Goal: Task Accomplishment & Management: Manage account settings

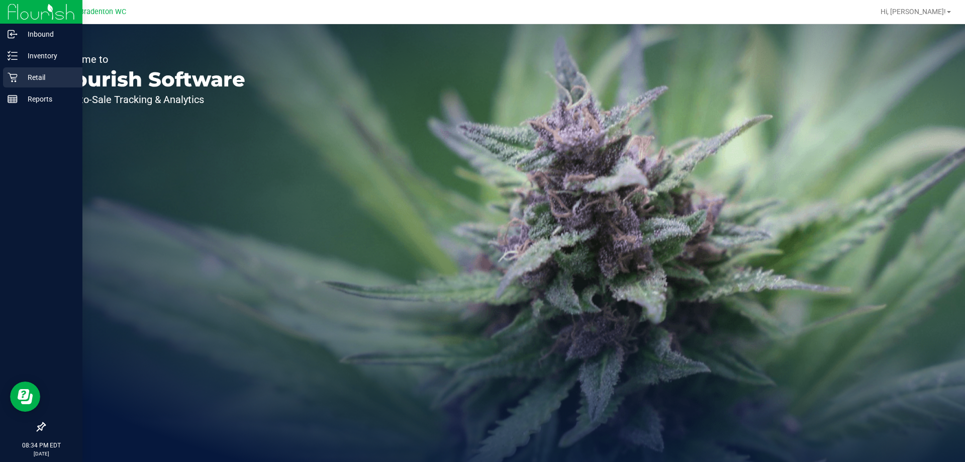
click at [23, 79] on p "Retail" at bounding box center [48, 77] width 60 height 12
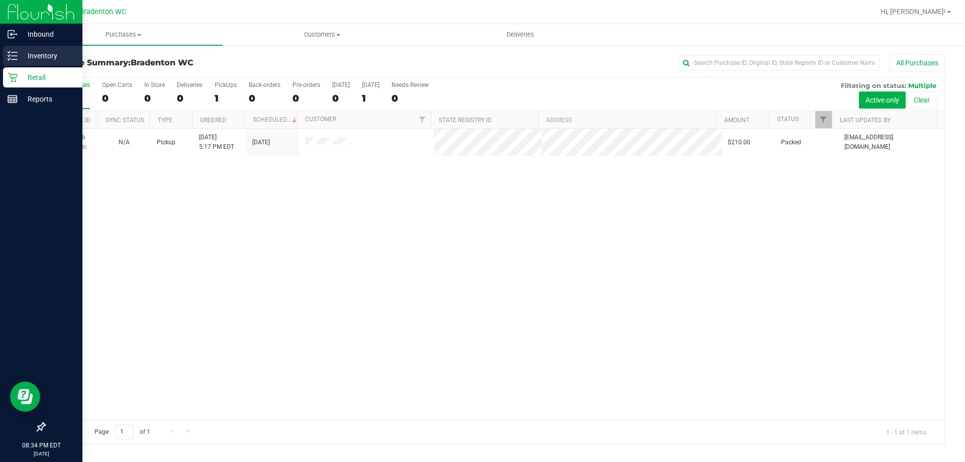
click at [28, 57] on p "Inventory" at bounding box center [48, 56] width 60 height 12
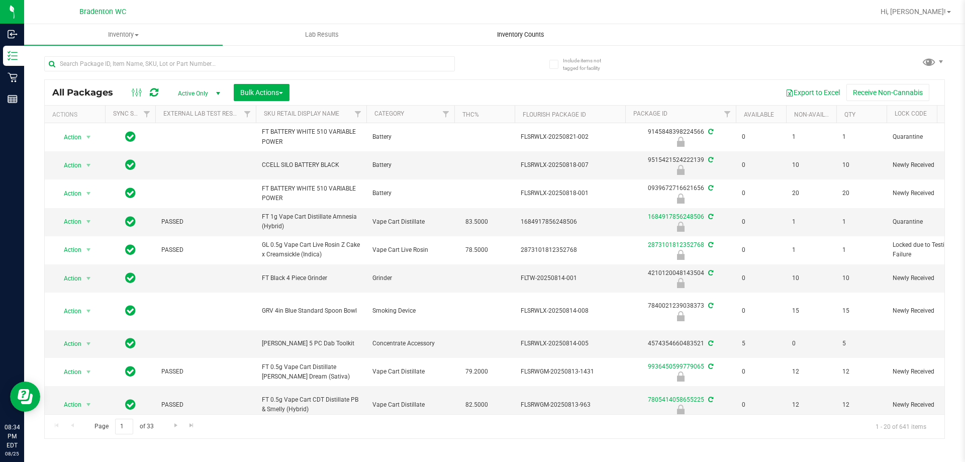
click at [528, 33] on span "Inventory Counts" at bounding box center [520, 34] width 74 height 9
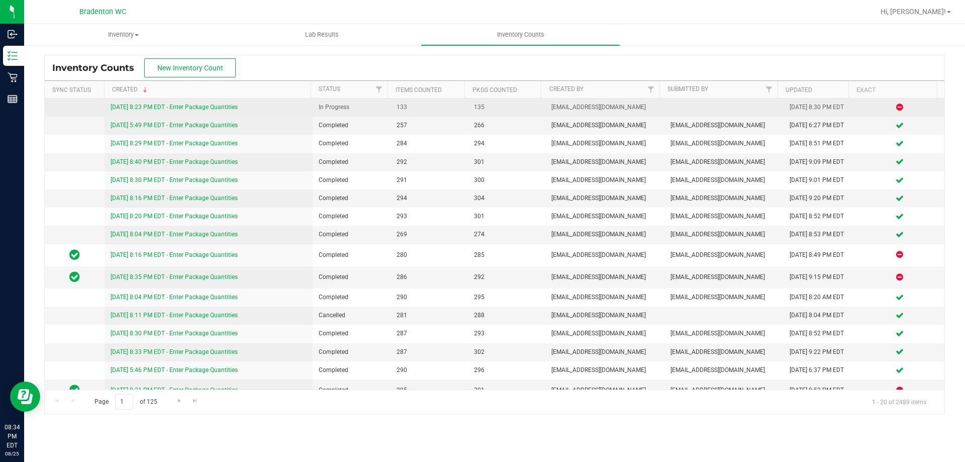
click at [228, 108] on link "[DATE] 8:23 PM EDT - Enter Package Quantities" at bounding box center [174, 107] width 127 height 7
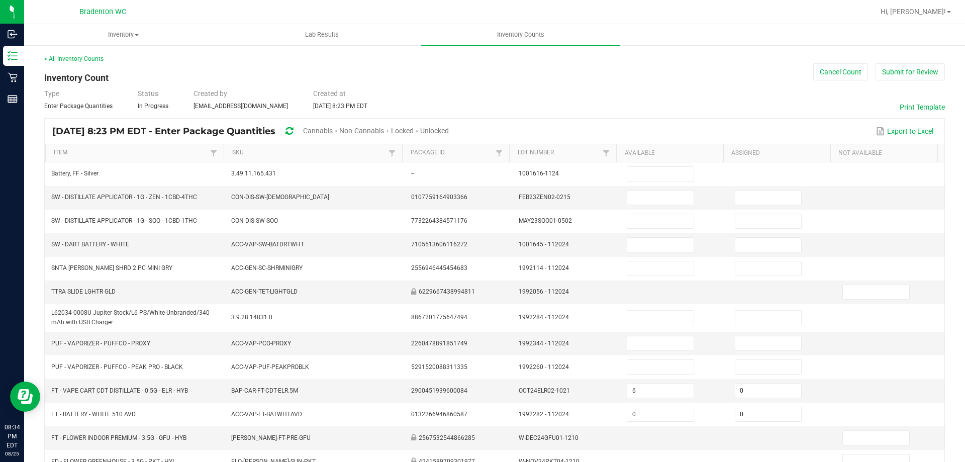
drag, startPoint x: 353, startPoint y: 132, endPoint x: 426, endPoint y: 131, distance: 72.9
click at [333, 132] on span "Cannabis" at bounding box center [318, 131] width 30 height 8
type input "6"
type input "0"
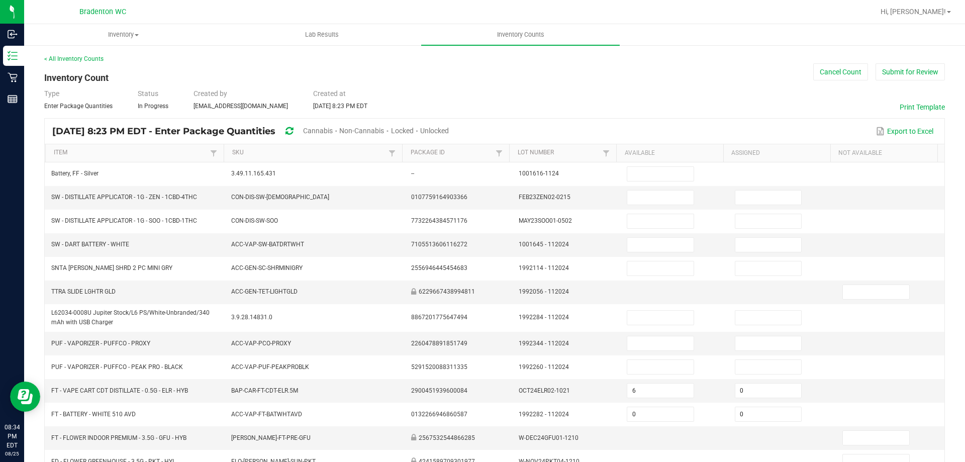
type input "29"
type input "0"
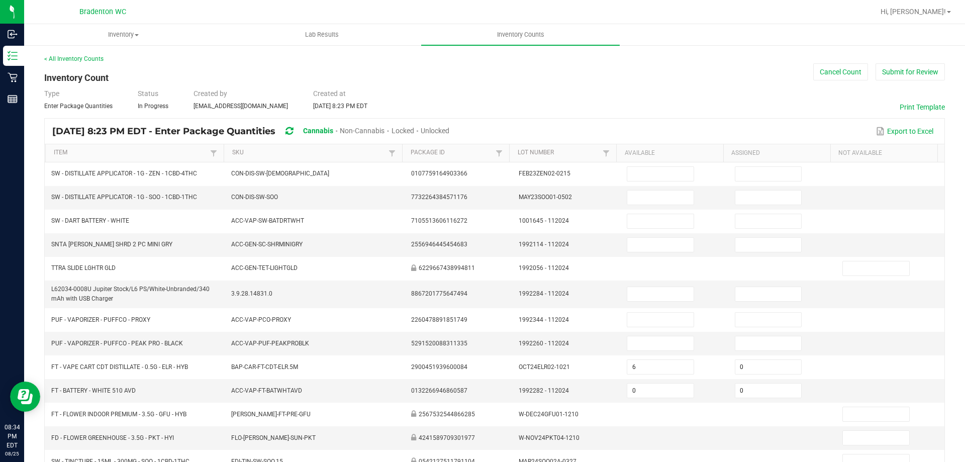
click at [449, 130] on span "Unlocked" at bounding box center [435, 131] width 29 height 8
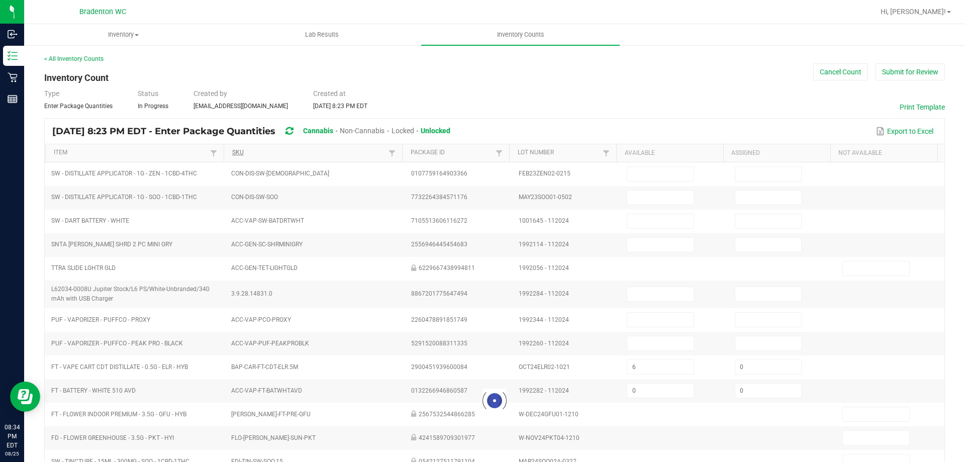
type input "6"
type input "0"
type input "3"
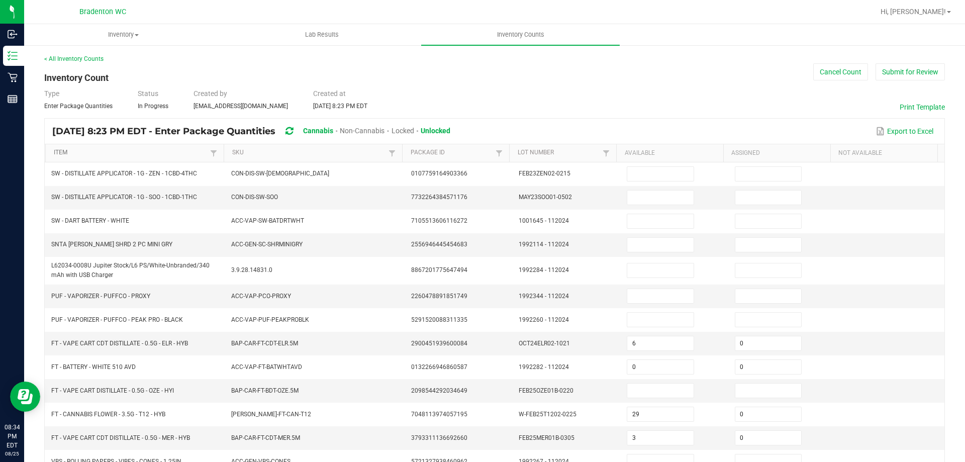
click at [148, 152] on link "Item" at bounding box center [131, 153] width 154 height 8
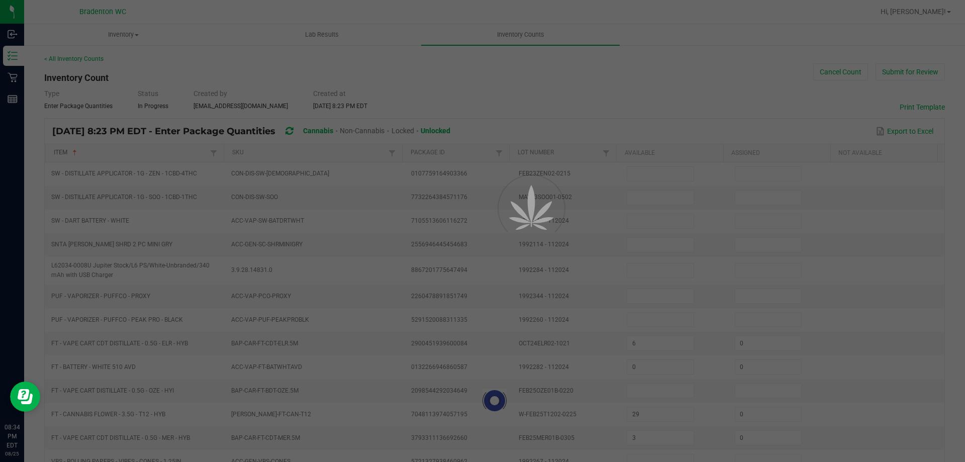
type input "0"
type input "17"
type input "0"
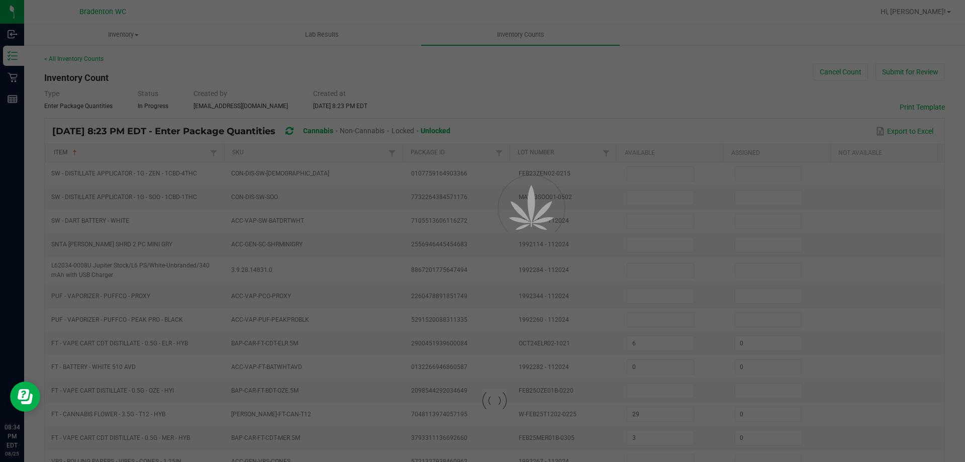
type input "6"
type input "0"
type input "1"
type input "0"
type input "15"
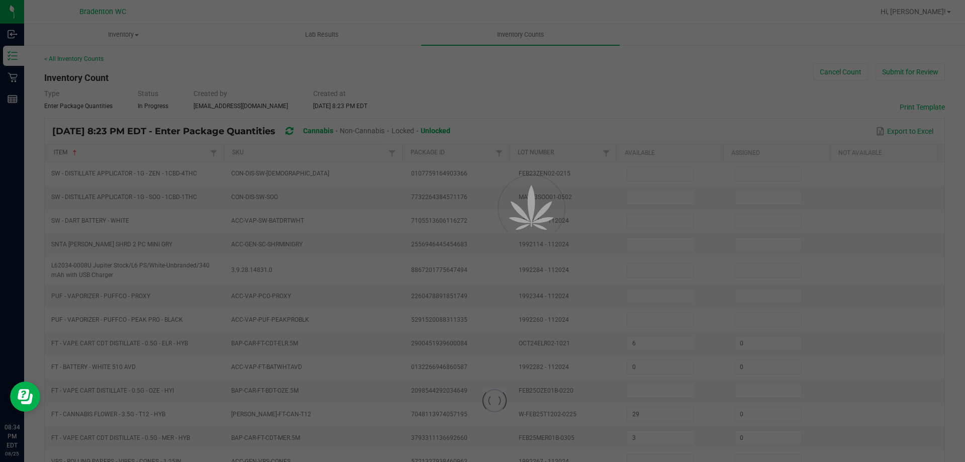
type input "3"
type input "0"
type input "17"
type input "0"
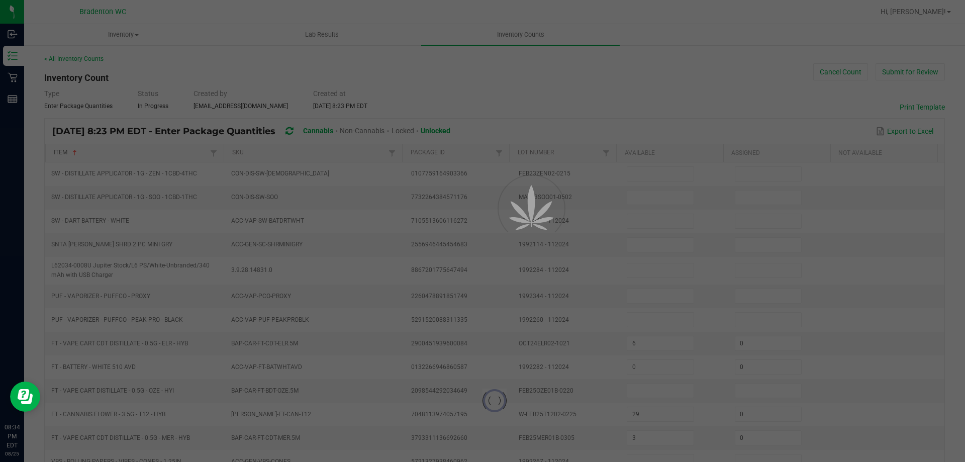
type input "1"
type input "0"
type input "20"
type input "0"
type input "16"
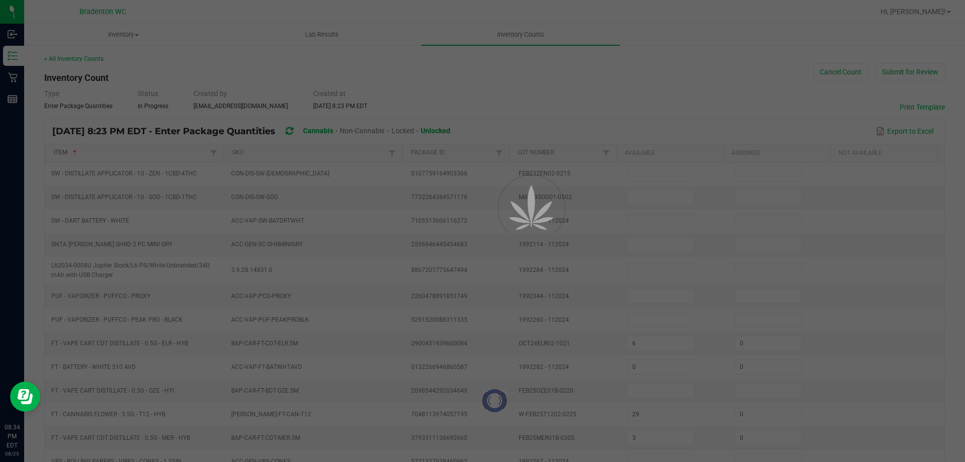
type input "0"
type input "17"
type input "16"
type input "0"
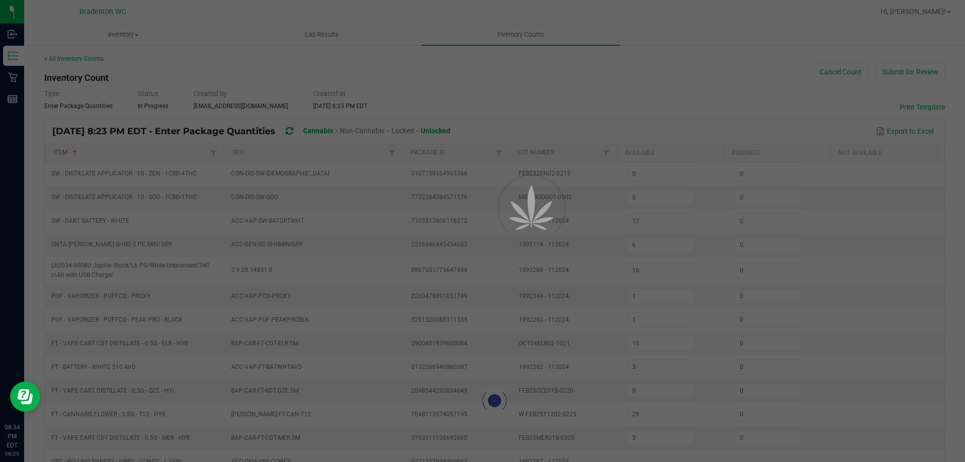
type input "5"
type input "0"
type input "20"
type input "0"
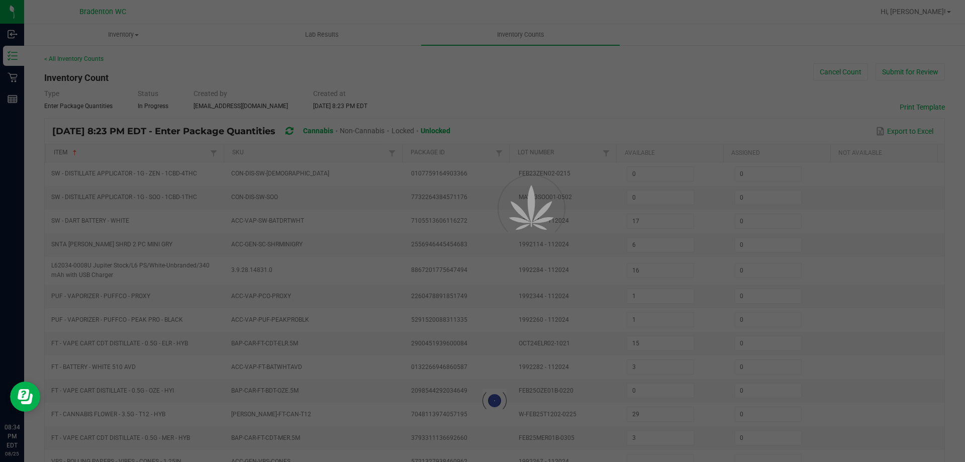
type input "4"
type input "0"
type input "12"
type input "0"
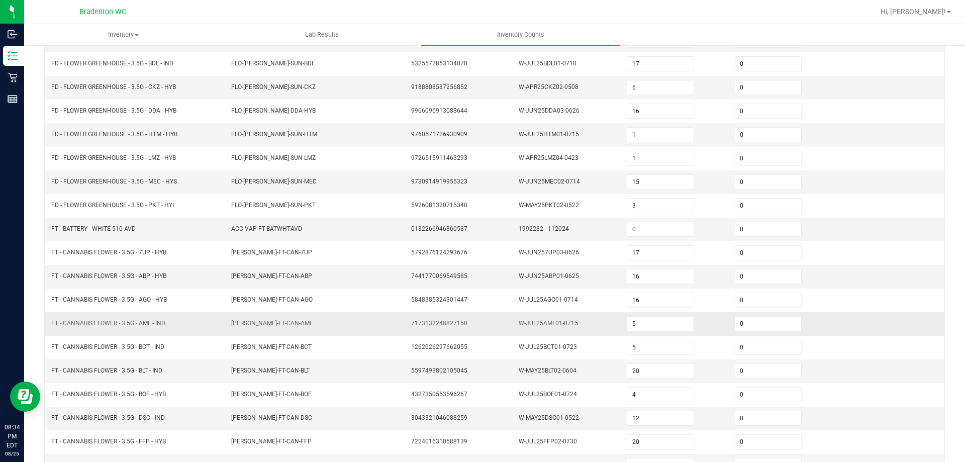
scroll to position [209, 0]
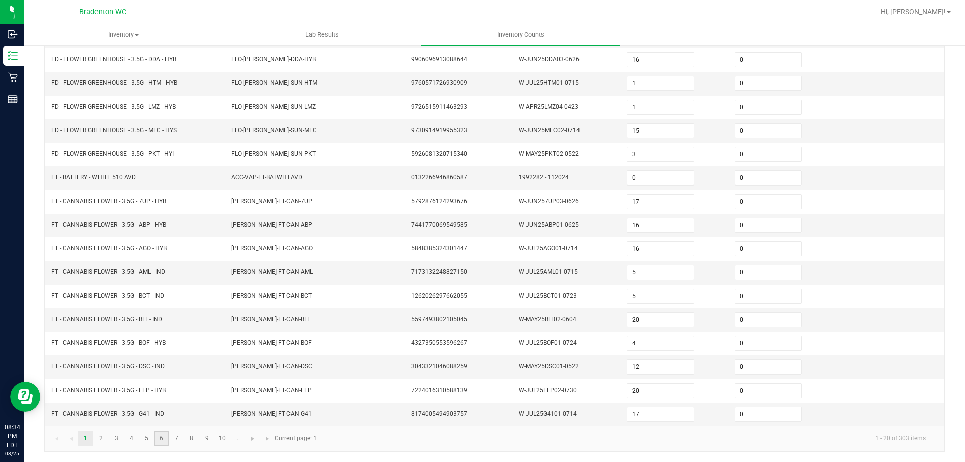
click at [160, 439] on link "6" at bounding box center [161, 438] width 15 height 15
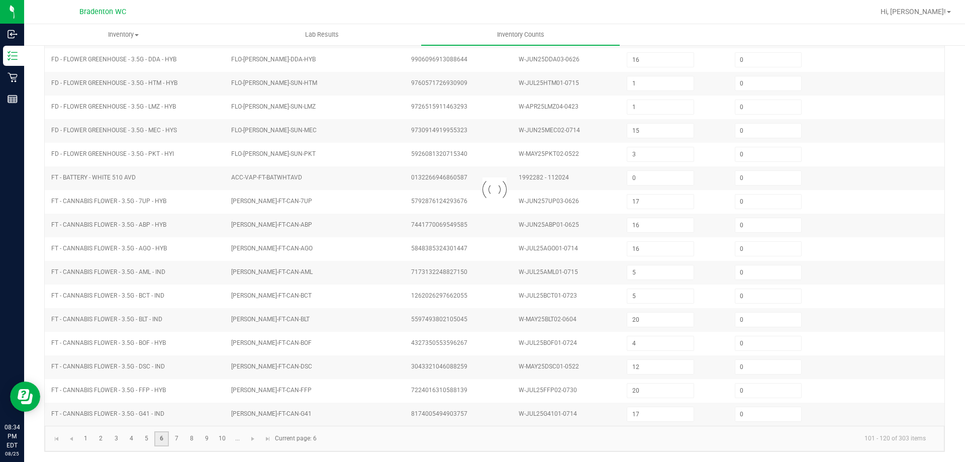
type input "2"
type input "1"
type input "6"
type input "4"
type input "8"
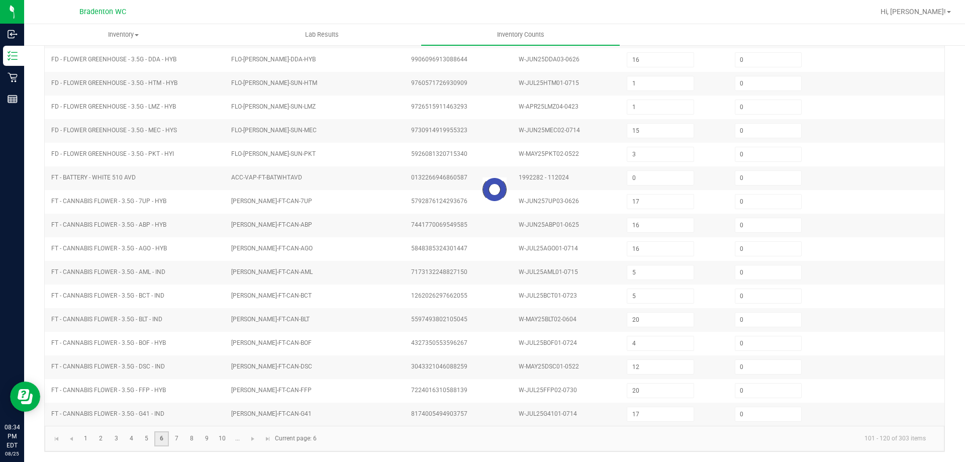
type input "2"
type input "11"
type input "3"
type input "2"
type input "8"
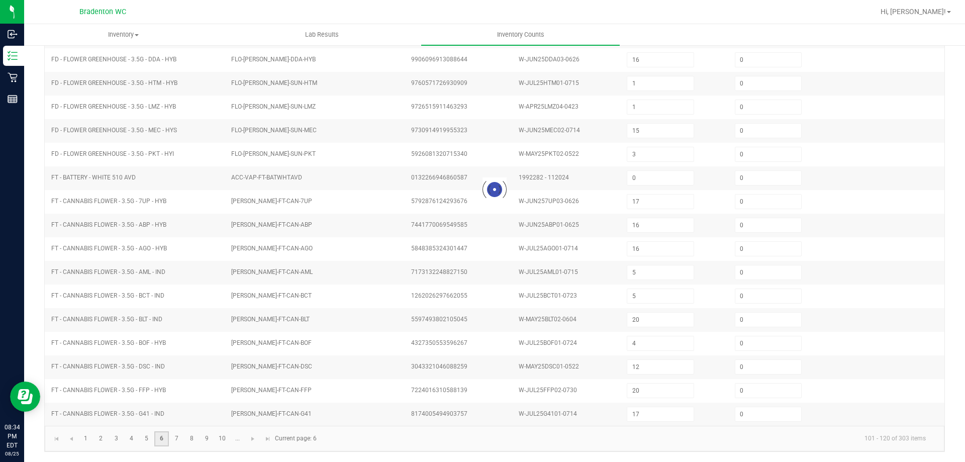
type input "2"
type input "1"
type input "3"
type input "11"
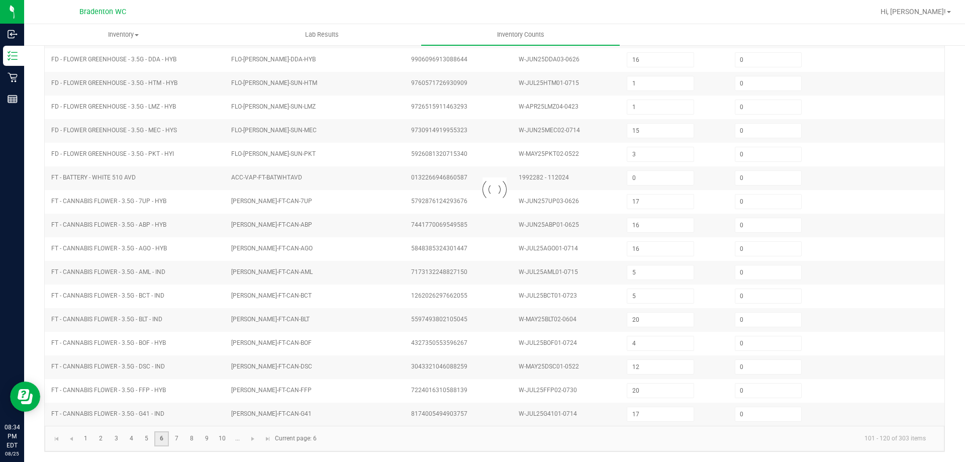
type input "9"
type input "4"
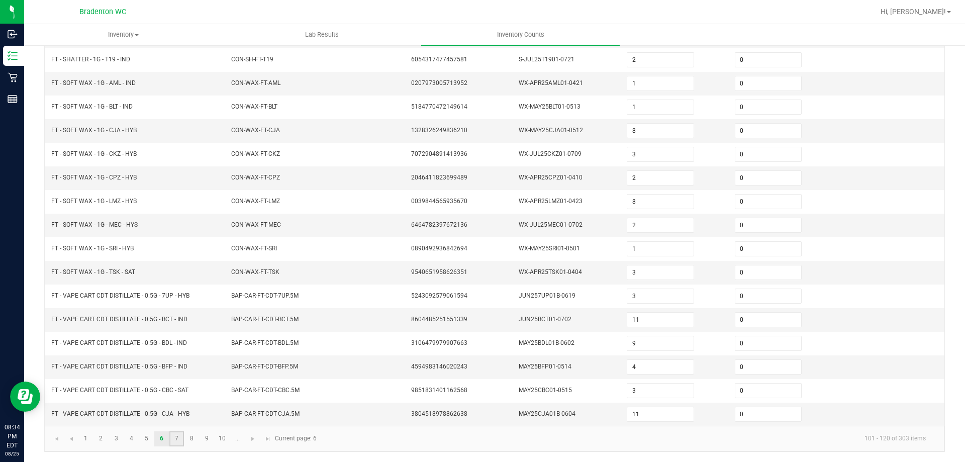
click at [179, 439] on link "7" at bounding box center [176, 438] width 15 height 15
type input "9"
type input "3"
type input "11"
type input "1"
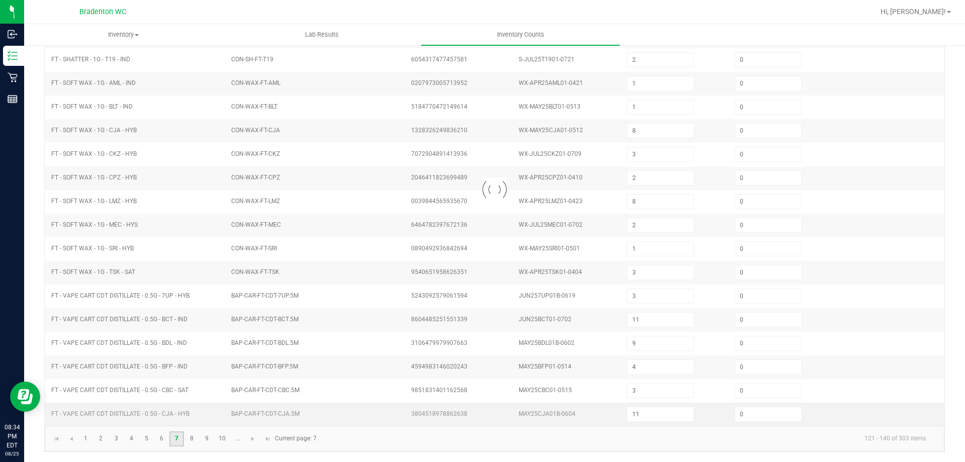
type input "5"
type input "1"
type input "6"
type input "3"
type input "6"
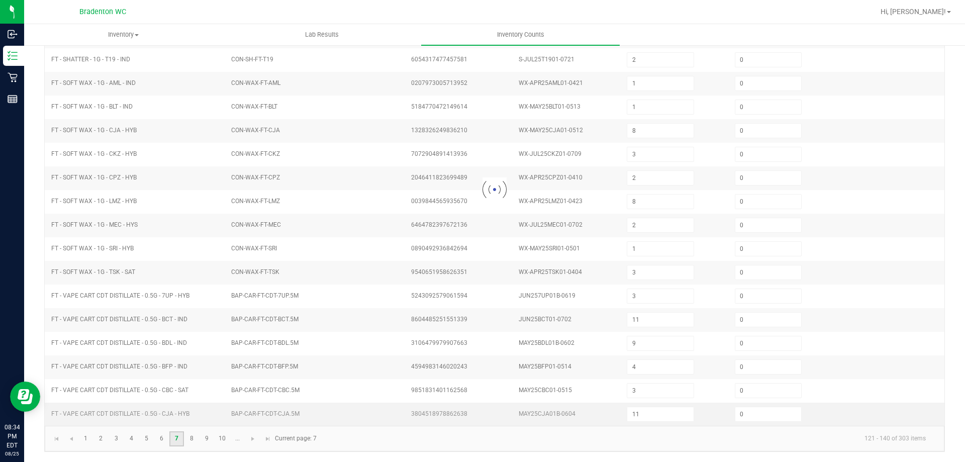
type input "3"
type input "5"
type input "1"
type input "4"
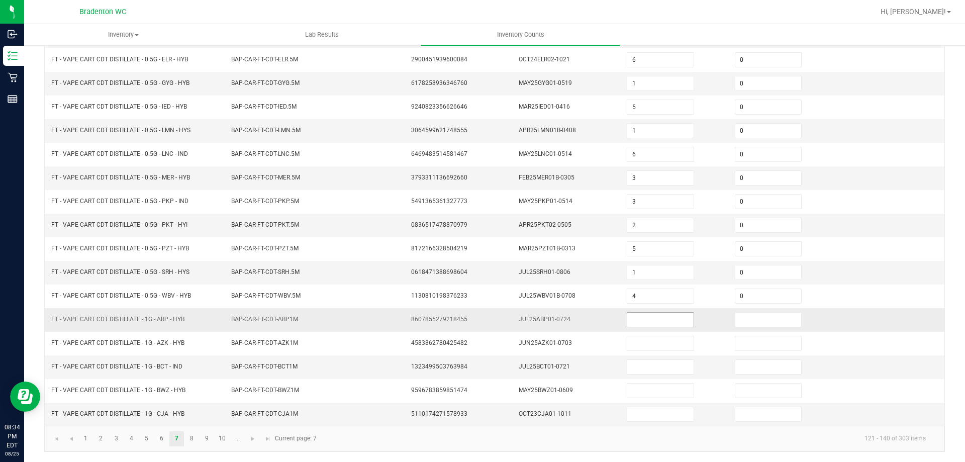
click at [644, 320] on input at bounding box center [660, 320] width 66 height 14
type input "12"
type input "0"
type input "9"
type input "0"
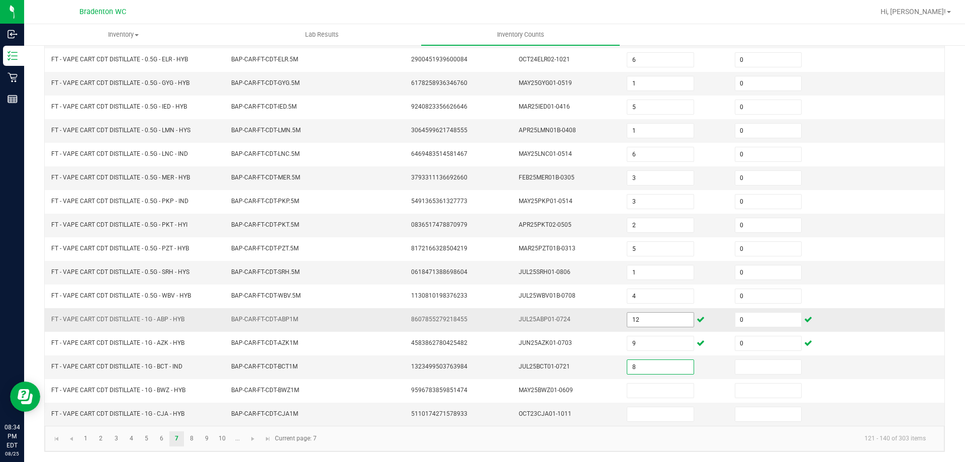
type input "8"
type input "0"
type input "3"
type input "0"
type input "1"
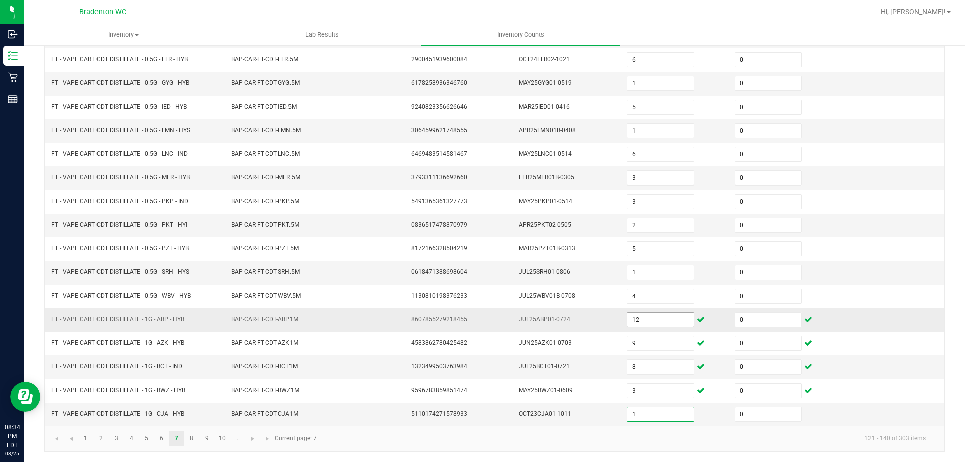
type input "0"
click at [192, 440] on link "8" at bounding box center [191, 438] width 15 height 15
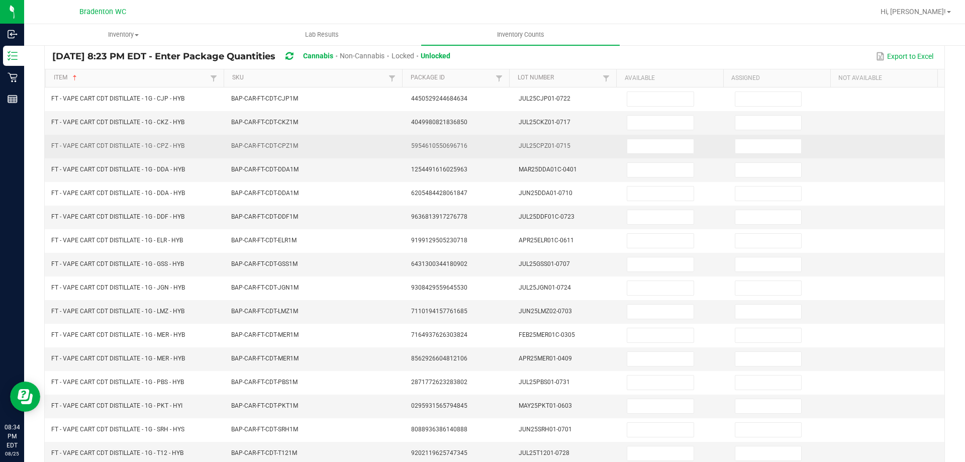
scroll to position [0, 0]
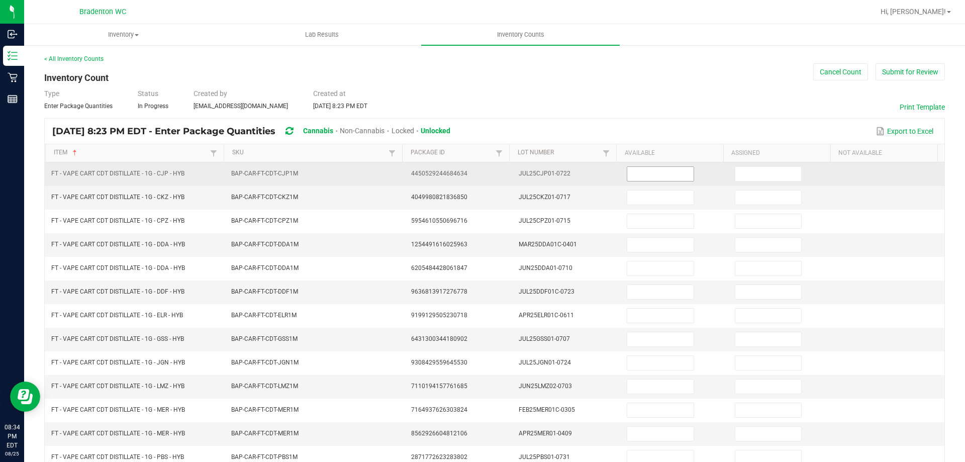
click at [658, 173] on input at bounding box center [660, 174] width 66 height 14
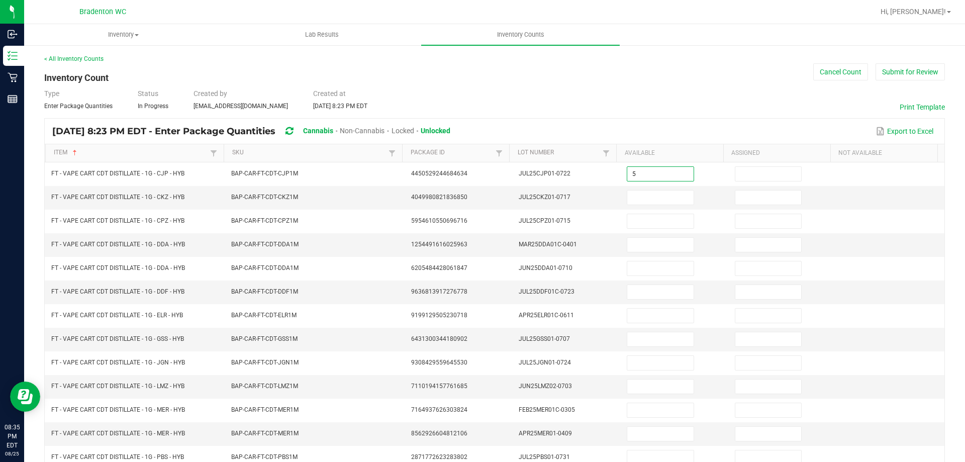
type input "5"
type input "0"
type input "7"
type input "0"
type input "10"
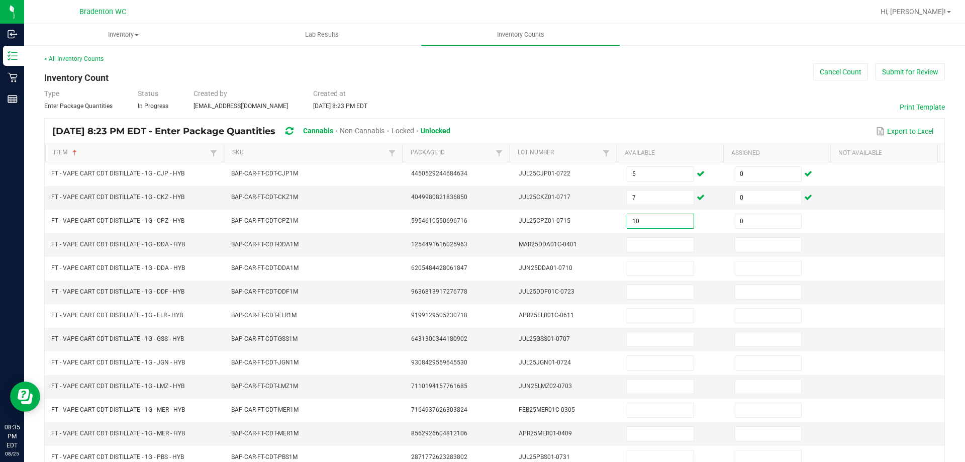
type input "0"
type input "11"
type input "0"
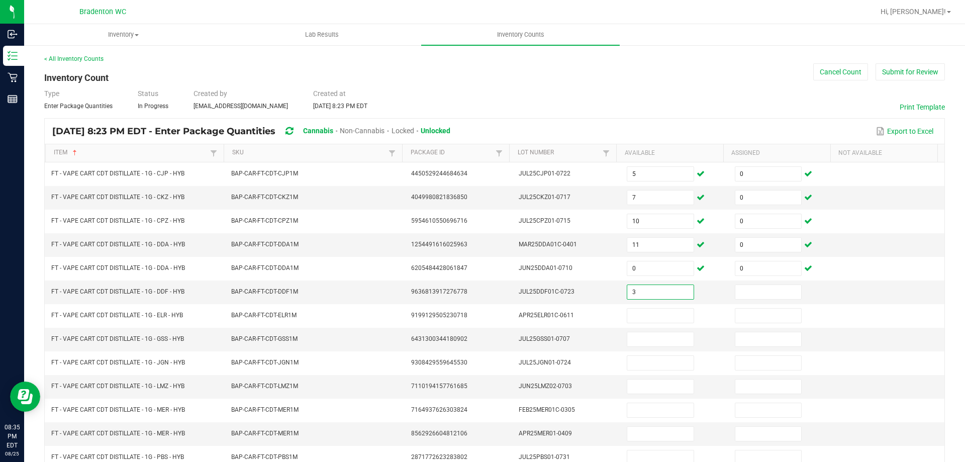
type input "3"
type input "0"
type input "2"
type input "0"
type input "5"
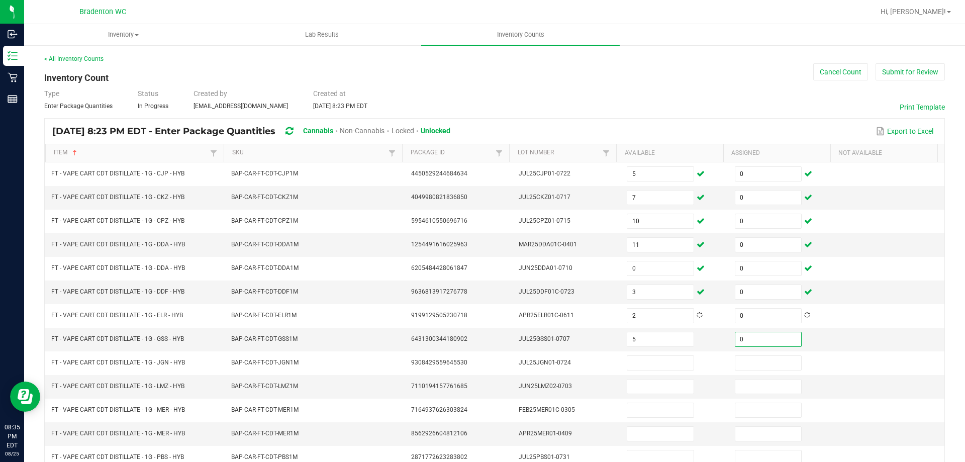
type input "0"
type input "1"
type input "0"
type input "12"
type input "0"
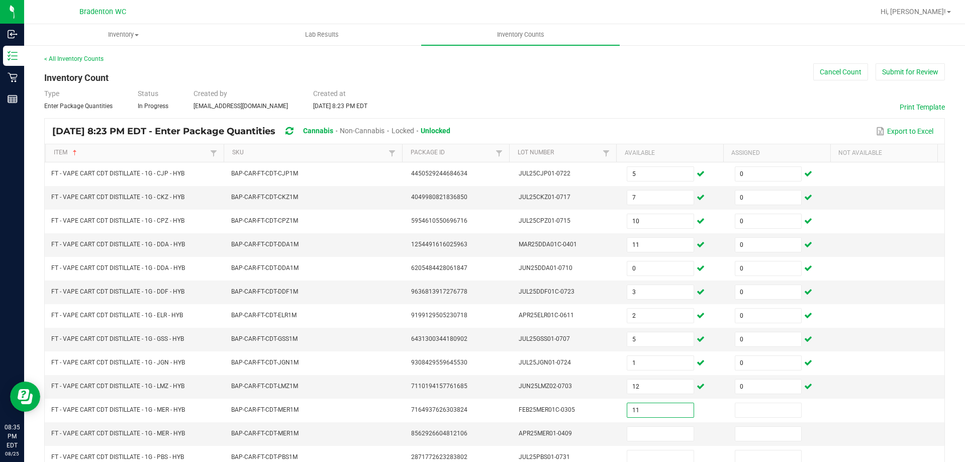
type input "11"
type input "0"
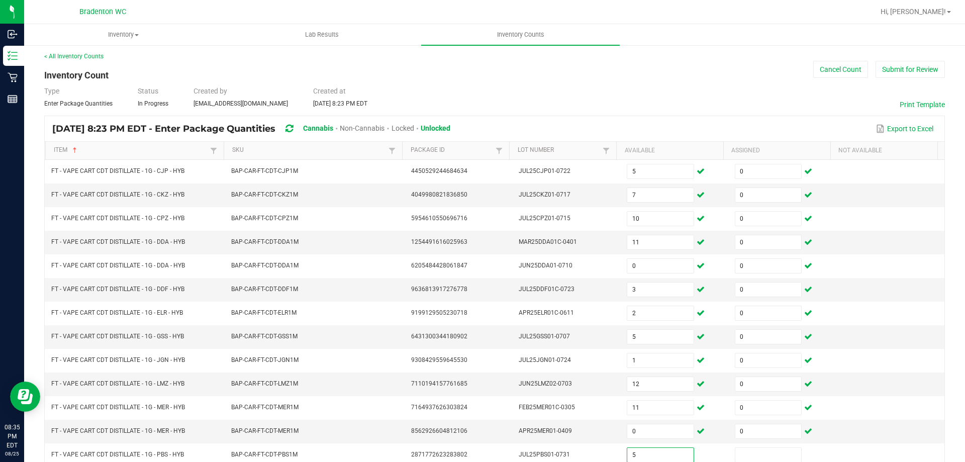
type input "5"
type input "0"
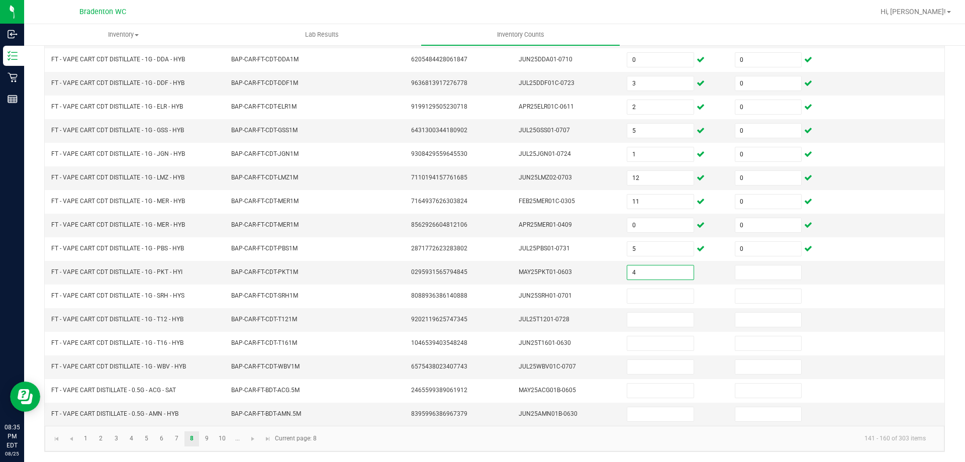
type input "4"
type input "0"
type input "6"
type input "0"
type input "12"
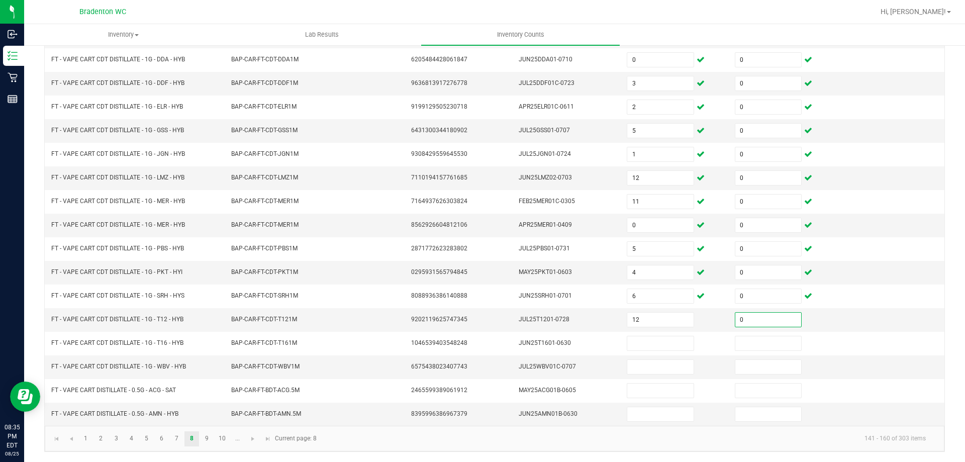
type input "0"
click at [650, 322] on input "12" at bounding box center [660, 320] width 66 height 14
type input "2"
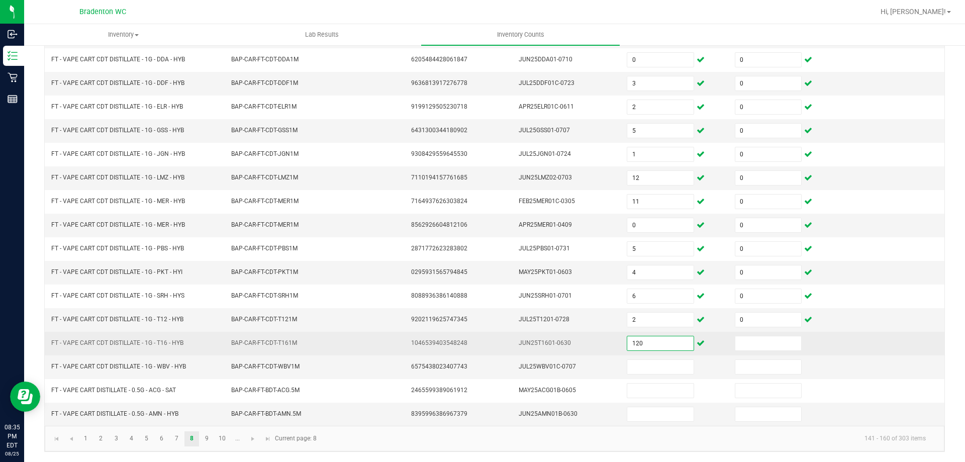
click at [654, 347] on input "120" at bounding box center [660, 343] width 66 height 14
type input "12"
type input "0"
type input "4"
type input "0"
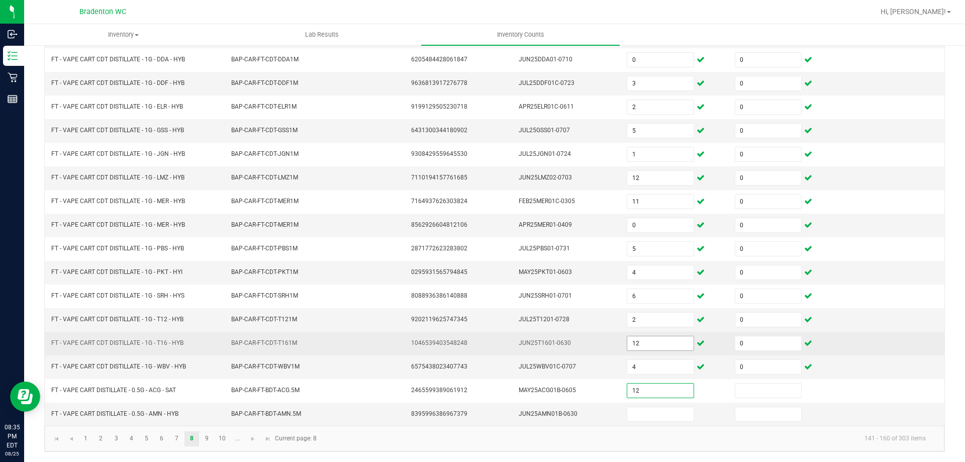
type input "12"
type input "0"
type input "8"
type input "0"
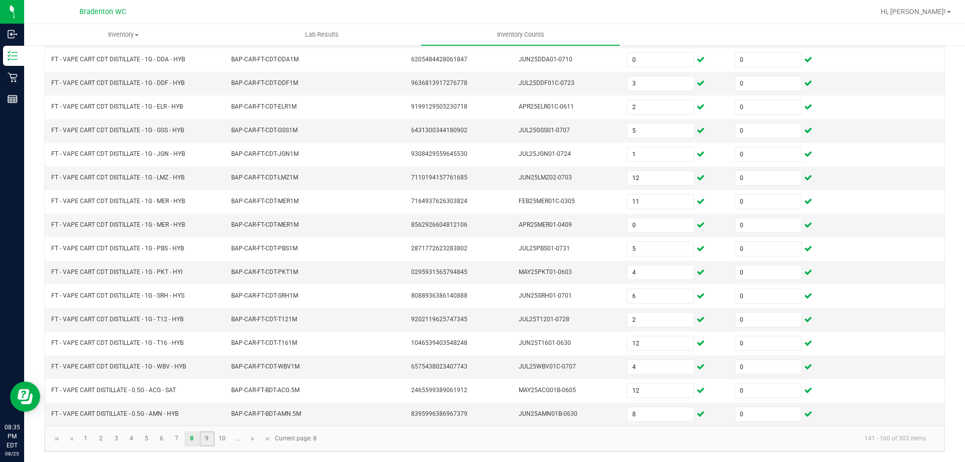
click at [208, 438] on link "9" at bounding box center [206, 438] width 15 height 15
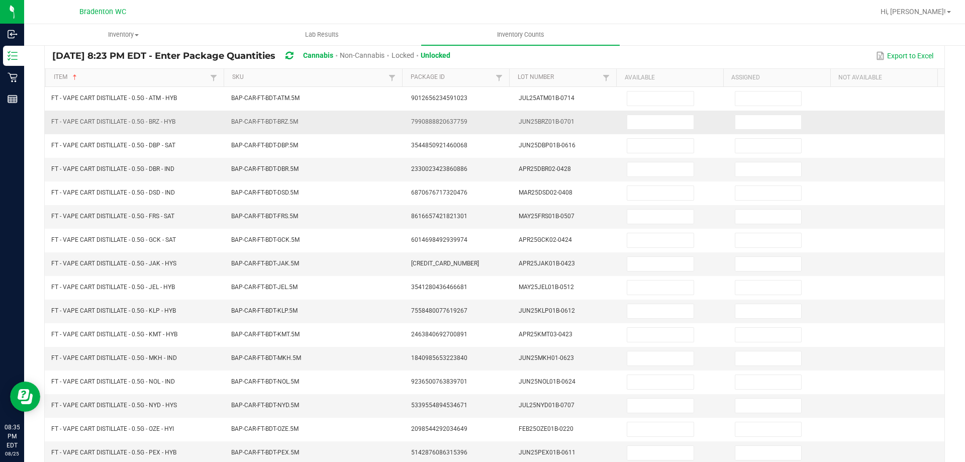
scroll to position [0, 0]
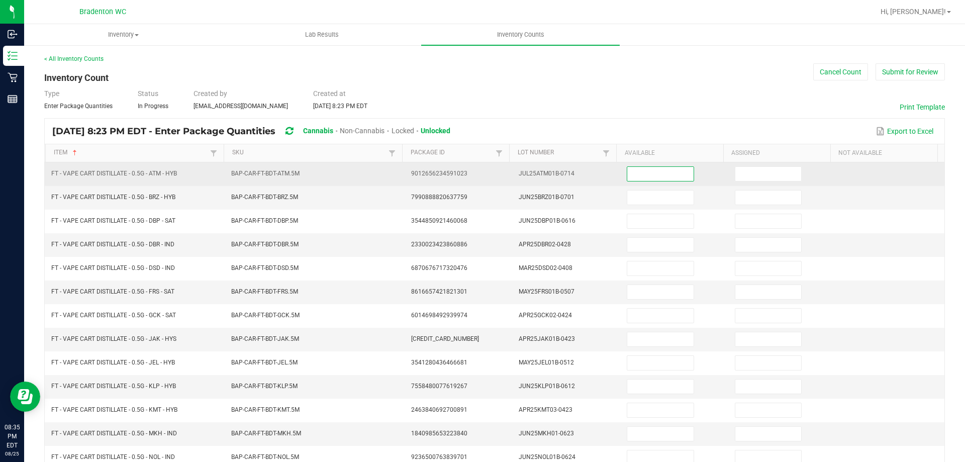
click at [658, 175] on input at bounding box center [660, 174] width 66 height 14
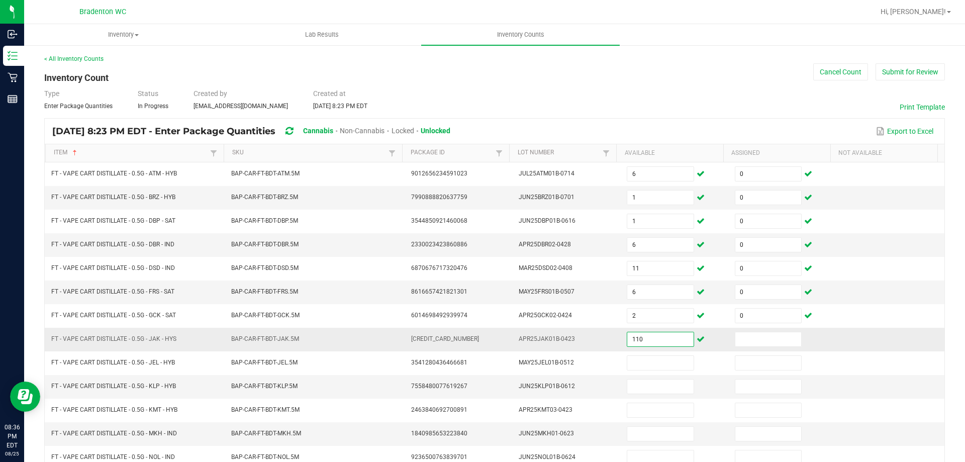
click at [660, 338] on input "110" at bounding box center [660, 339] width 66 height 14
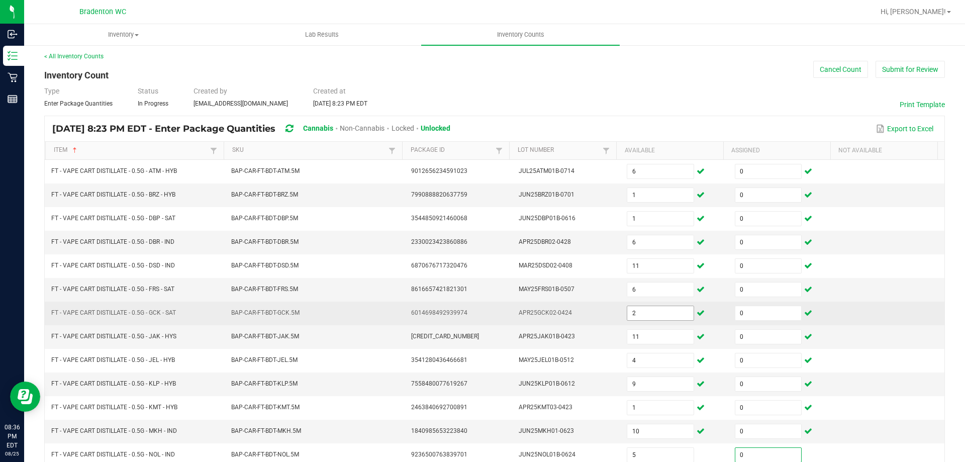
scroll to position [209, 0]
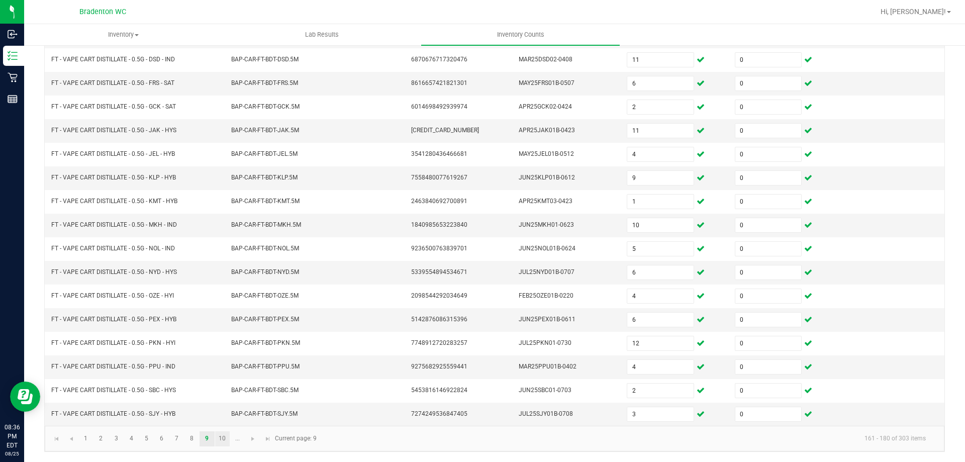
drag, startPoint x: 223, startPoint y: 439, endPoint x: 228, endPoint y: 435, distance: 6.4
click at [223, 439] on link "10" at bounding box center [222, 438] width 15 height 15
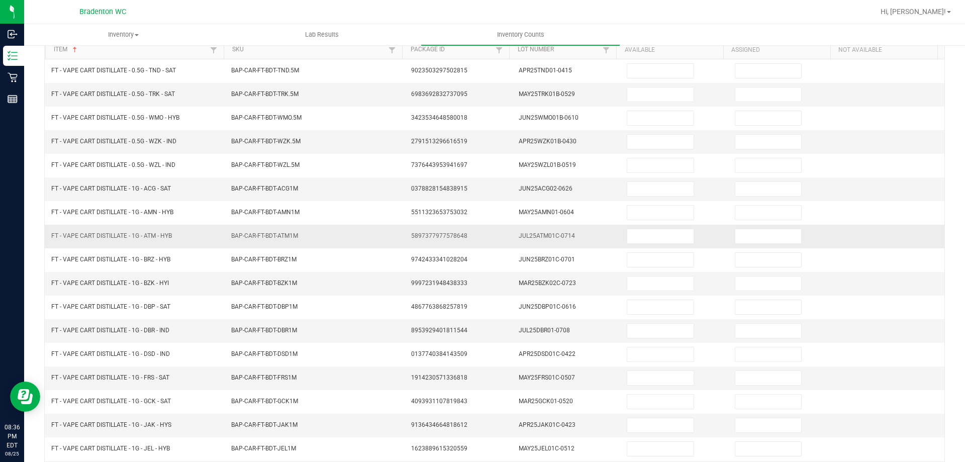
scroll to position [0, 0]
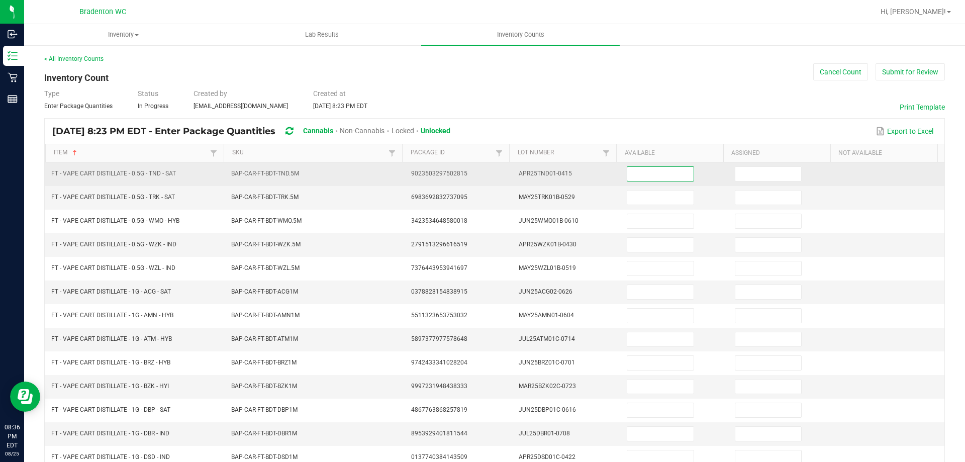
click at [637, 174] on input at bounding box center [660, 174] width 66 height 14
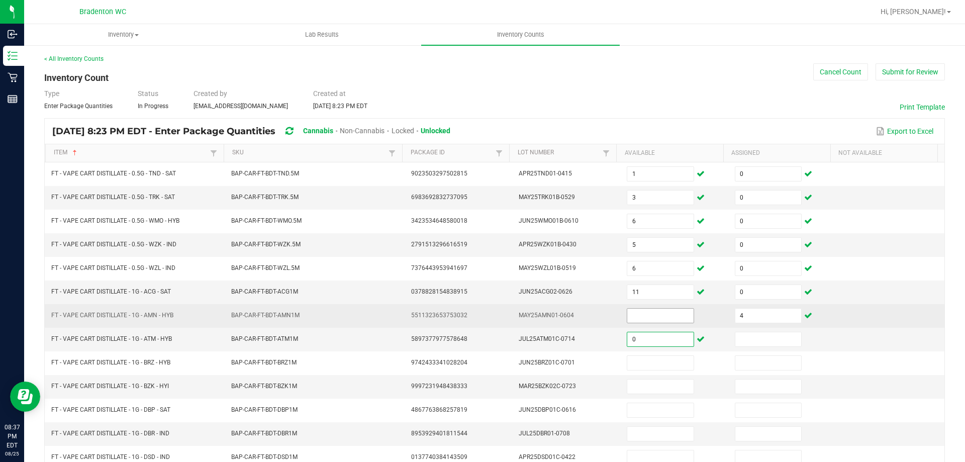
click at [628, 315] on input at bounding box center [660, 315] width 66 height 14
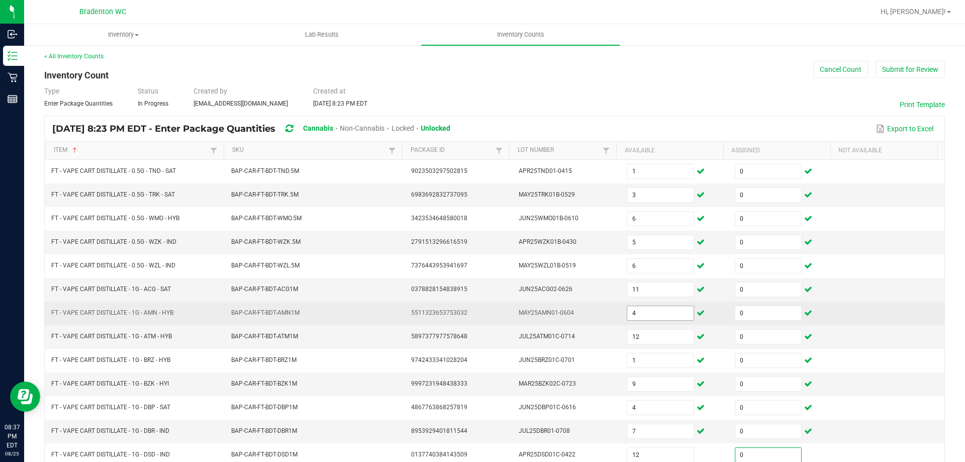
scroll to position [209, 0]
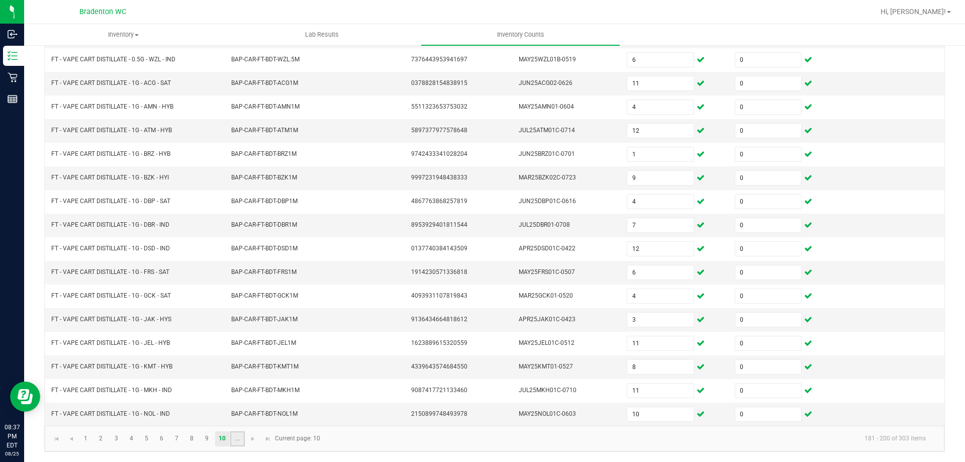
click at [243, 439] on link "..." at bounding box center [237, 438] width 15 height 15
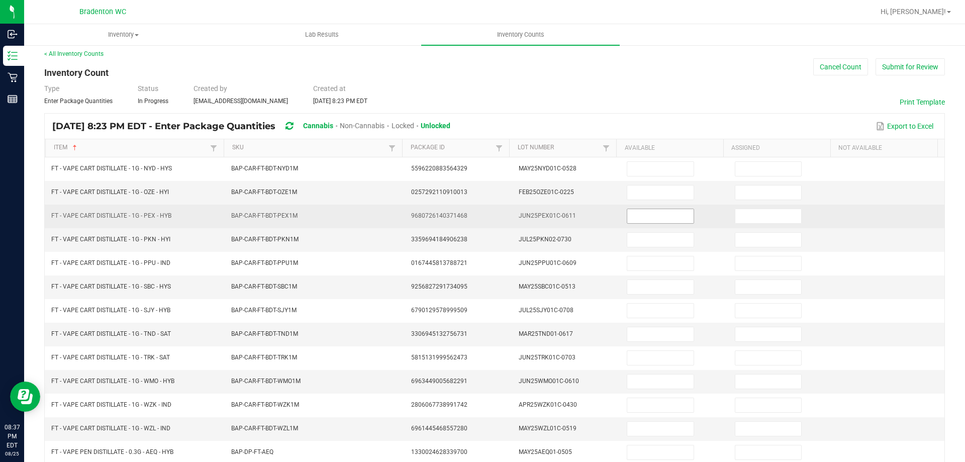
scroll to position [0, 0]
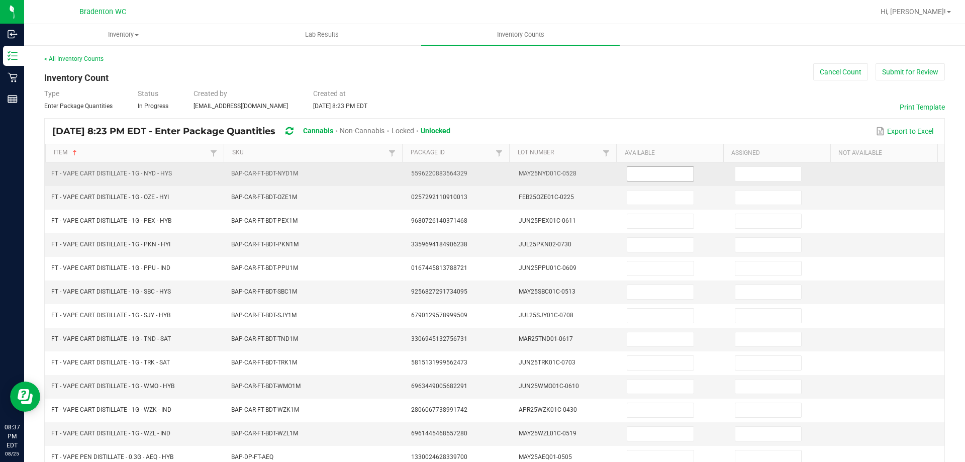
click at [655, 174] on input at bounding box center [660, 174] width 66 height 14
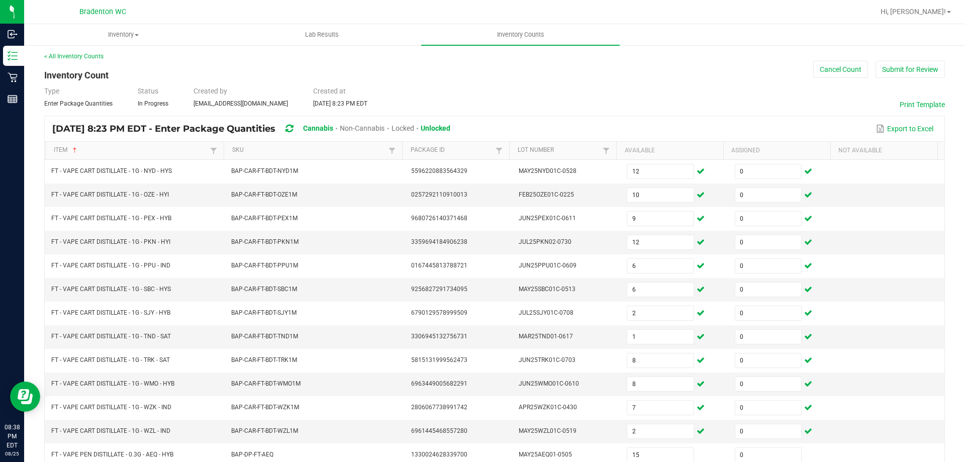
scroll to position [209, 0]
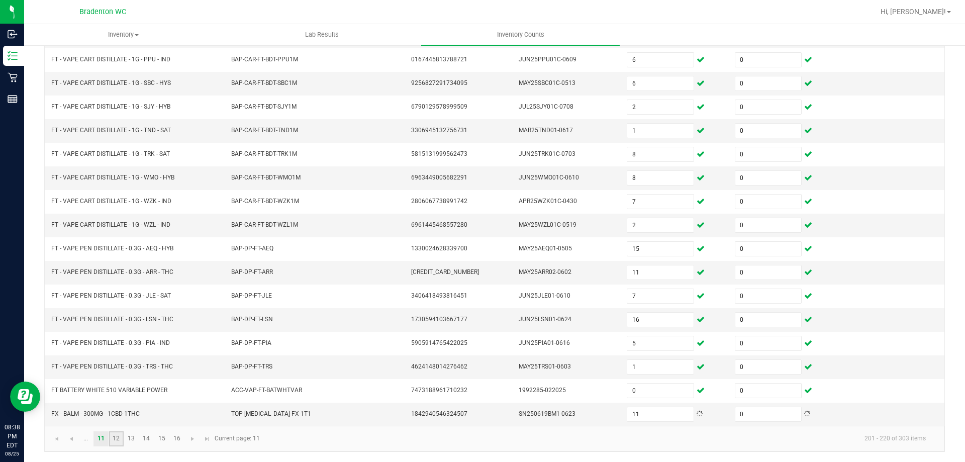
click at [117, 434] on link "12" at bounding box center [116, 438] width 15 height 15
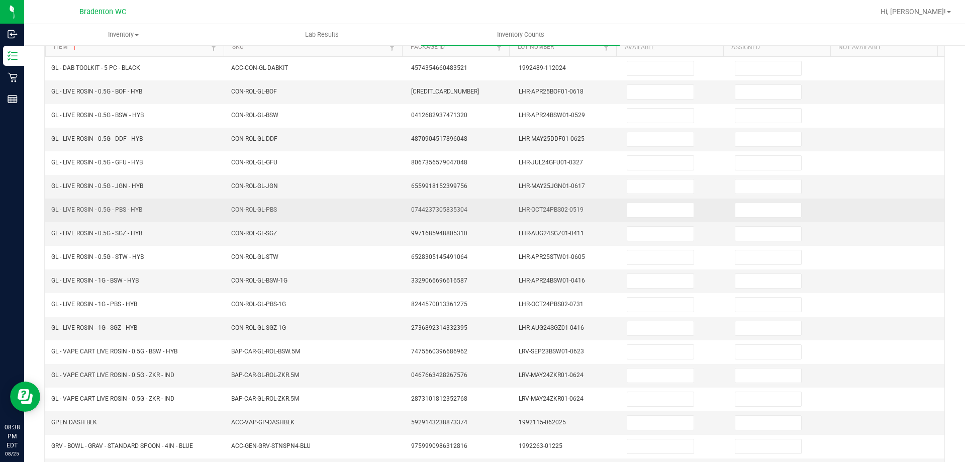
scroll to position [0, 0]
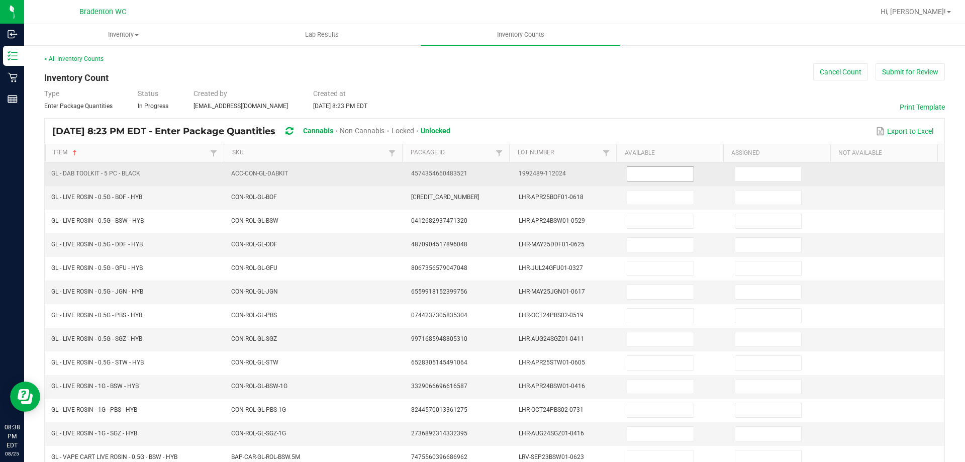
click at [631, 176] on input at bounding box center [660, 174] width 66 height 14
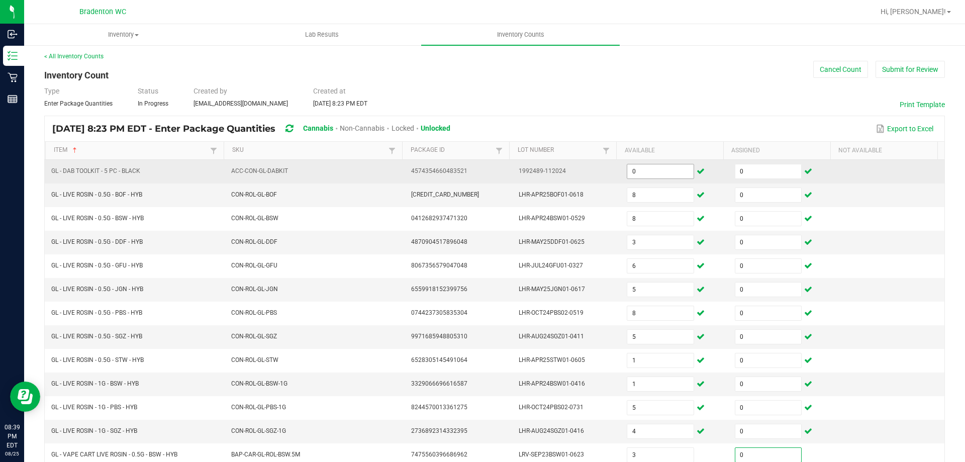
scroll to position [209, 0]
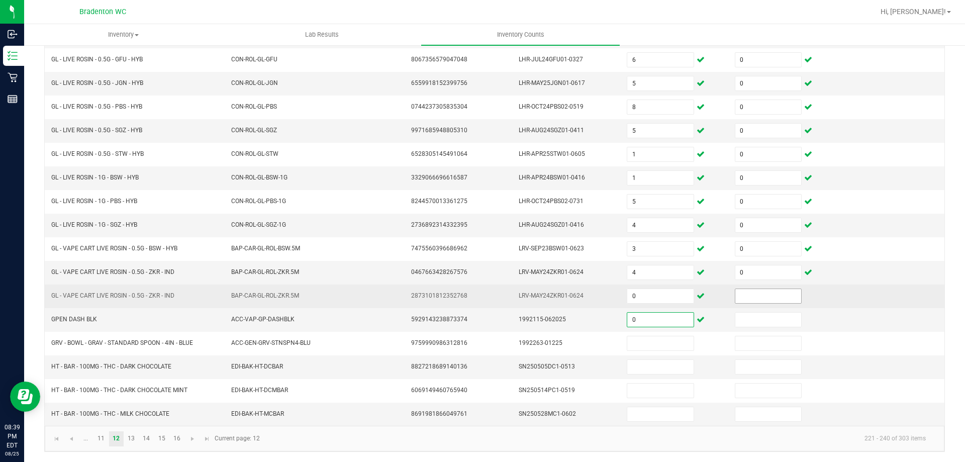
click at [735, 294] on input at bounding box center [768, 296] width 66 height 14
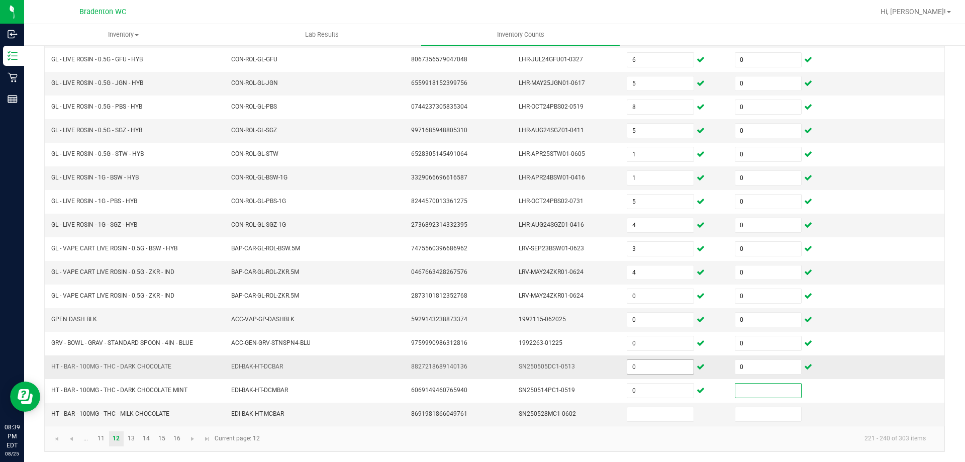
click at [654, 366] on input "0" at bounding box center [660, 367] width 66 height 14
click at [129, 436] on link "13" at bounding box center [131, 438] width 15 height 15
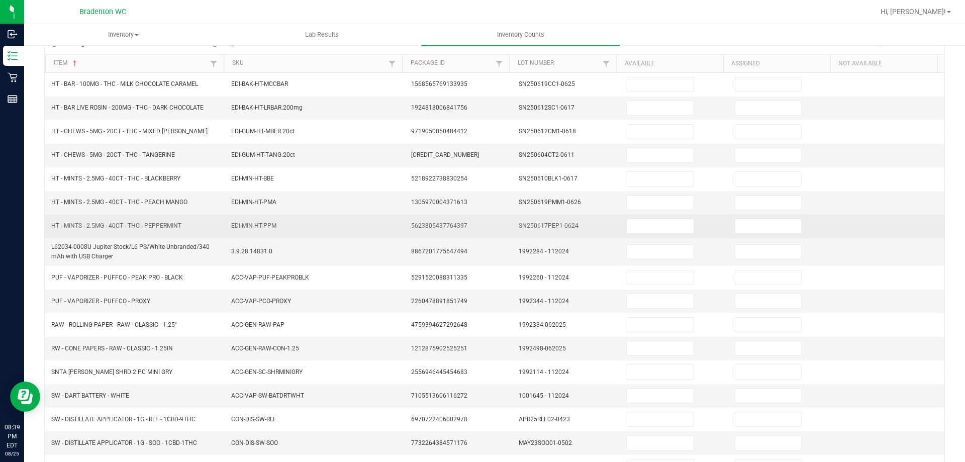
scroll to position [0, 0]
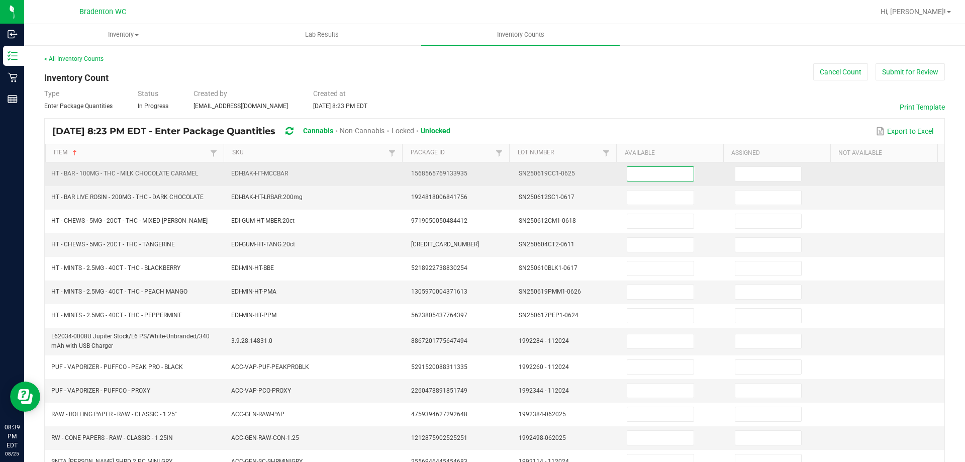
click at [658, 171] on input at bounding box center [660, 174] width 66 height 14
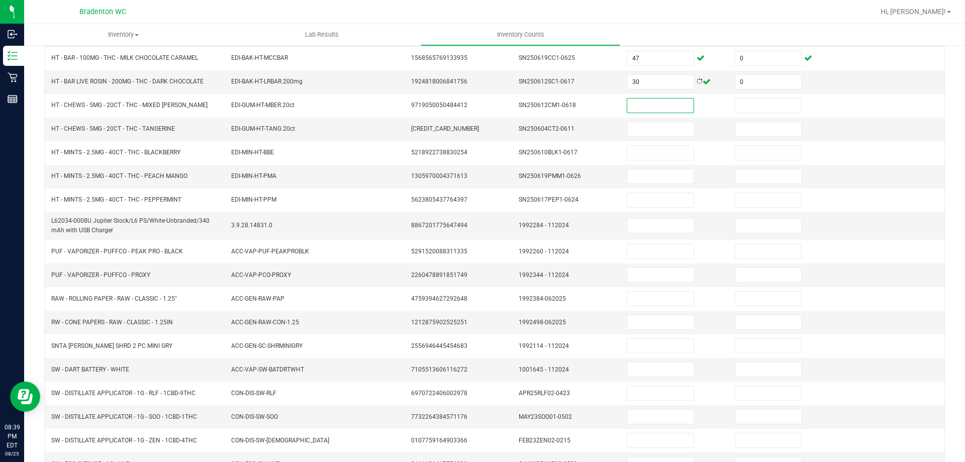
scroll to position [213, 0]
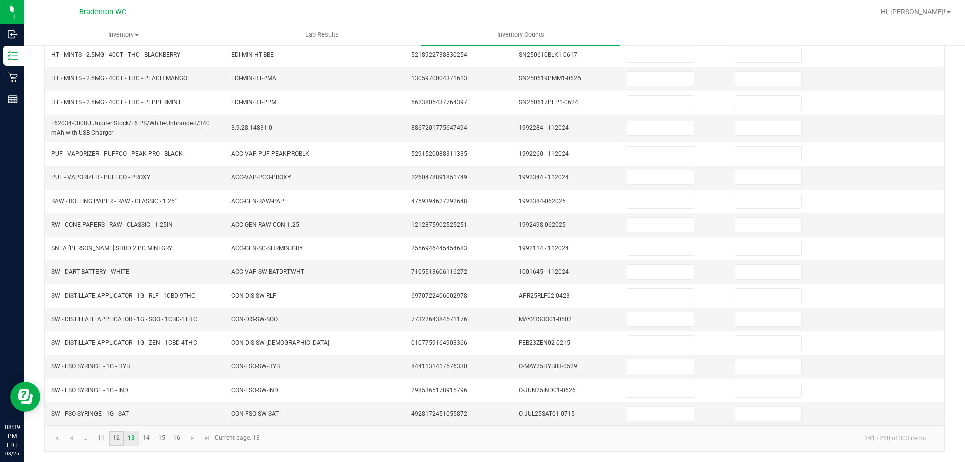
click at [112, 437] on link "12" at bounding box center [116, 438] width 15 height 15
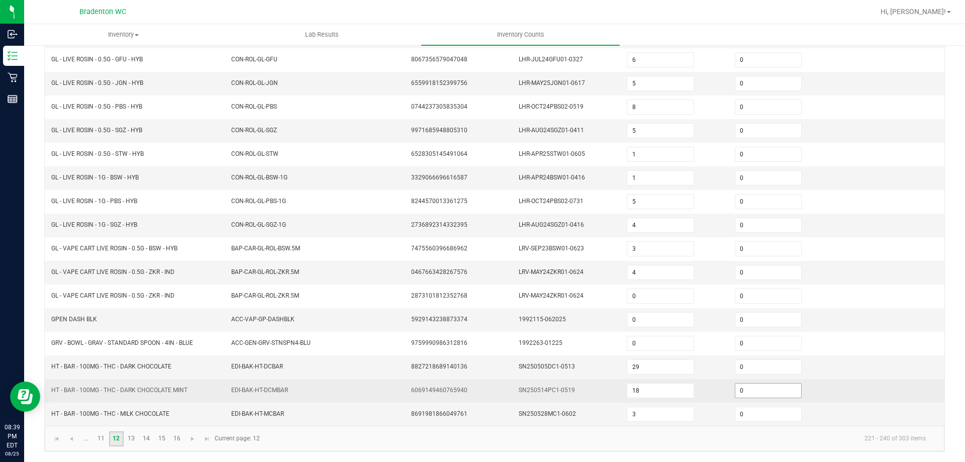
scroll to position [209, 0]
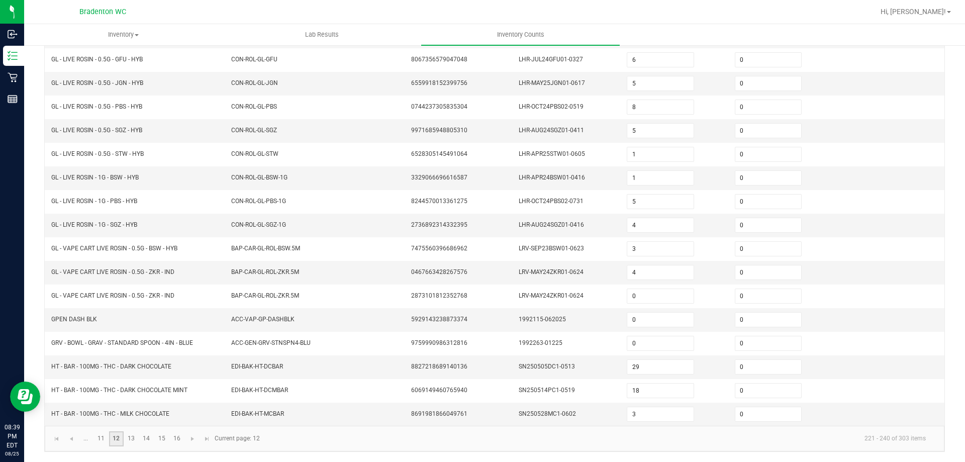
click at [123, 439] on link "12" at bounding box center [116, 438] width 15 height 15
click at [129, 438] on link "13" at bounding box center [131, 438] width 15 height 15
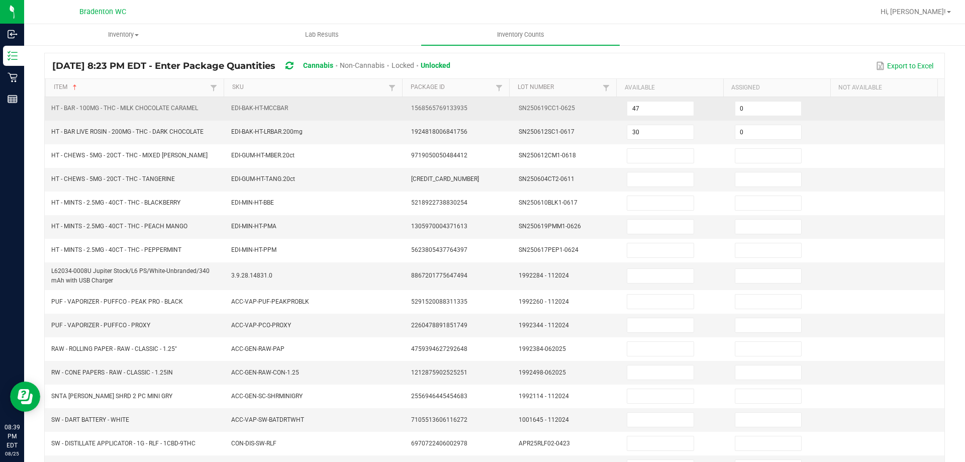
scroll to position [8, 0]
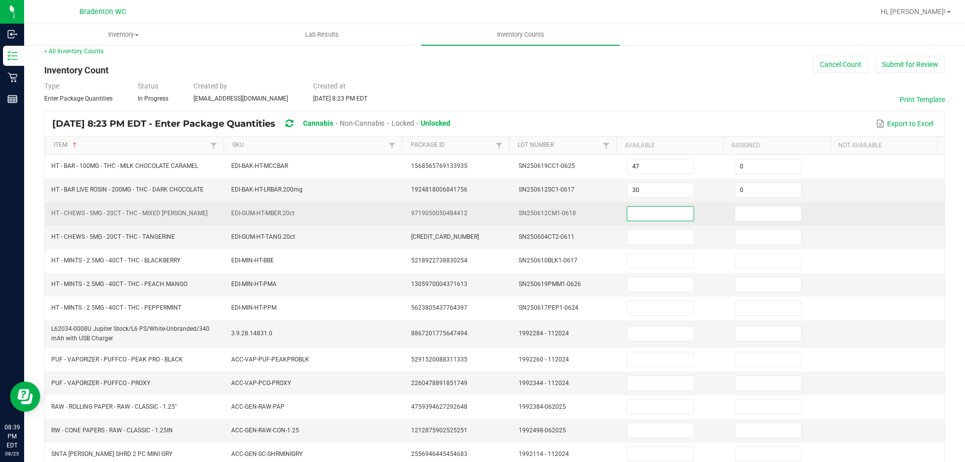
click at [635, 215] on input at bounding box center [660, 214] width 66 height 14
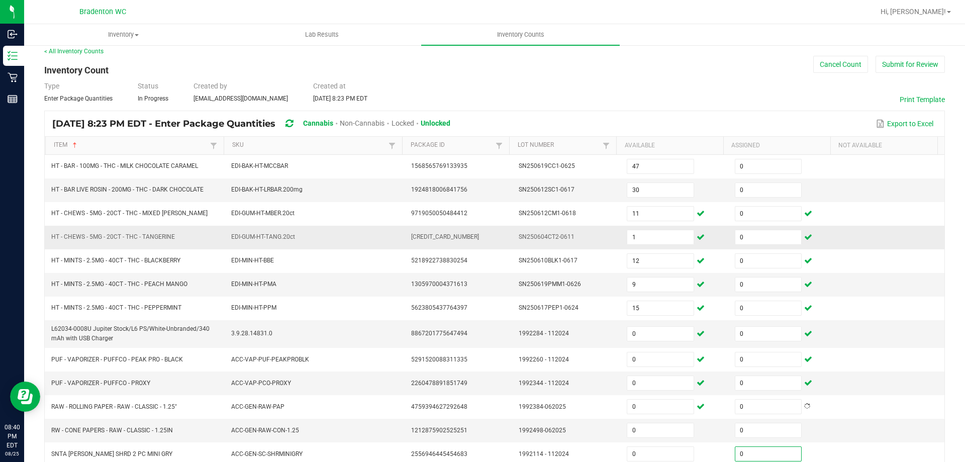
scroll to position [213, 0]
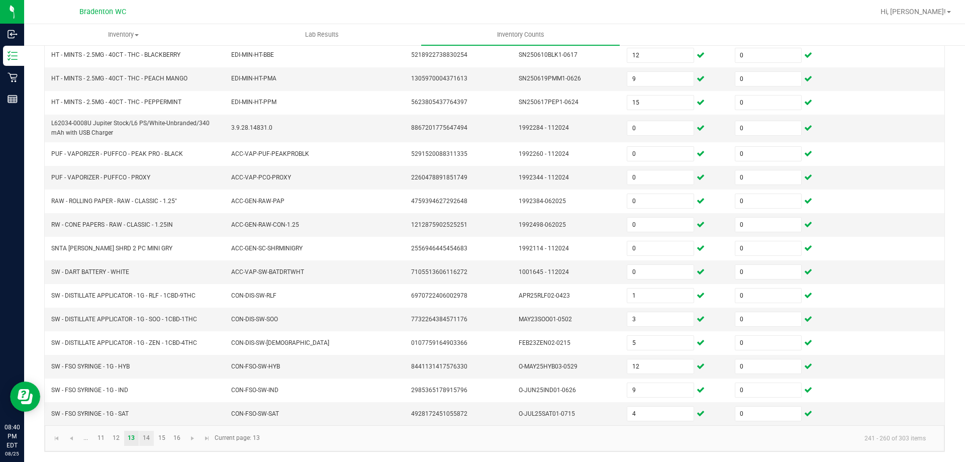
click at [147, 443] on link "14" at bounding box center [146, 438] width 15 height 15
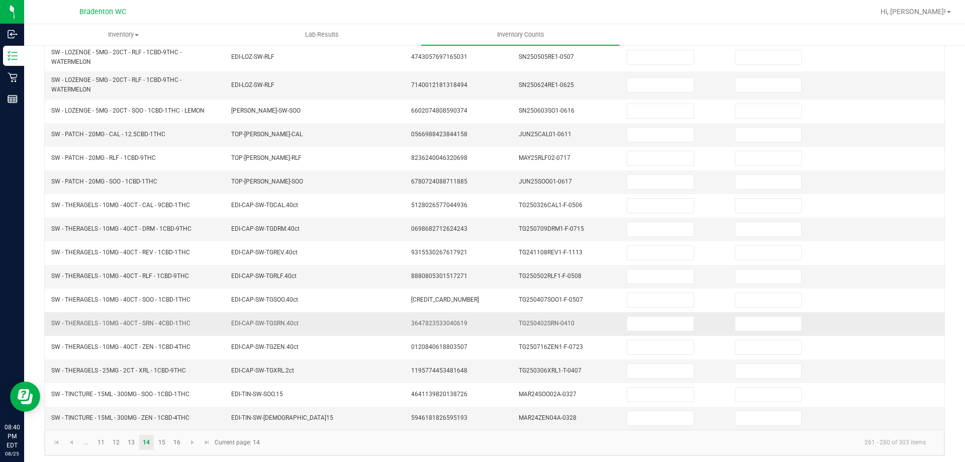
scroll to position [0, 0]
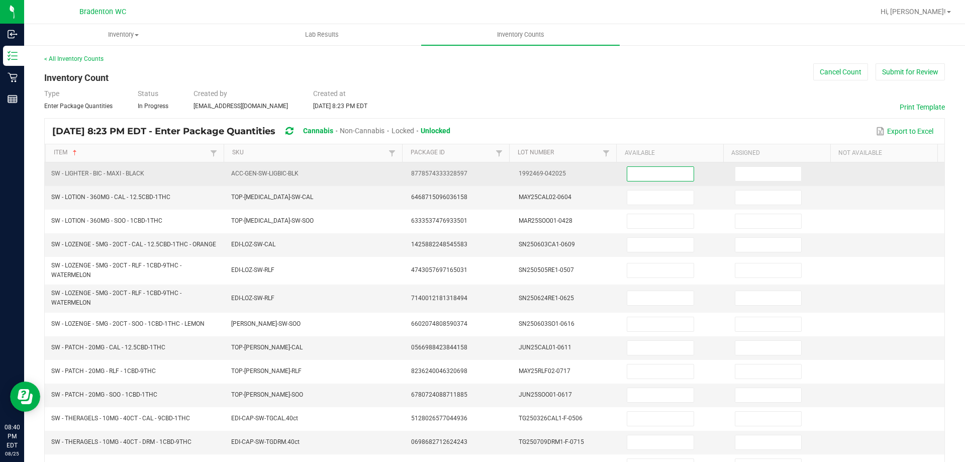
click at [651, 175] on input at bounding box center [660, 174] width 66 height 14
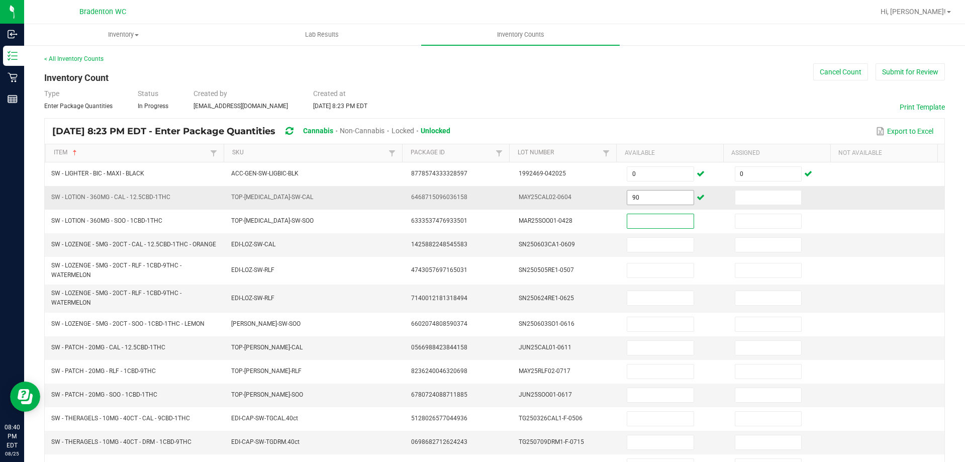
click at [653, 197] on input "90" at bounding box center [660, 197] width 66 height 14
click at [635, 304] on input "1" at bounding box center [660, 298] width 66 height 14
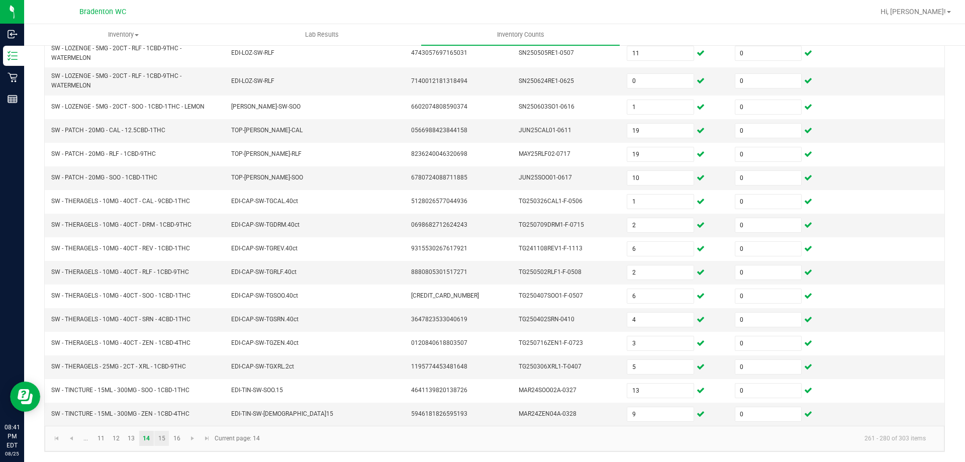
click at [166, 438] on link "15" at bounding box center [161, 438] width 15 height 15
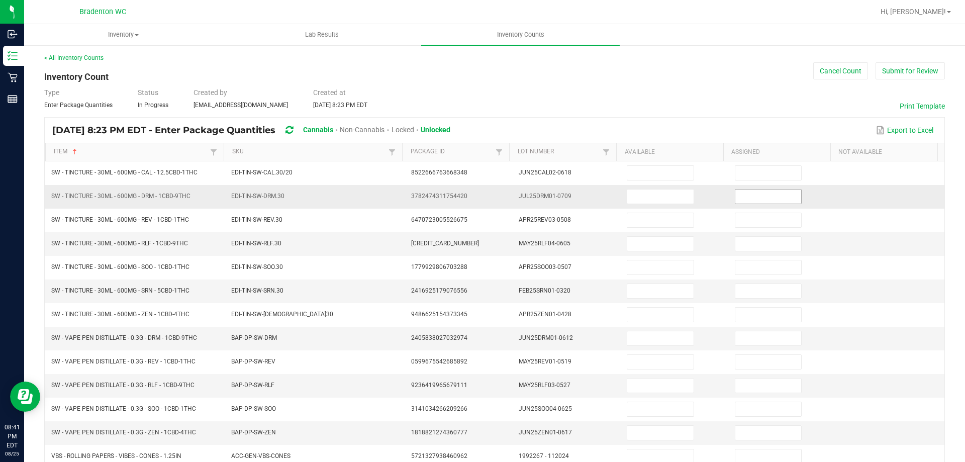
scroll to position [0, 0]
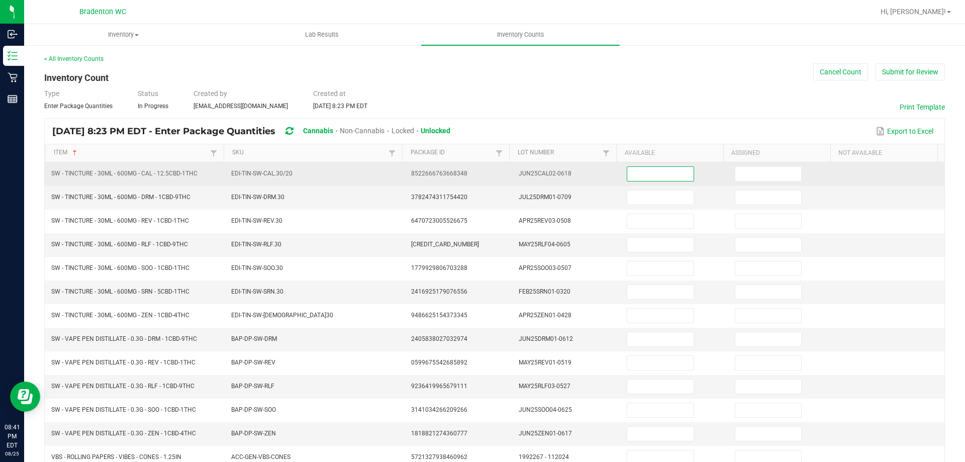
click at [663, 172] on input at bounding box center [660, 174] width 66 height 14
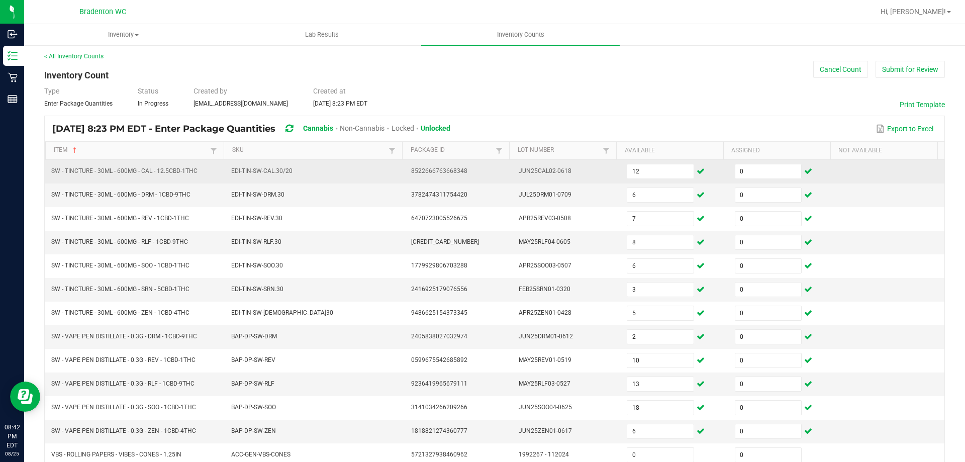
scroll to position [217, 0]
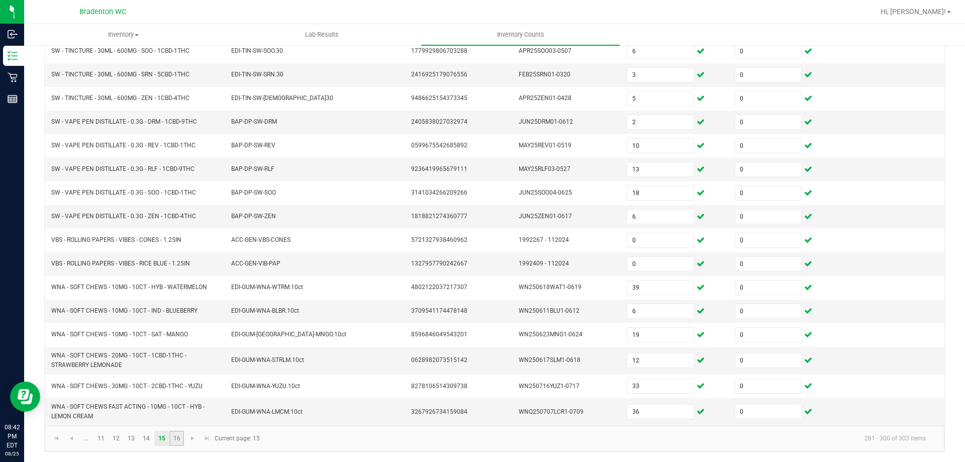
click at [180, 438] on link "16" at bounding box center [176, 438] width 15 height 15
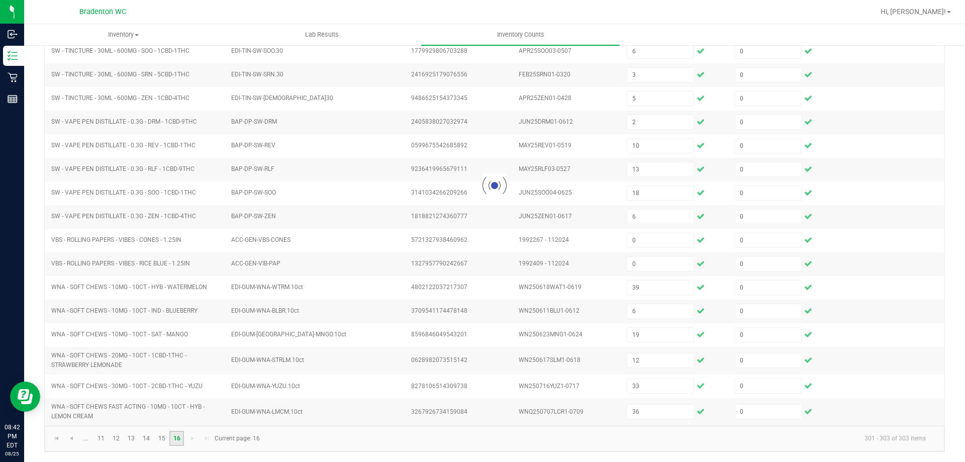
scroll to position [0, 0]
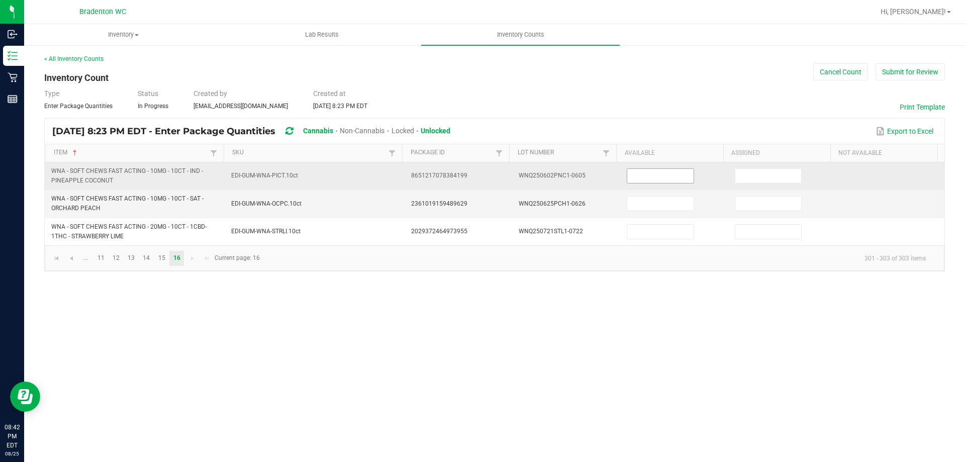
click at [638, 176] on input at bounding box center [660, 176] width 66 height 14
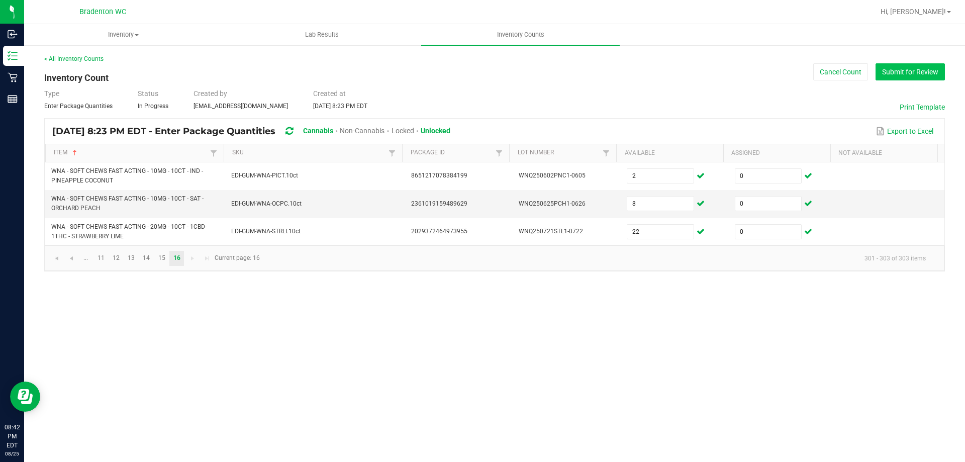
click at [889, 71] on button "Submit for Review" at bounding box center [909, 71] width 69 height 17
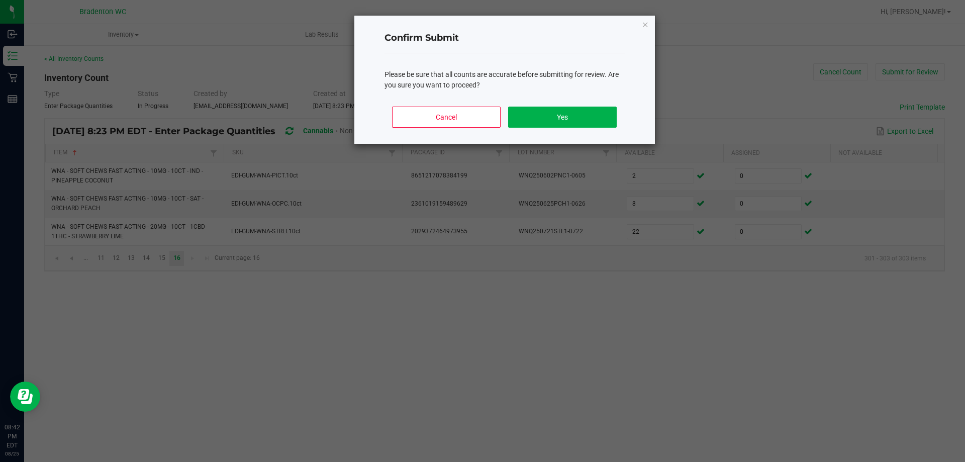
click at [605, 99] on div "Cancel Yes" at bounding box center [504, 120] width 240 height 45
click at [605, 108] on button "Yes" at bounding box center [562, 117] width 108 height 21
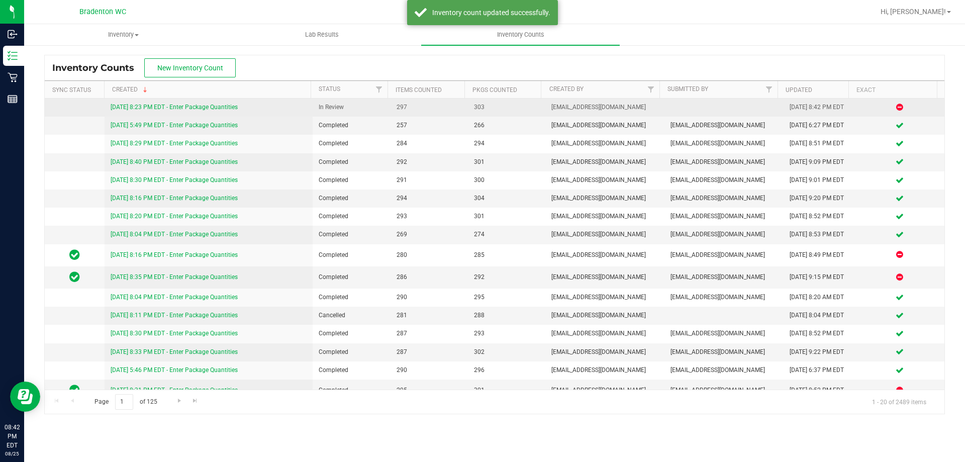
click at [227, 106] on link "[DATE] 8:23 PM EDT - Enter Package Quantities" at bounding box center [174, 107] width 127 height 7
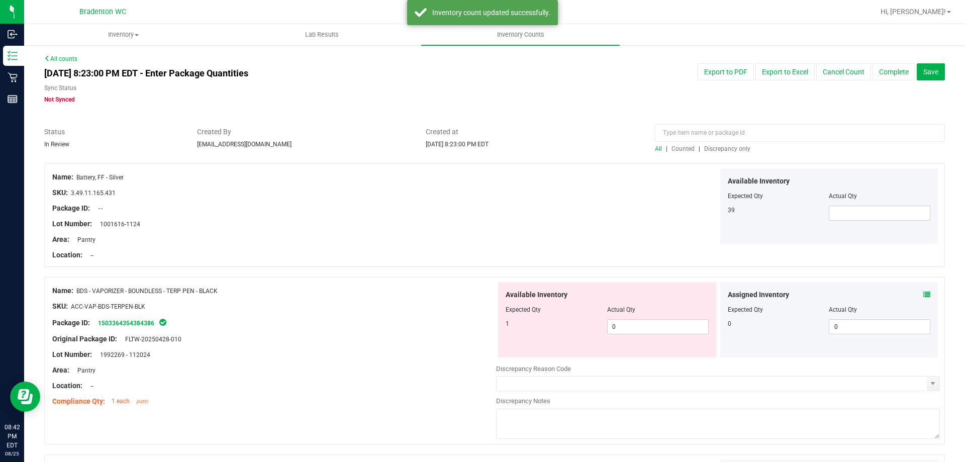
click at [708, 151] on span "Discrepancy only" at bounding box center [727, 148] width 46 height 7
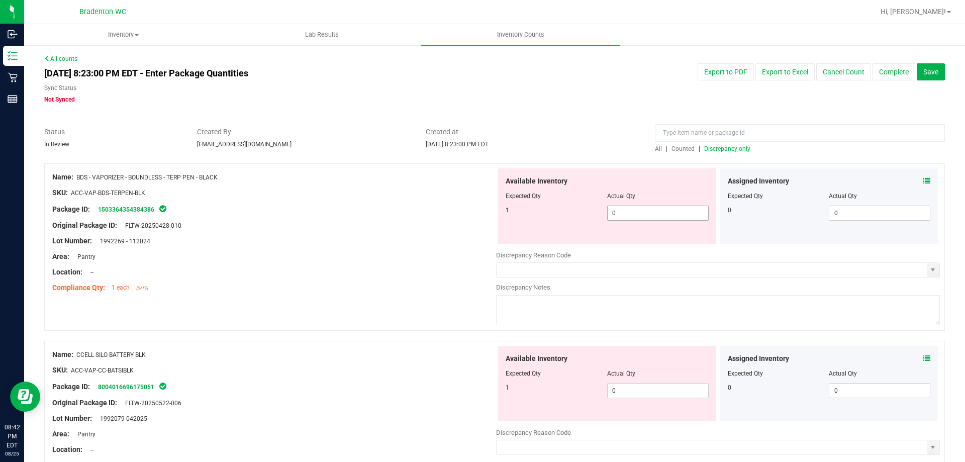
click at [622, 207] on span "0 0" at bounding box center [657, 212] width 101 height 15
drag, startPoint x: 363, startPoint y: 203, endPoint x: 383, endPoint y: 200, distance: 20.3
click at [364, 202] on div "Name: BDS - VAPORIZER - BOUNDLESS - TERP PEN - BLACK SKU: ACC-VAP-BDS-TERPEN-BL…" at bounding box center [274, 232] width 444 height 128
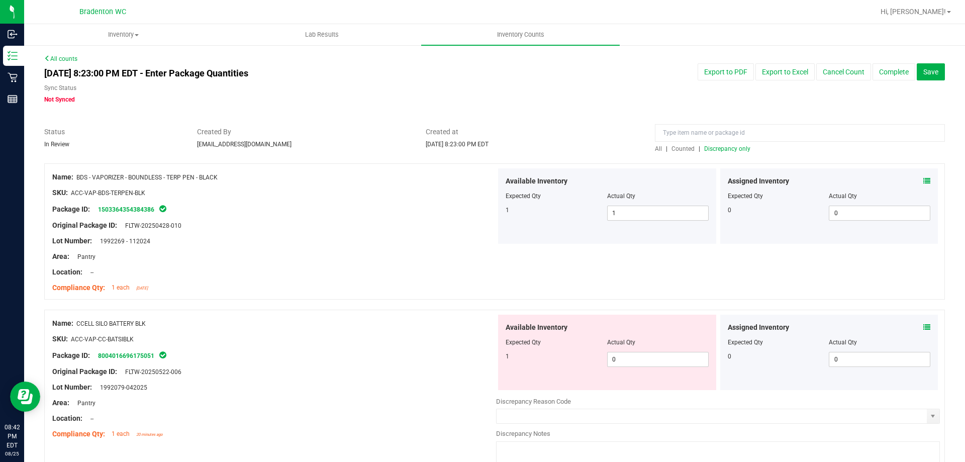
click at [669, 367] on div "Available Inventory Expected Qty Actual Qty 1 0 0" at bounding box center [607, 352] width 218 height 75
click at [620, 354] on span "0 0" at bounding box center [657, 359] width 101 height 15
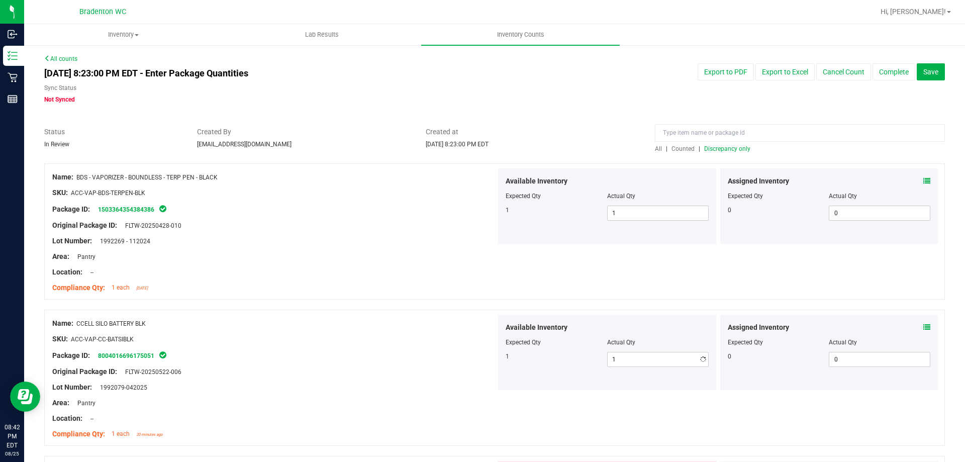
drag, startPoint x: 317, startPoint y: 311, endPoint x: 440, endPoint y: 266, distance: 130.5
click at [322, 310] on div "Name: CCELL SILO BATTERY BLK SKU: ACC-VAP-CC-BATSIBLK Package ID: 8004016696175…" at bounding box center [494, 378] width 900 height 136
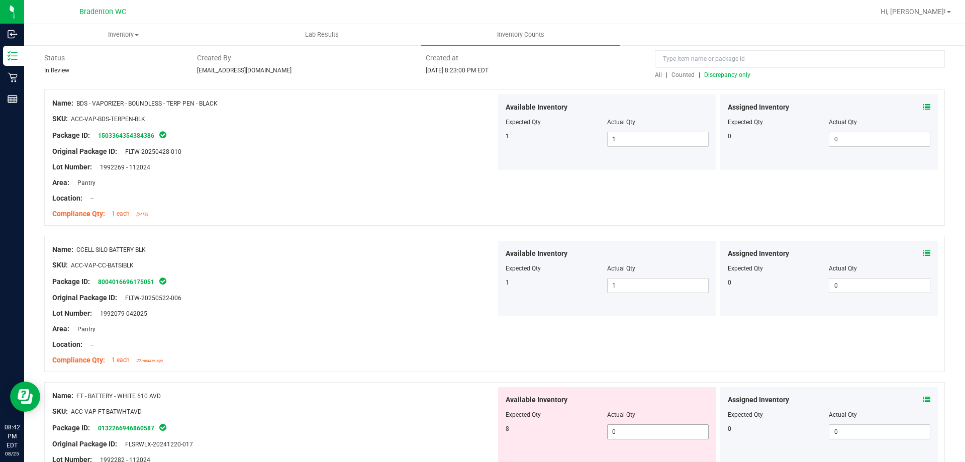
scroll to position [151, 0]
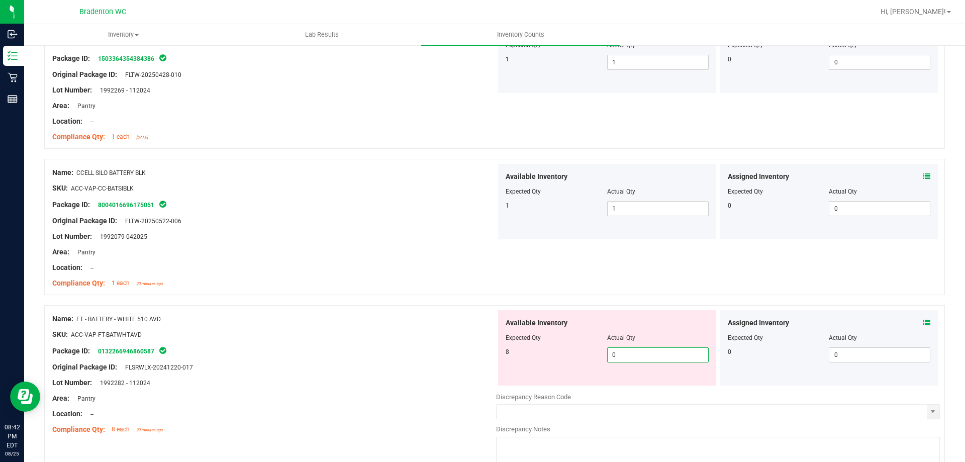
click at [656, 356] on span "0 0" at bounding box center [657, 354] width 101 height 15
click at [386, 307] on div "Name: FT - BATTERY - WHITE 510 AVD SKU: ACC-VAP-FT-BATWHTAVD Package ID: 013226…" at bounding box center [494, 388] width 900 height 167
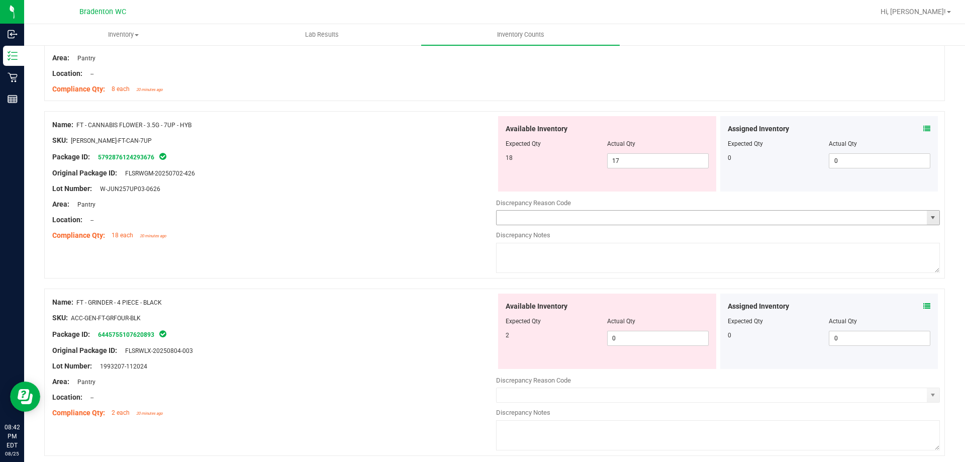
scroll to position [502, 0]
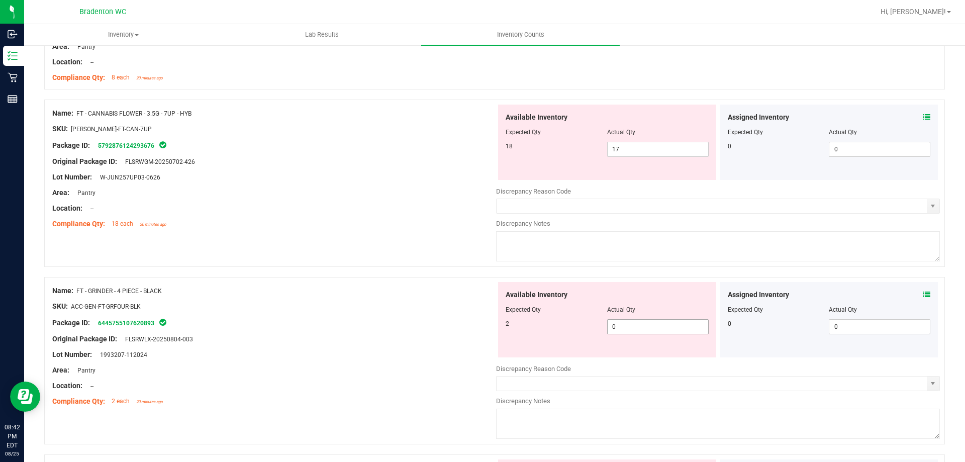
click at [627, 329] on span "0 0" at bounding box center [657, 326] width 101 height 15
drag, startPoint x: 434, startPoint y: 274, endPoint x: 452, endPoint y: 268, distance: 19.7
click at [435, 273] on div at bounding box center [494, 272] width 900 height 10
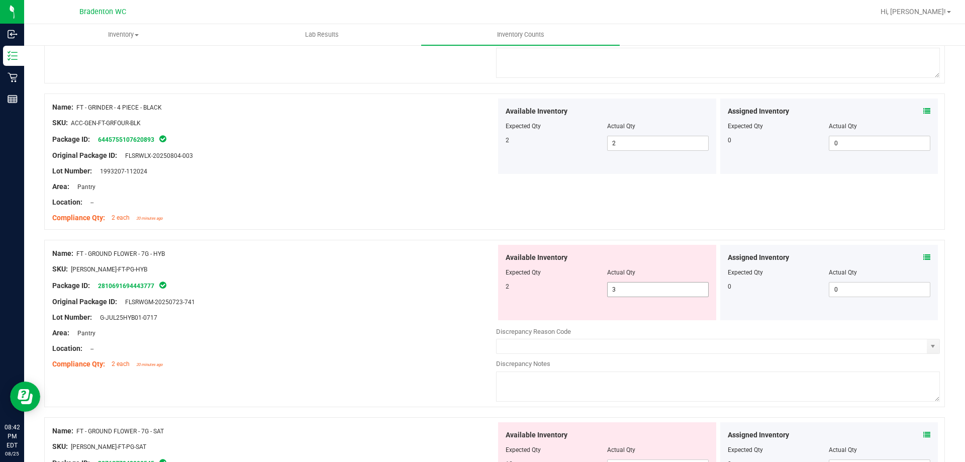
scroll to position [703, 0]
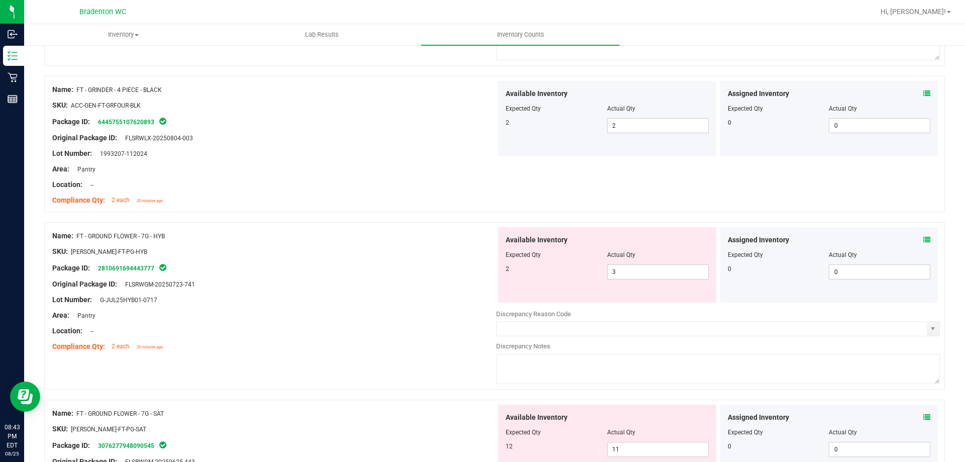
click at [923, 242] on icon at bounding box center [926, 239] width 7 height 7
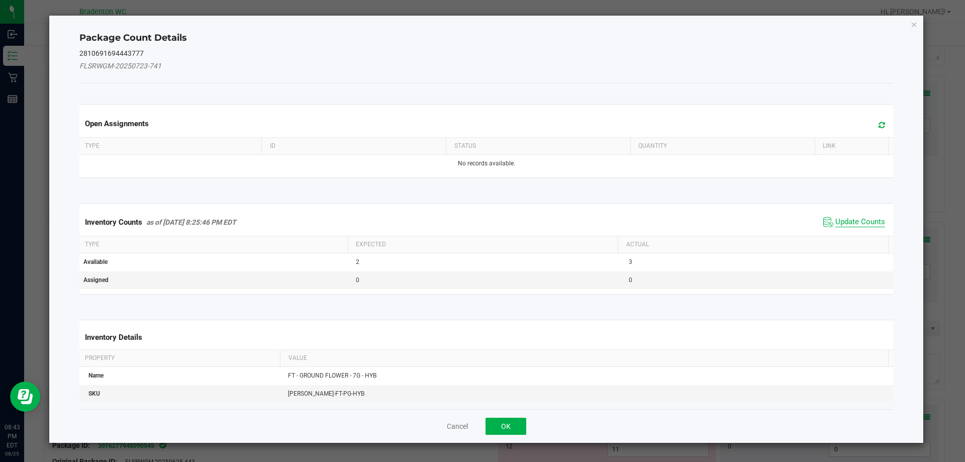
click at [845, 219] on span "Update Counts" at bounding box center [860, 222] width 50 height 10
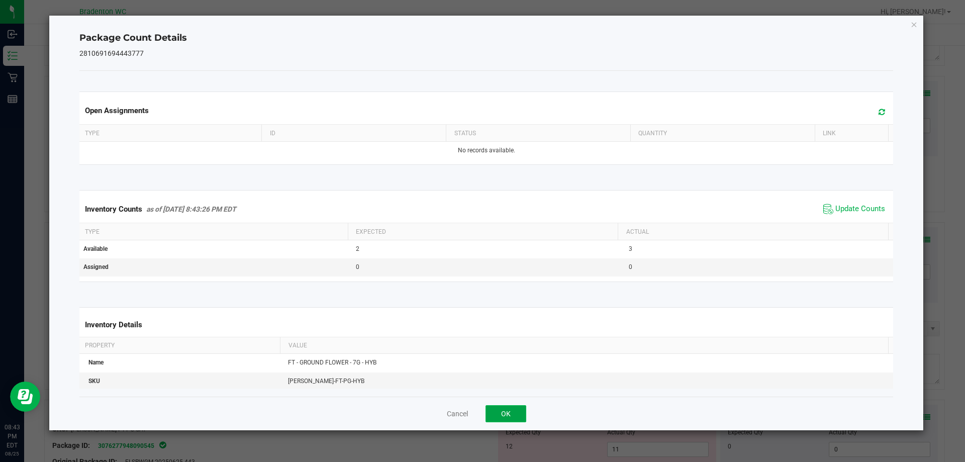
click at [510, 414] on button "OK" at bounding box center [505, 413] width 41 height 17
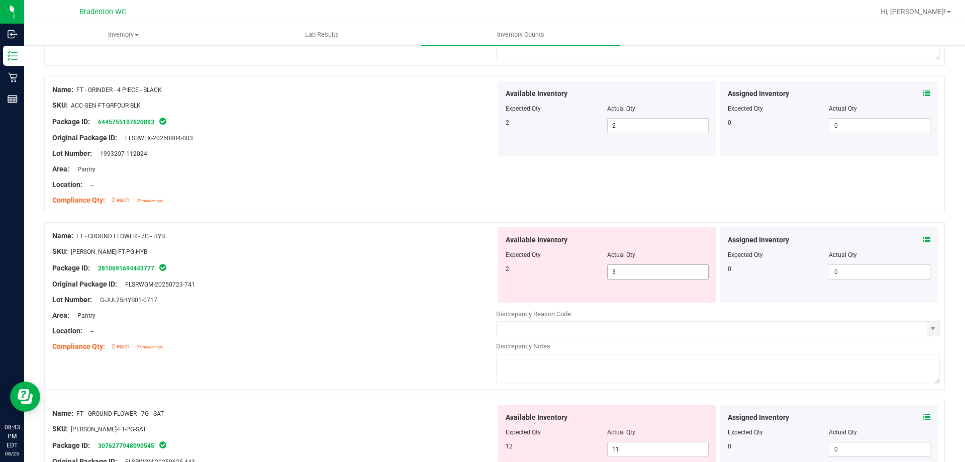
click at [613, 271] on span "3 3" at bounding box center [657, 271] width 101 height 15
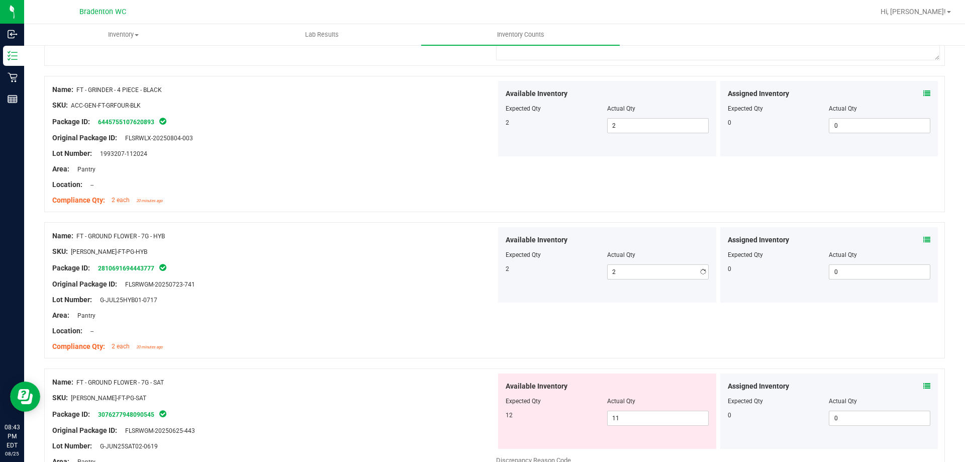
click at [508, 299] on div "Available Inventory Expected Qty Actual Qty 2 2 2" at bounding box center [607, 264] width 218 height 75
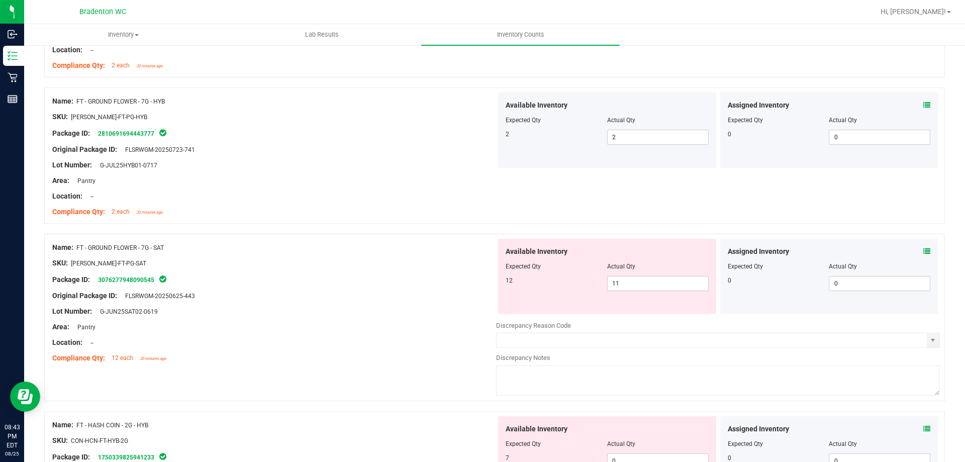
scroll to position [854, 0]
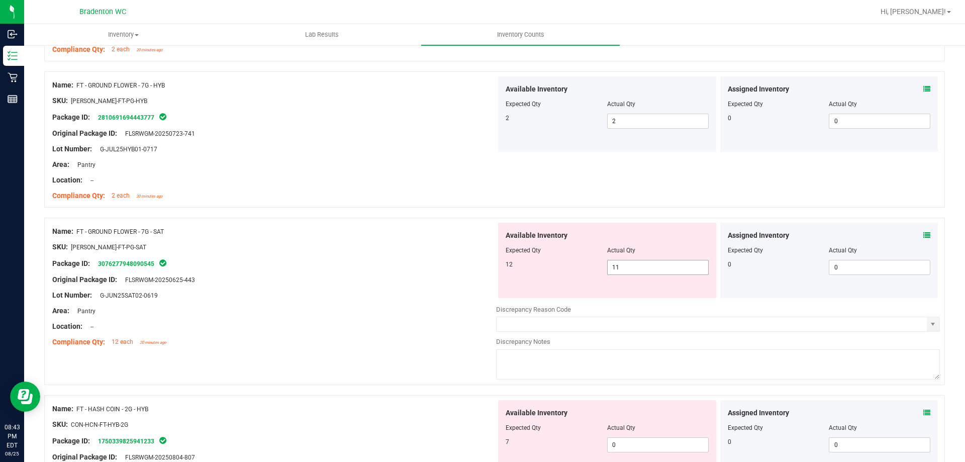
click at [645, 268] on span "11 11" at bounding box center [657, 267] width 101 height 15
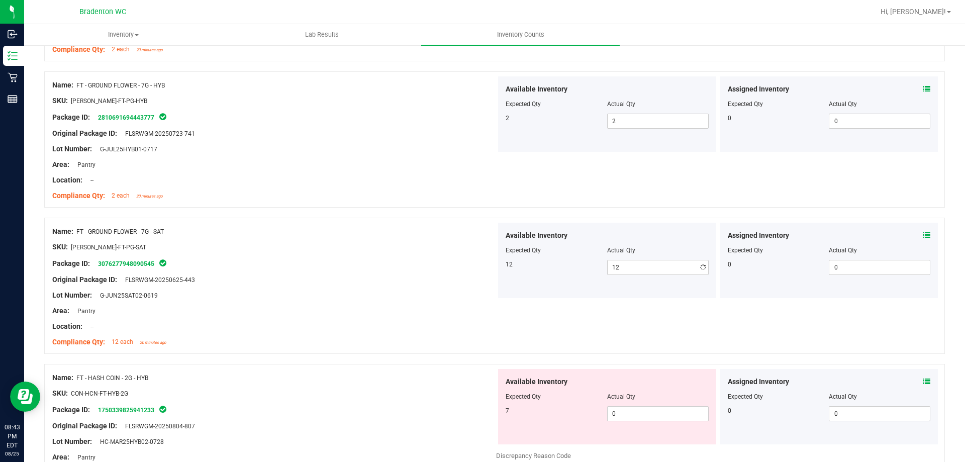
click at [472, 293] on div "Lot Number: G-JUN25SAT02-0619" at bounding box center [274, 295] width 444 height 11
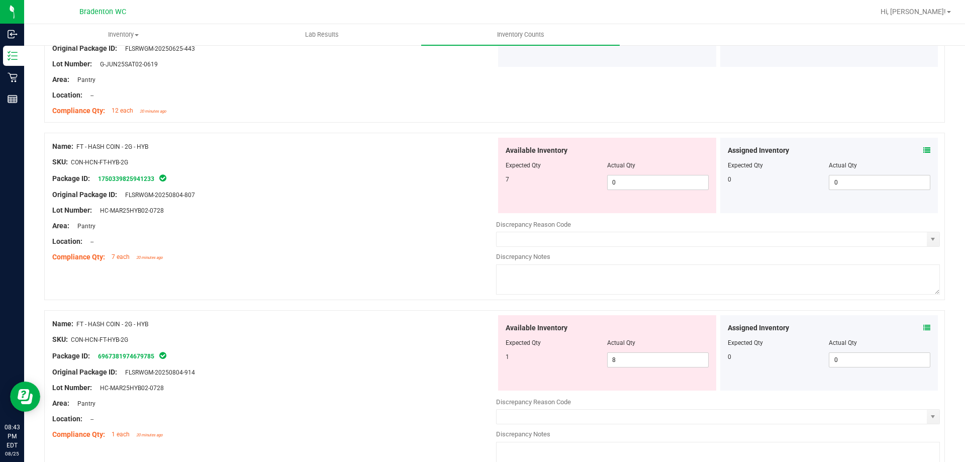
scroll to position [1105, 0]
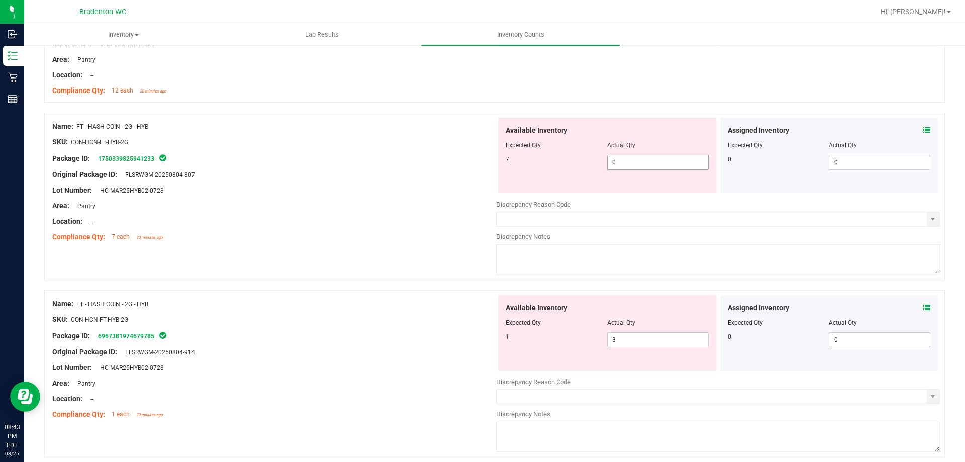
click at [645, 162] on span "0 0" at bounding box center [657, 162] width 101 height 15
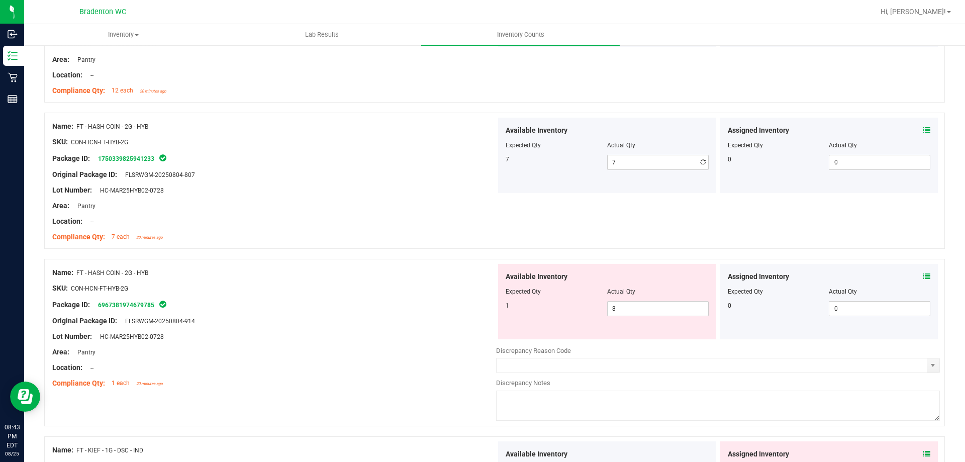
drag, startPoint x: 432, startPoint y: 216, endPoint x: 571, endPoint y: 310, distance: 167.2
click at [436, 219] on div "Location: --" at bounding box center [274, 221] width 444 height 11
click at [652, 305] on span "8 8" at bounding box center [657, 308] width 101 height 15
click at [381, 308] on div "Package ID: 6967381974679785" at bounding box center [274, 304] width 444 height 12
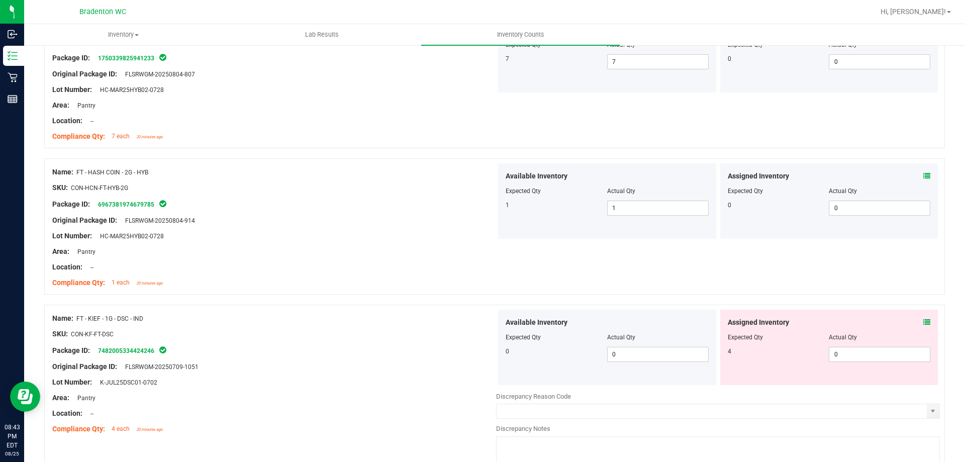
scroll to position [1256, 0]
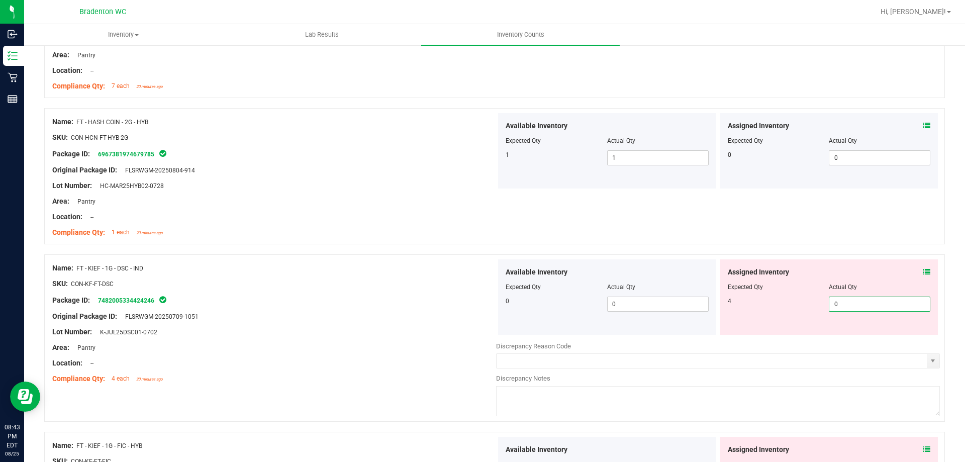
click at [839, 302] on span "0 0" at bounding box center [879, 303] width 101 height 15
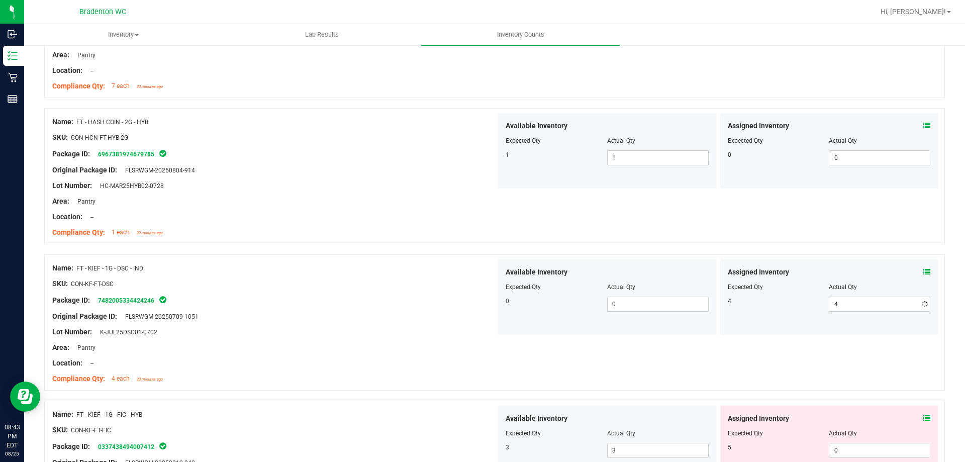
click at [649, 323] on div "Available Inventory Expected Qty Actual Qty 0 0 0" at bounding box center [607, 296] width 218 height 75
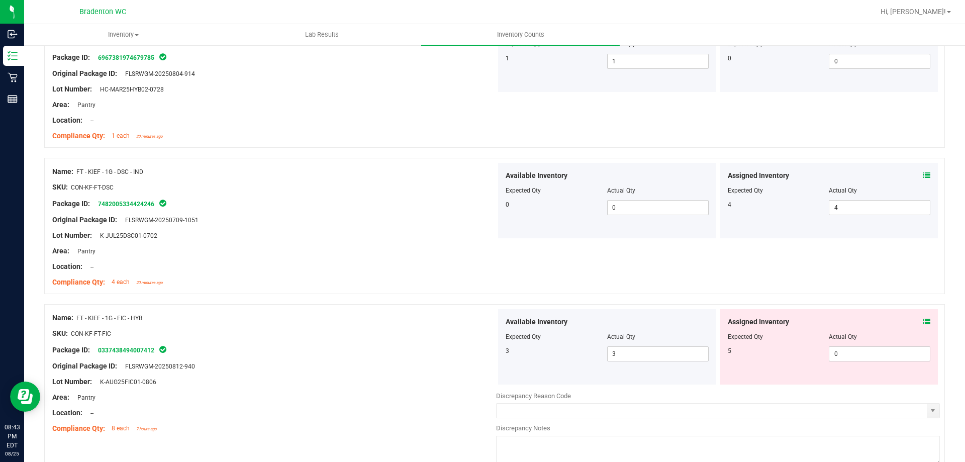
scroll to position [1357, 0]
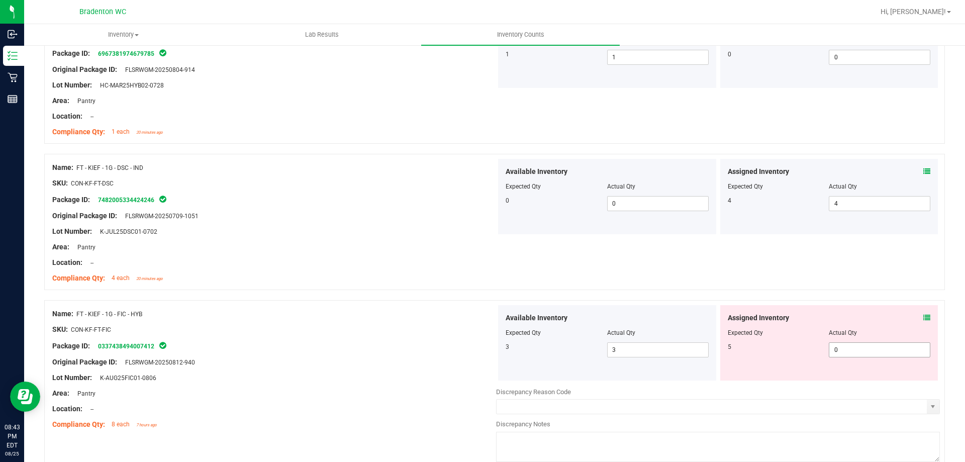
click at [855, 353] on span "0 0" at bounding box center [879, 349] width 101 height 15
click at [627, 348] on span "3 3" at bounding box center [657, 349] width 101 height 15
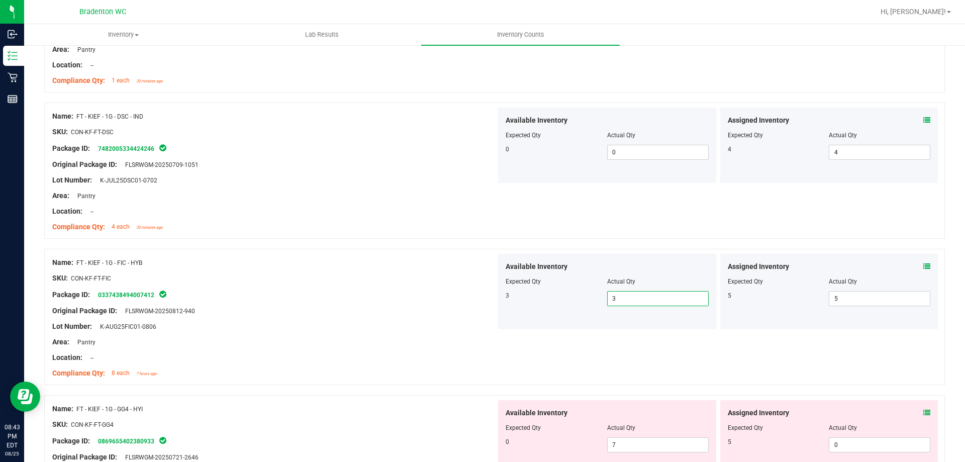
scroll to position [1457, 0]
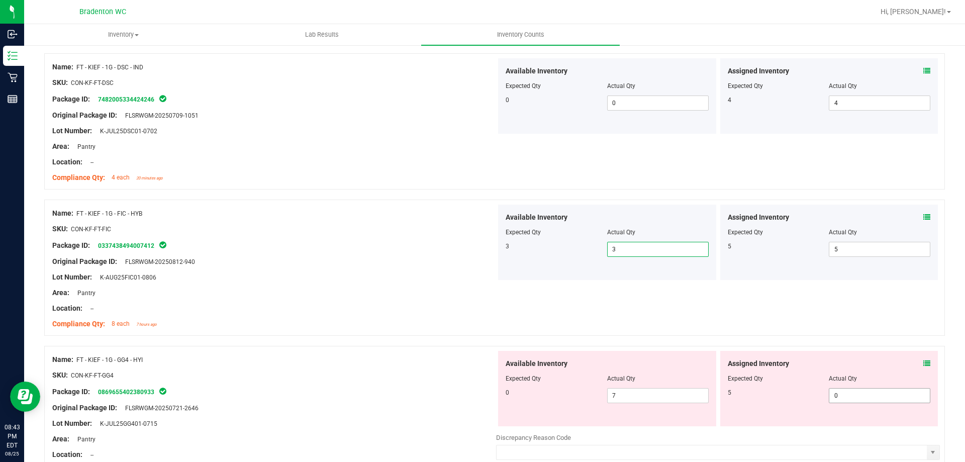
click at [841, 390] on span "0 0" at bounding box center [879, 395] width 101 height 15
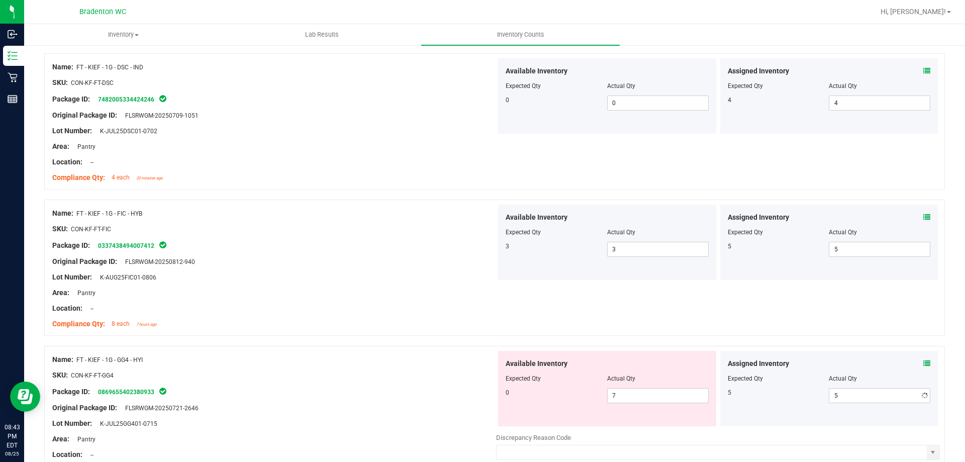
drag, startPoint x: 432, startPoint y: 315, endPoint x: 561, endPoint y: 331, distance: 130.2
click at [436, 315] on div at bounding box center [274, 316] width 444 height 5
click at [640, 393] on span "7 7" at bounding box center [657, 395] width 101 height 15
drag, startPoint x: 405, startPoint y: 335, endPoint x: 459, endPoint y: 322, distance: 55.3
click at [409, 332] on div "Name: FT - KIEF - 1G - FIC - HYB SKU: CON-KF-FT-FIC Package ID: 033743849400741…" at bounding box center [494, 267] width 900 height 136
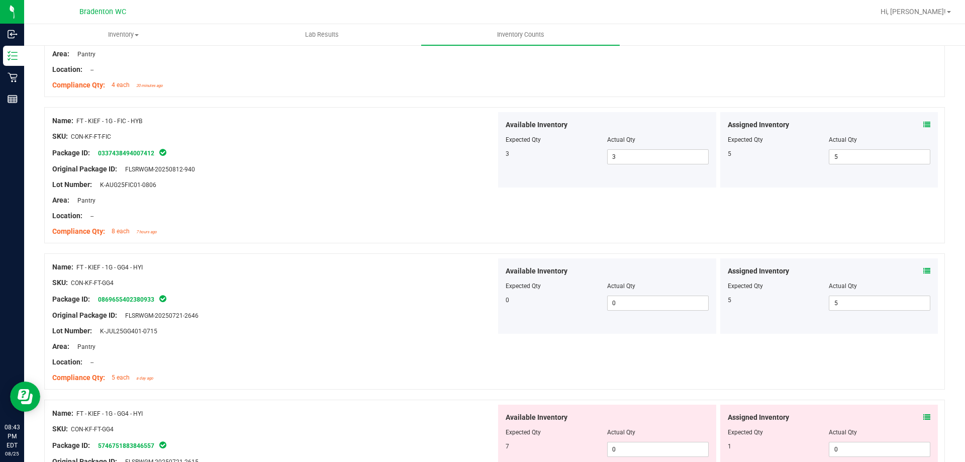
scroll to position [1608, 0]
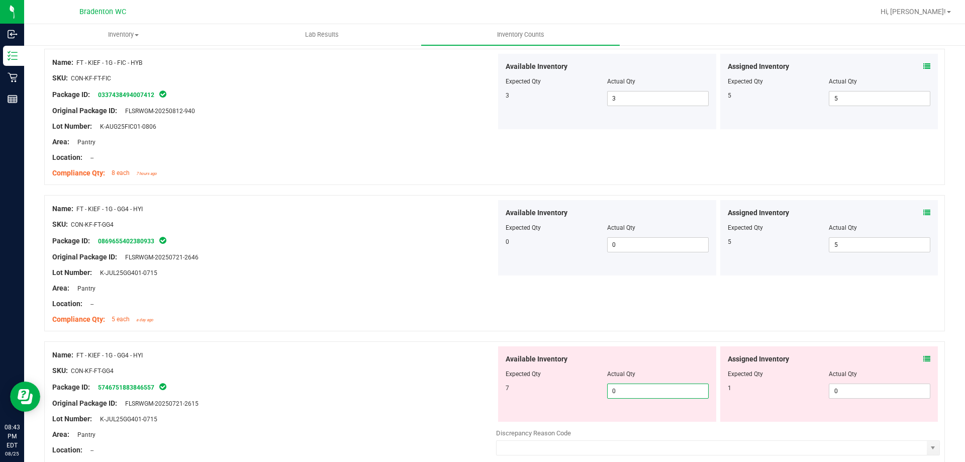
click at [625, 391] on span "0 0" at bounding box center [657, 390] width 101 height 15
click at [466, 372] on div "SKU: CON-KF-FT-GG4" at bounding box center [274, 370] width 444 height 11
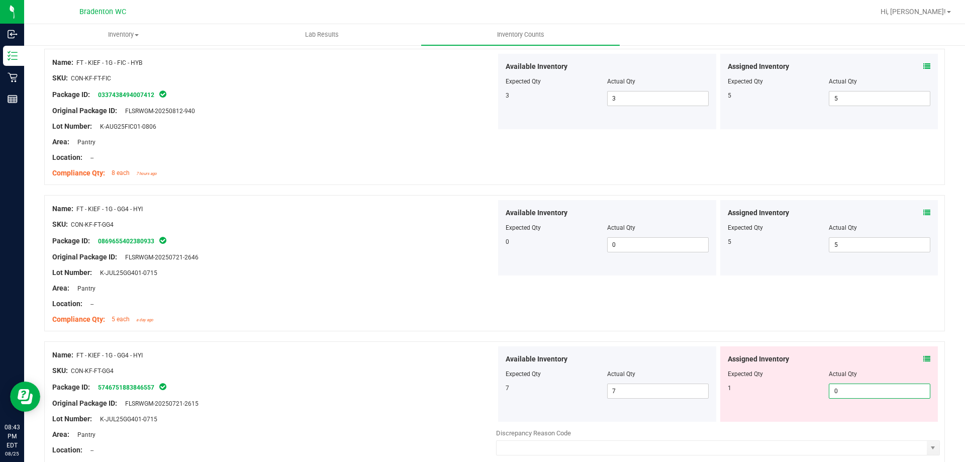
click at [860, 389] on span "0 0" at bounding box center [879, 390] width 101 height 15
drag, startPoint x: 482, startPoint y: 349, endPoint x: 582, endPoint y: 311, distance: 106.7
click at [487, 348] on div "Name: FT - KIEF - 1G - GG4 - HYI SKU: CON-KF-FT-GG4 Package ID: 574675188384655…" at bounding box center [274, 410] width 444 height 128
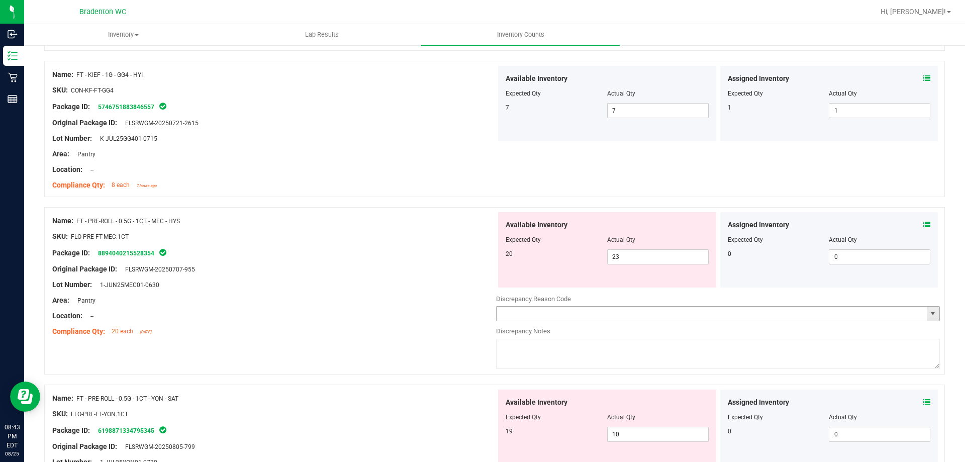
scroll to position [1909, 0]
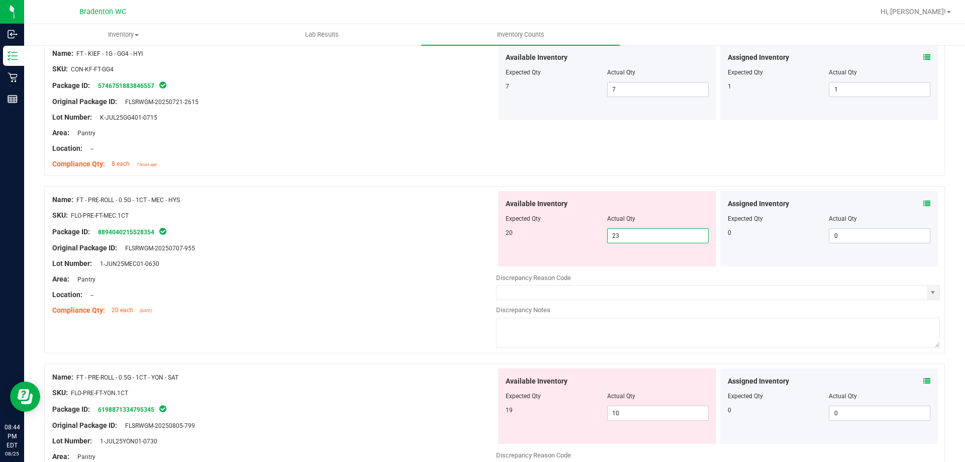
click at [639, 229] on span "23 23" at bounding box center [657, 235] width 101 height 15
click at [352, 294] on div "Location: --" at bounding box center [274, 294] width 444 height 11
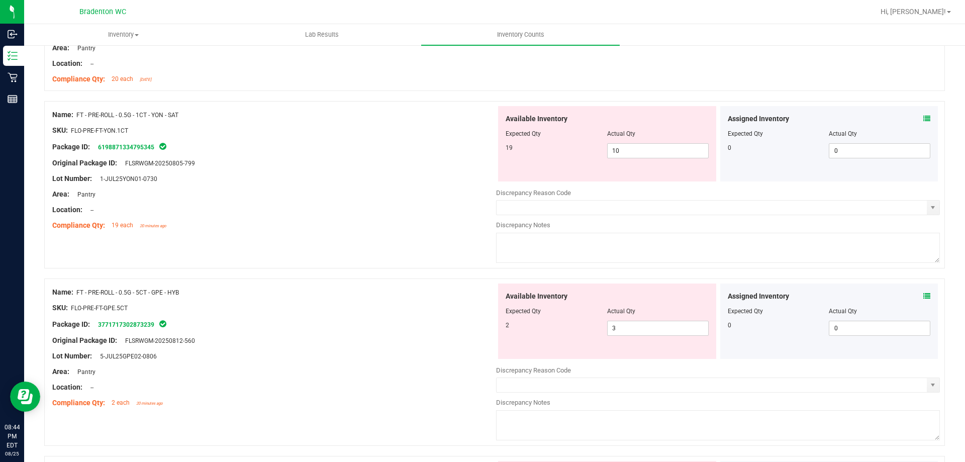
scroll to position [2160, 0]
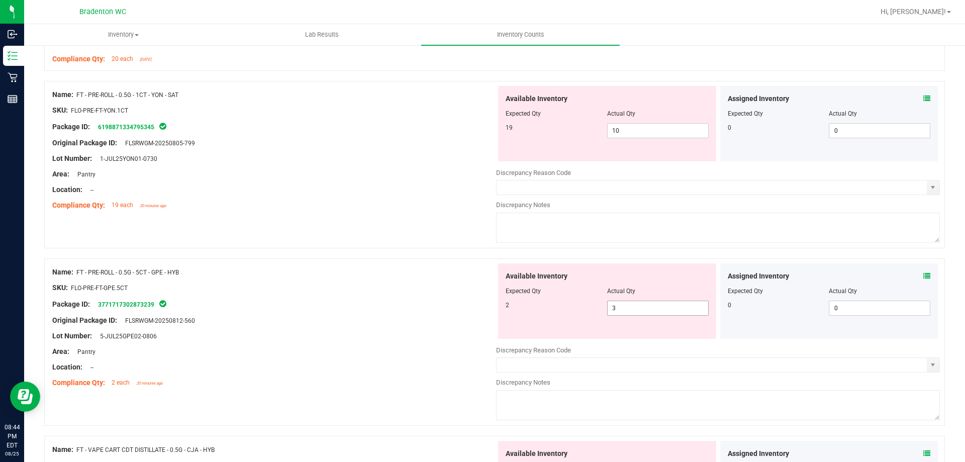
click at [633, 314] on span "3 3" at bounding box center [657, 307] width 101 height 15
click at [408, 321] on div "Original Package ID: FLSRWGM-20250812-560" at bounding box center [274, 320] width 444 height 11
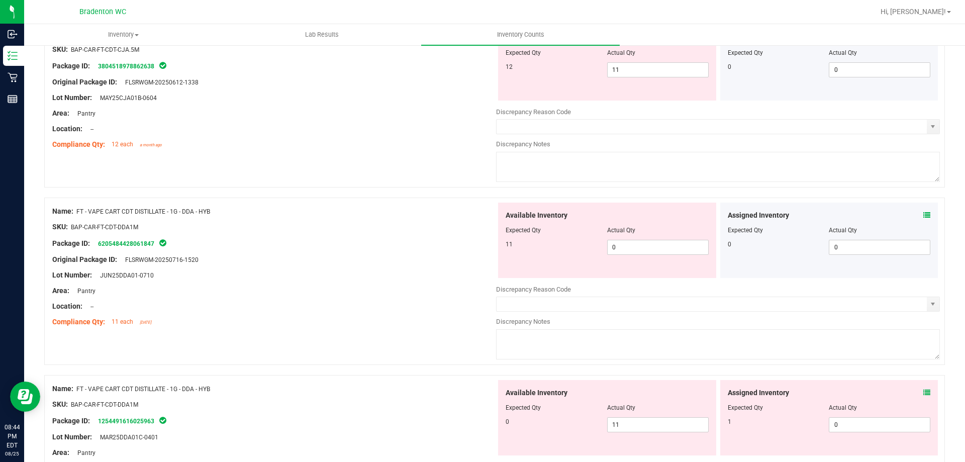
scroll to position [2562, 0]
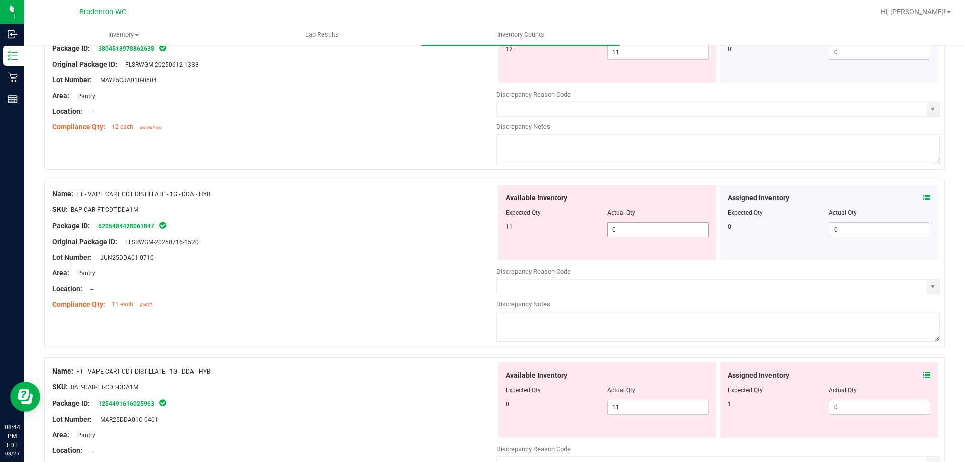
click at [634, 229] on span "0 0" at bounding box center [657, 229] width 101 height 15
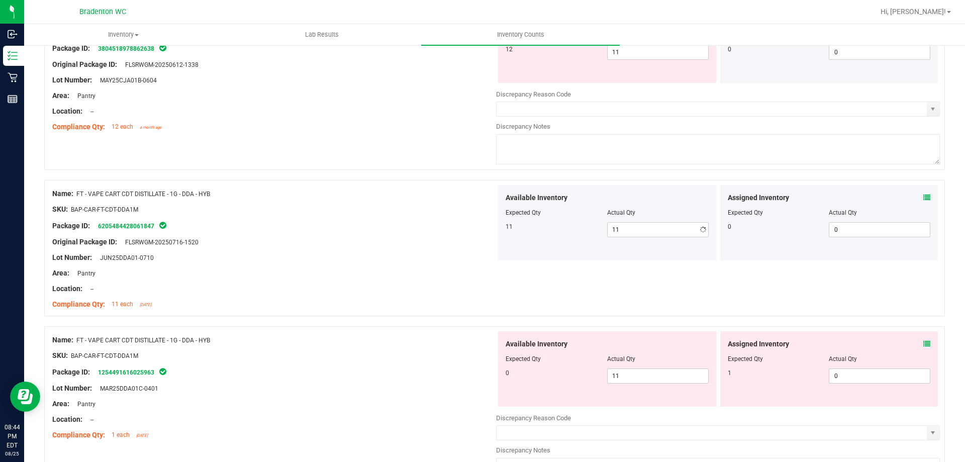
click at [462, 268] on div "Area: Pantry" at bounding box center [274, 273] width 444 height 11
click at [627, 380] on span "11 11" at bounding box center [657, 375] width 101 height 15
click at [835, 376] on span "0 0" at bounding box center [879, 375] width 101 height 15
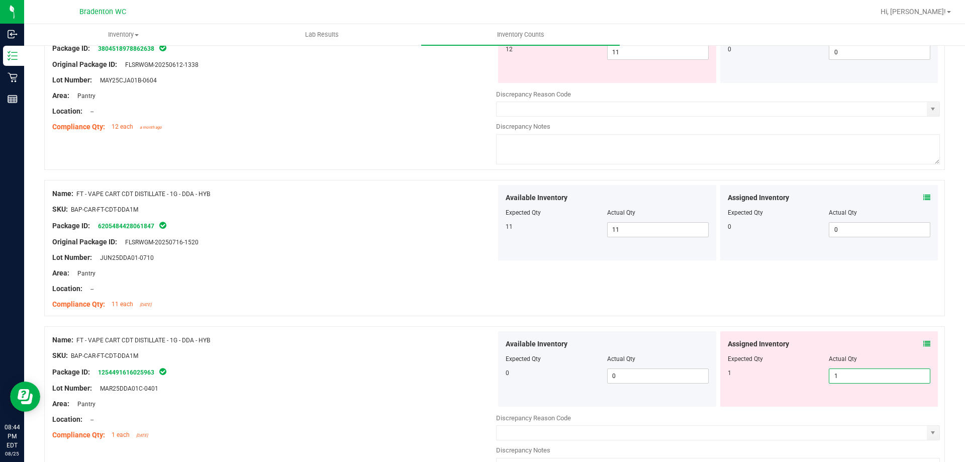
drag, startPoint x: 372, startPoint y: 337, endPoint x: 444, endPoint y: 305, distance: 78.7
click at [378, 335] on div "Name: FT - VAPE CART CDT DISTILLATE - 1G - DDA - HYB" at bounding box center [274, 340] width 444 height 11
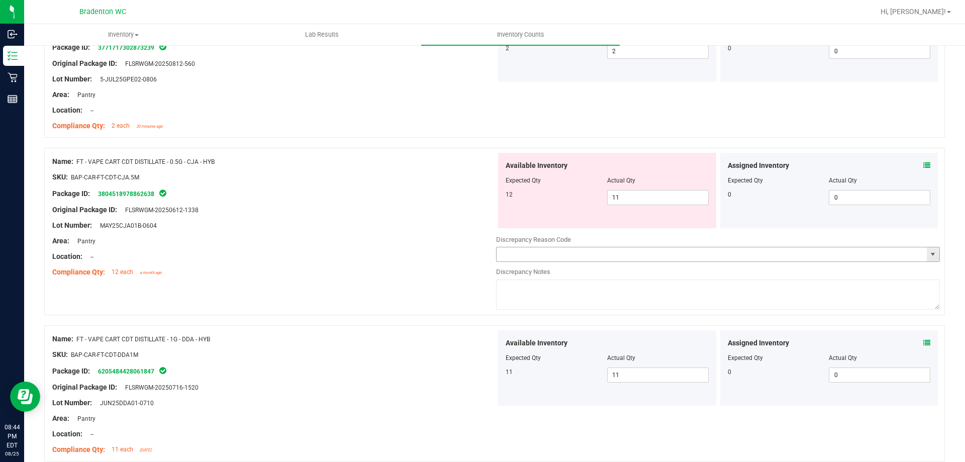
scroll to position [2116, 0]
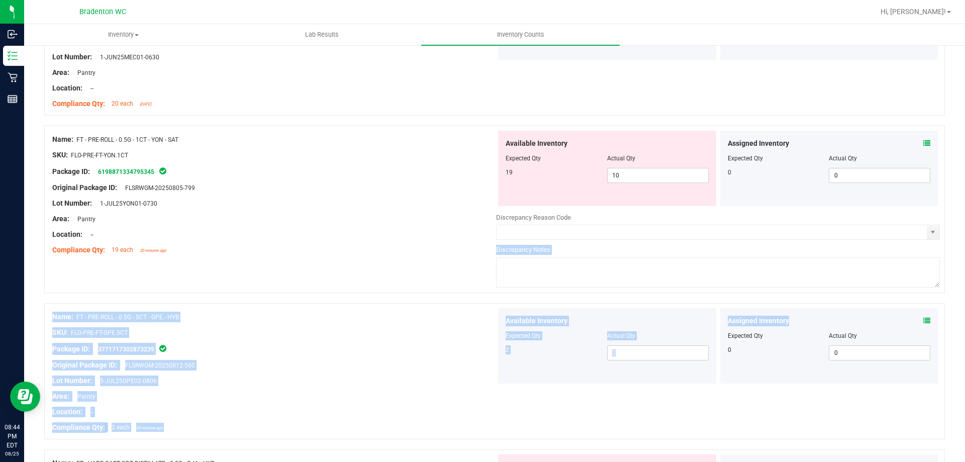
drag, startPoint x: 963, startPoint y: 293, endPoint x: 947, endPoint y: 305, distance: 20.5
click at [964, 227] on div "Inventory All packages All inventory Waste log Create inventory Lab Results Inv…" at bounding box center [494, 243] width 941 height 438
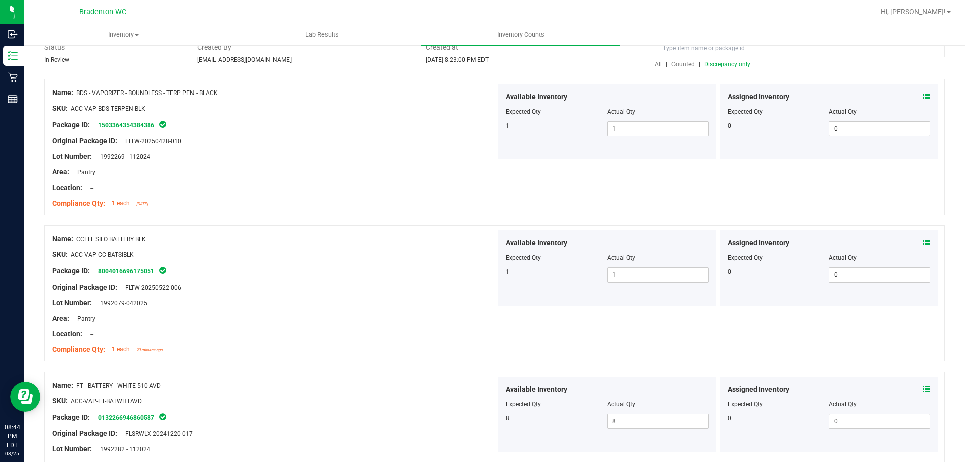
scroll to position [0, 0]
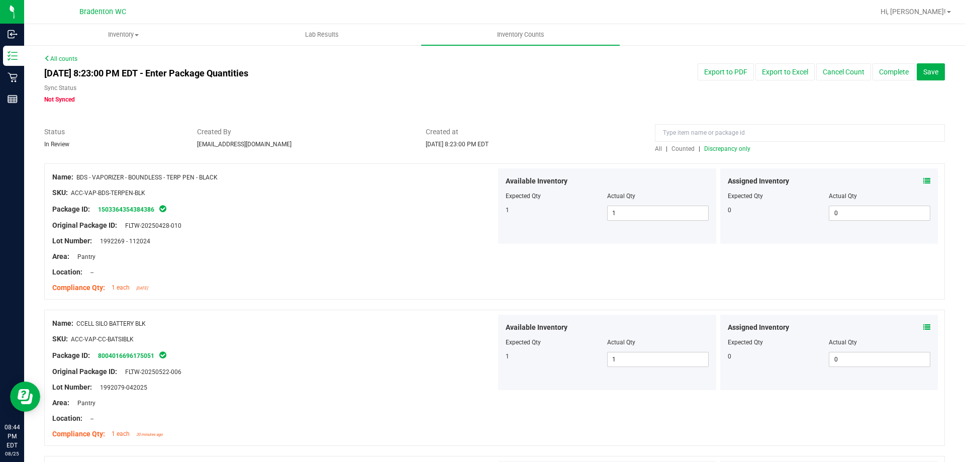
click at [704, 150] on span "Discrepancy only" at bounding box center [727, 148] width 46 height 7
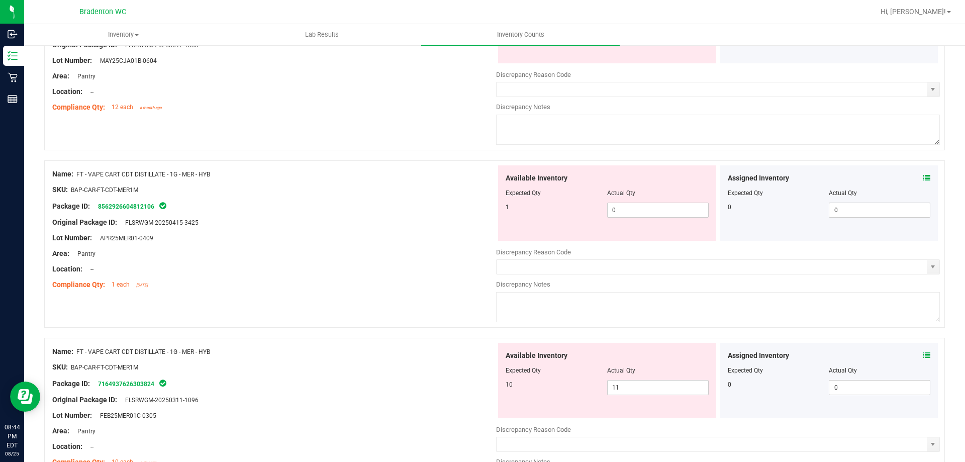
scroll to position [553, 0]
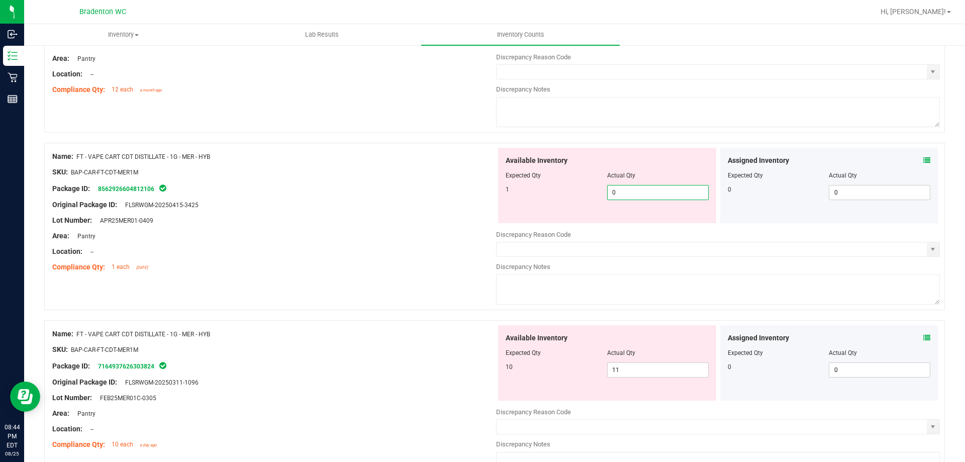
click at [637, 192] on span "0 0" at bounding box center [657, 192] width 101 height 15
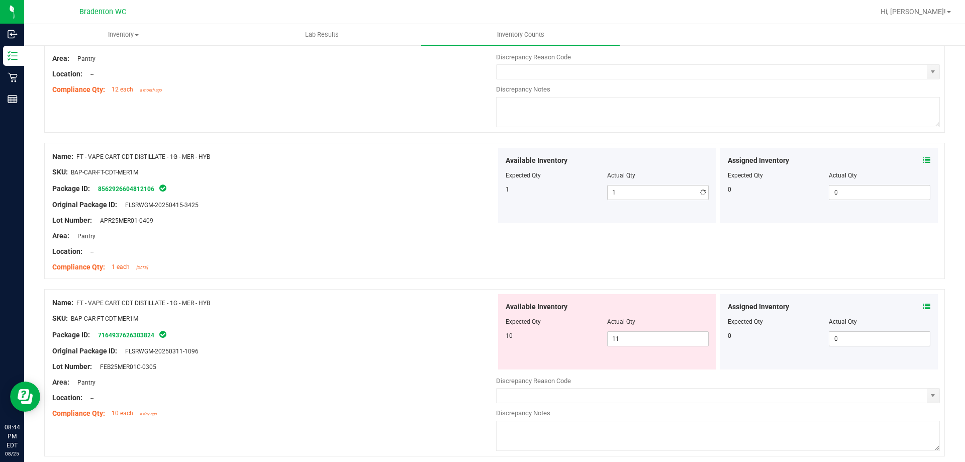
drag, startPoint x: 395, startPoint y: 251, endPoint x: 405, endPoint y: 254, distance: 10.5
click at [400, 252] on div "Location: --" at bounding box center [274, 251] width 444 height 11
click at [635, 344] on span "11 11" at bounding box center [657, 338] width 101 height 15
drag, startPoint x: 387, startPoint y: 359, endPoint x: 416, endPoint y: 359, distance: 29.1
click at [389, 359] on div at bounding box center [274, 358] width 444 height 5
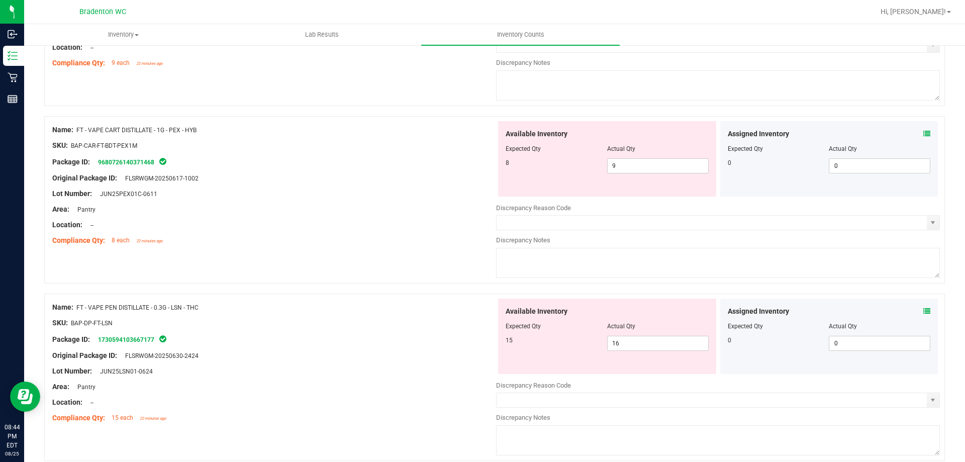
scroll to position [1055, 0]
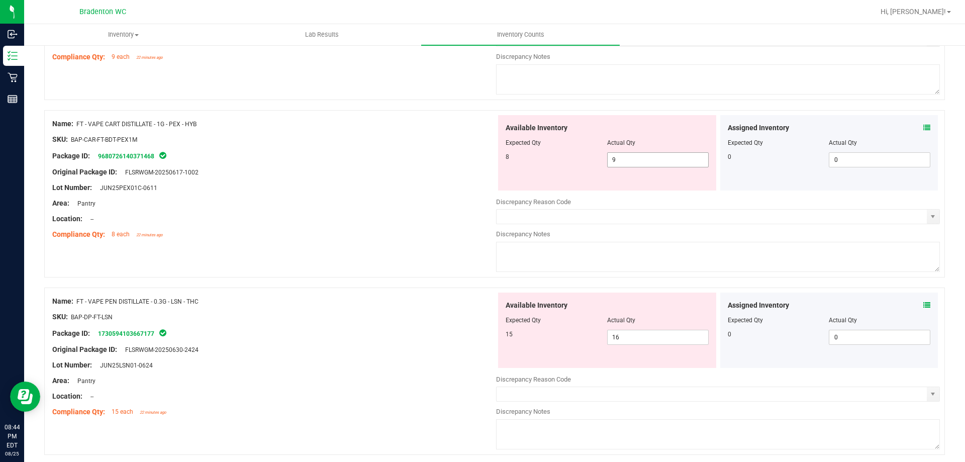
click at [633, 155] on span "9 9" at bounding box center [657, 159] width 101 height 15
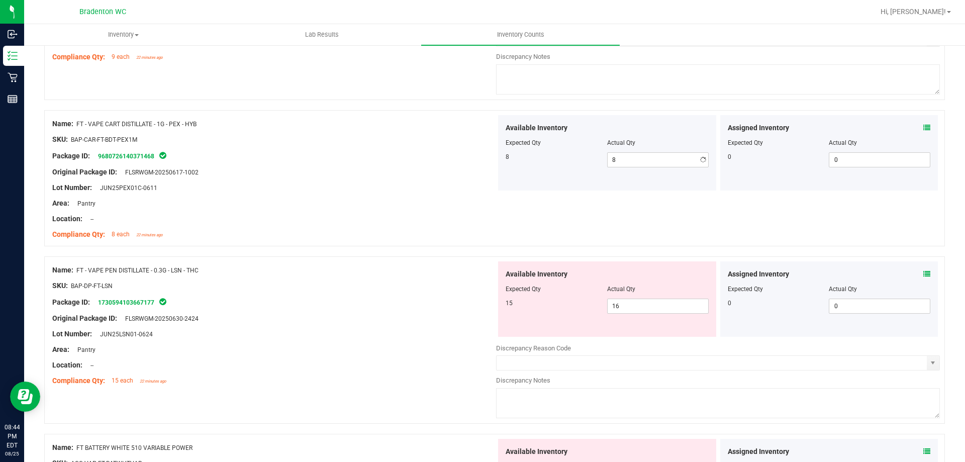
click at [406, 194] on div at bounding box center [274, 195] width 444 height 5
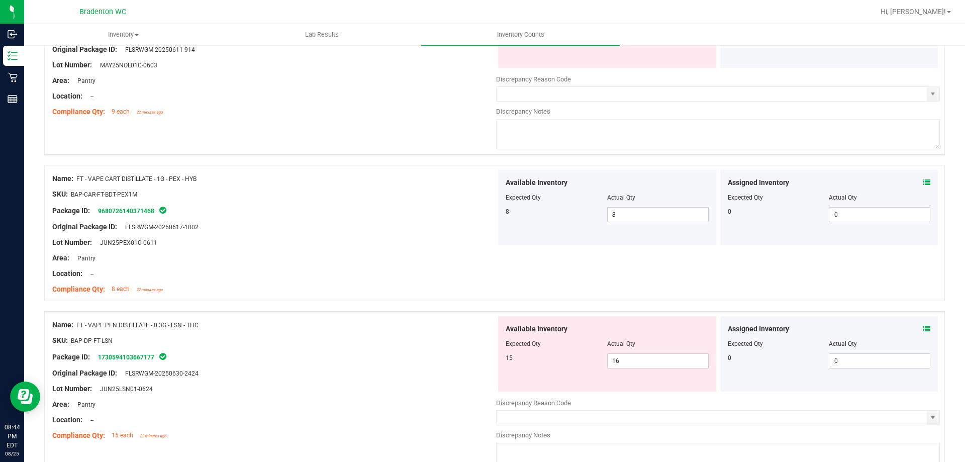
scroll to position [955, 0]
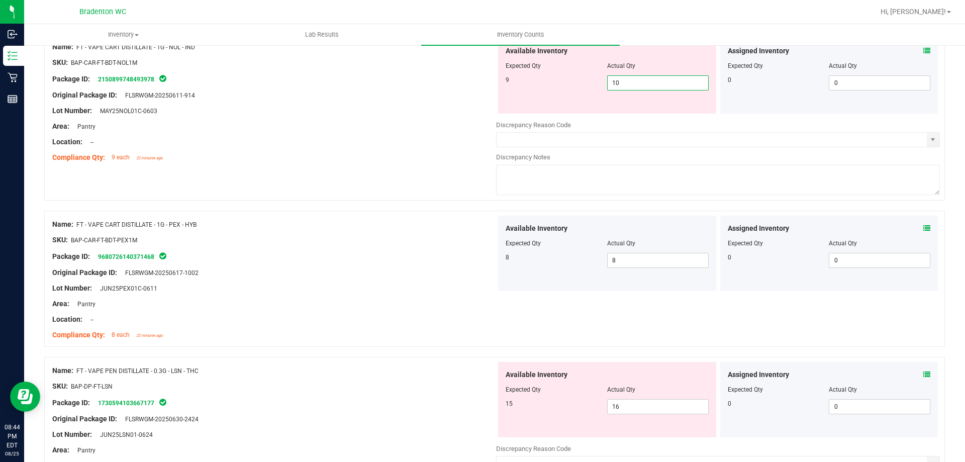
click at [635, 82] on span "10 10" at bounding box center [657, 82] width 101 height 15
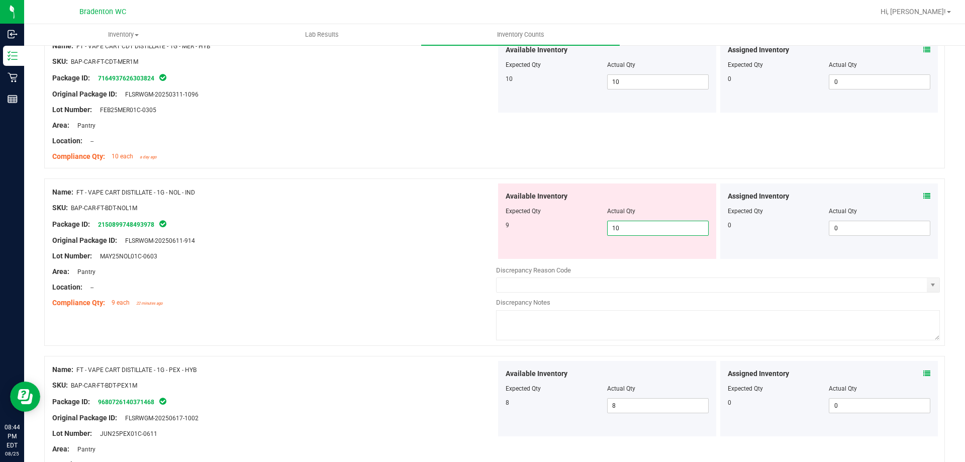
scroll to position [804, 0]
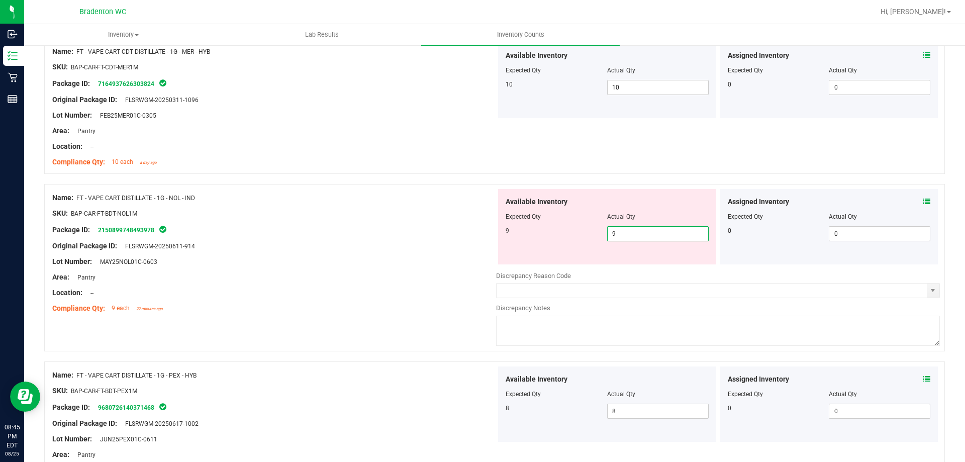
click at [353, 286] on div at bounding box center [274, 284] width 444 height 5
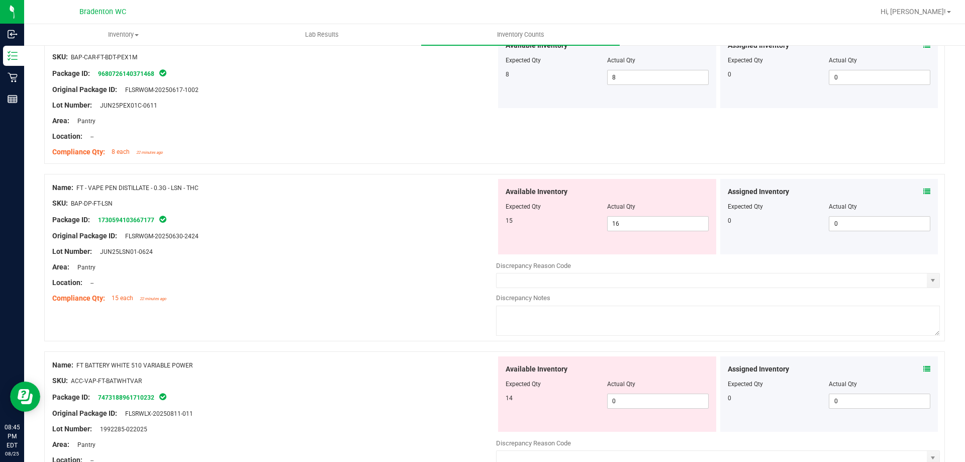
scroll to position [1156, 0]
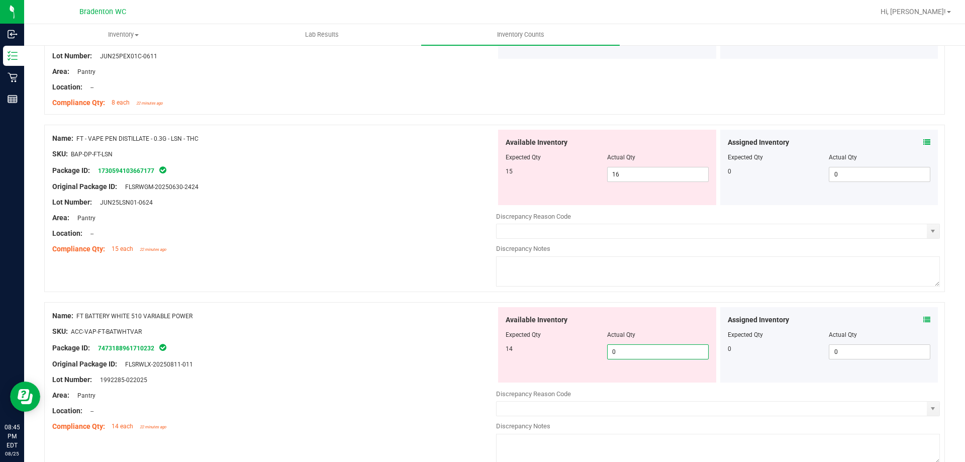
click at [625, 355] on span "0 0" at bounding box center [657, 351] width 101 height 15
click at [456, 353] on div "Name: FT BATTERY WHITE 510 VARIABLE POWER SKU: ACC-VAP-FT-BATWHTVAR Package ID:…" at bounding box center [274, 371] width 444 height 128
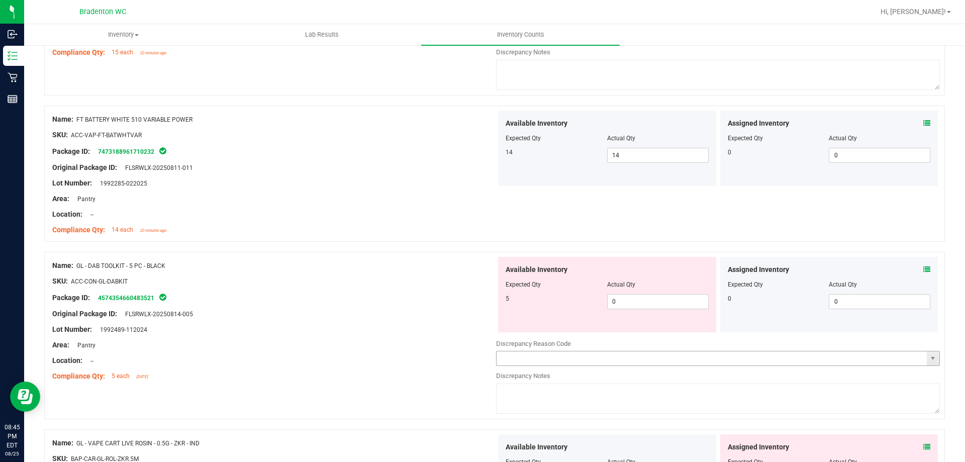
scroll to position [1407, 0]
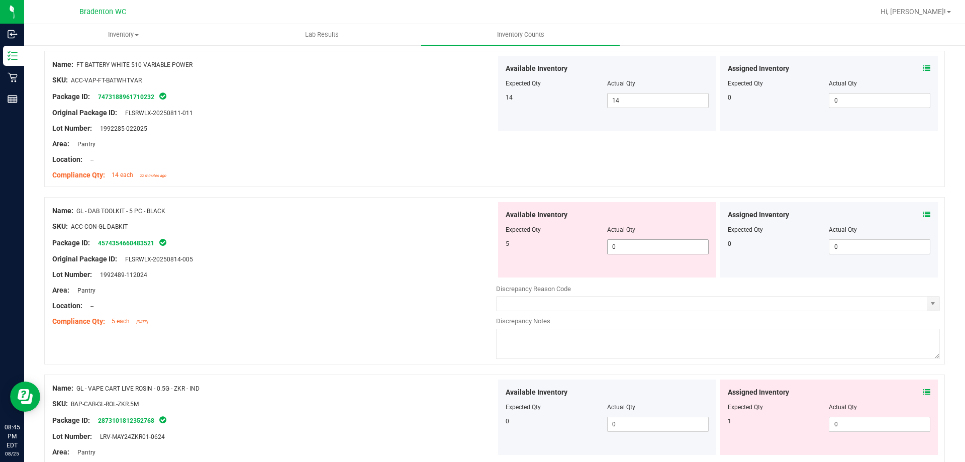
click at [646, 248] on span "0 0" at bounding box center [657, 246] width 101 height 15
drag, startPoint x: 359, startPoint y: 304, endPoint x: 446, endPoint y: 304, distance: 86.9
click at [364, 304] on div "Location: --" at bounding box center [274, 305] width 444 height 11
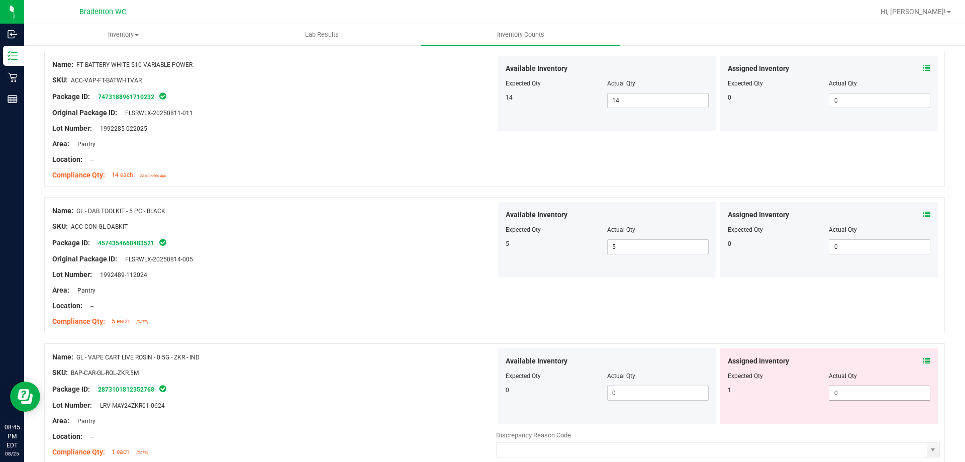
click at [880, 394] on span "0 0" at bounding box center [879, 392] width 101 height 15
drag, startPoint x: 523, startPoint y: 367, endPoint x: 580, endPoint y: 348, distance: 60.2
click at [523, 366] on div at bounding box center [606, 368] width 203 height 5
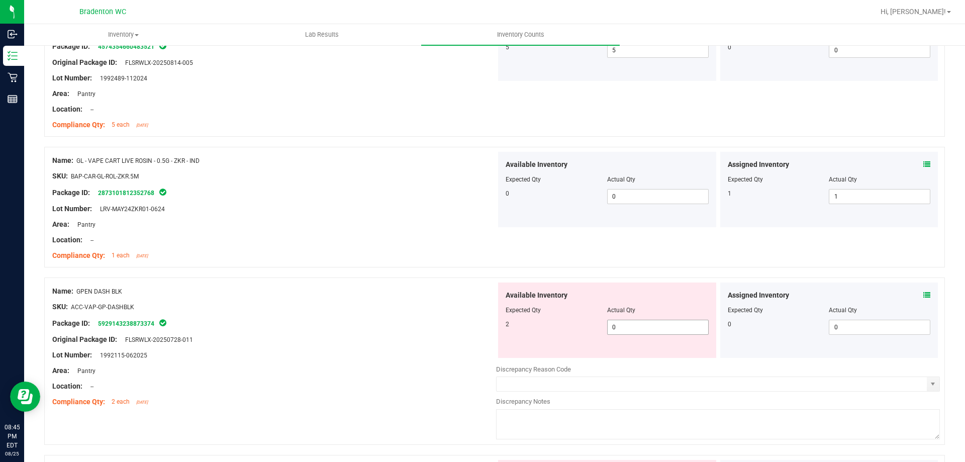
scroll to position [1608, 0]
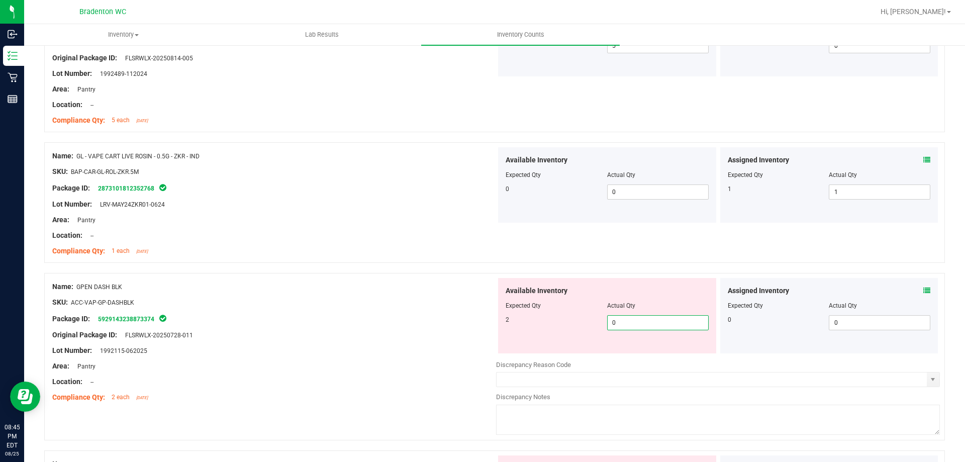
click at [635, 321] on span "0 0" at bounding box center [657, 322] width 101 height 15
drag, startPoint x: 385, startPoint y: 301, endPoint x: 483, endPoint y: 322, distance: 99.6
click at [387, 302] on div "SKU: ACC-VAP-GP-DASHBLK" at bounding box center [274, 302] width 444 height 11
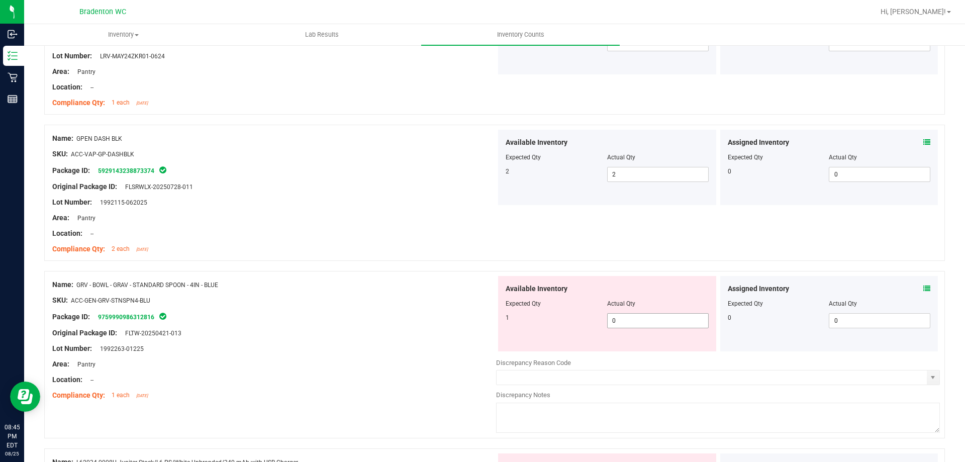
scroll to position [1759, 0]
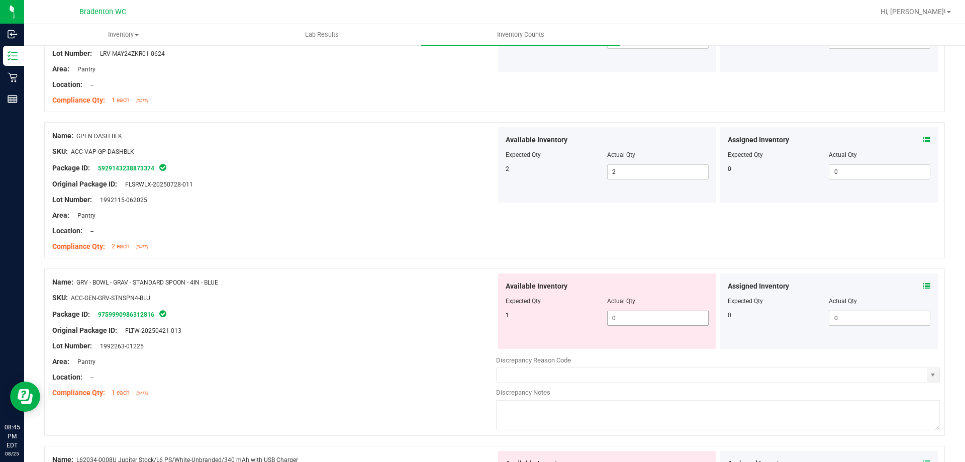
click at [646, 316] on span "0 0" at bounding box center [657, 318] width 101 height 15
drag, startPoint x: 317, startPoint y: 352, endPoint x: 447, endPoint y: 310, distance: 136.8
click at [318, 351] on div at bounding box center [274, 353] width 444 height 5
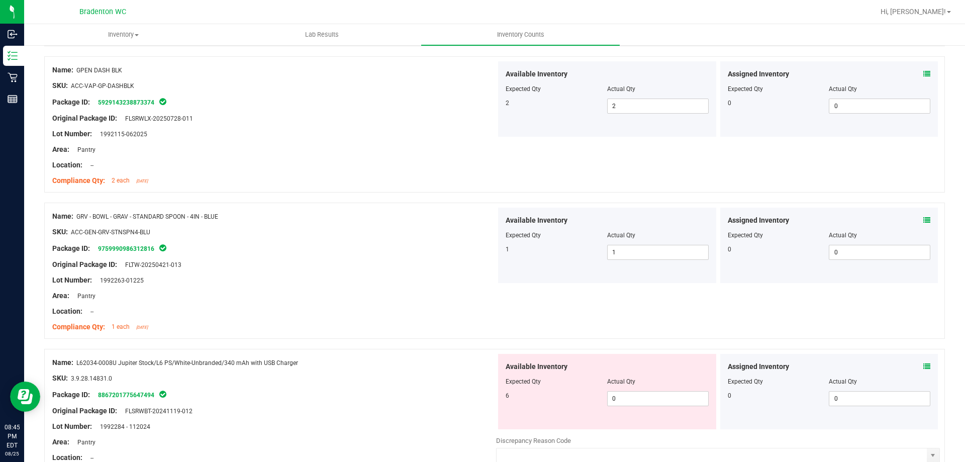
scroll to position [1909, 0]
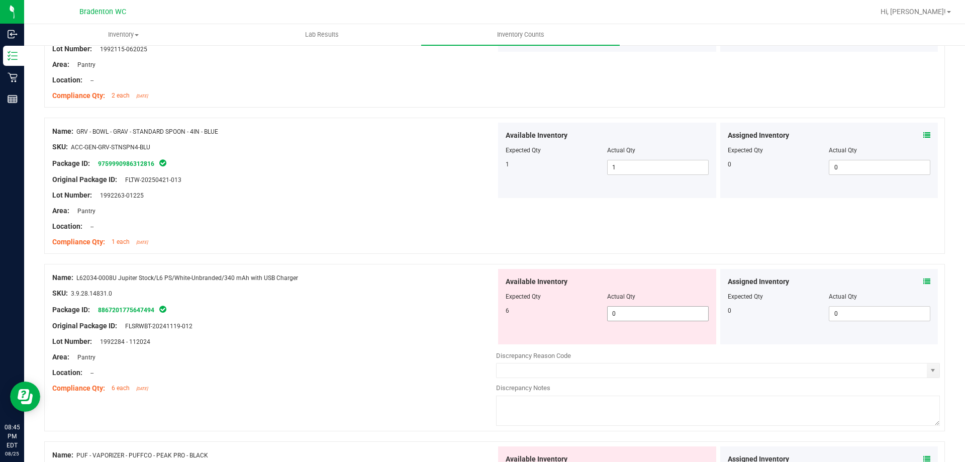
click at [624, 315] on span "0 0" at bounding box center [657, 313] width 101 height 15
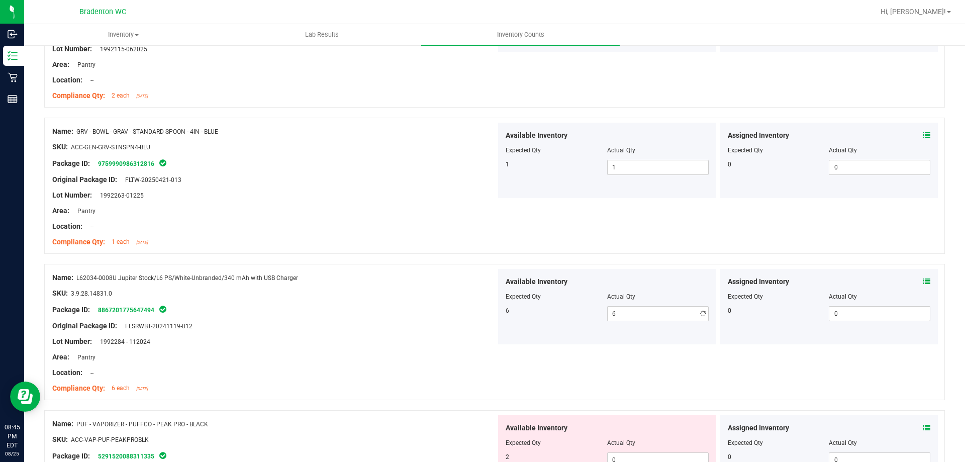
drag, startPoint x: 426, startPoint y: 356, endPoint x: 579, endPoint y: 330, distance: 155.0
click at [430, 356] on div "Area: Pantry" at bounding box center [274, 357] width 444 height 11
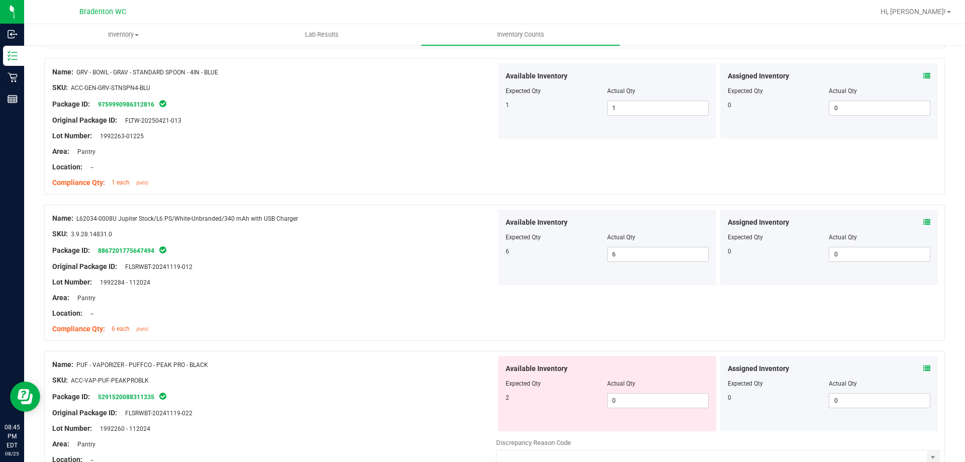
scroll to position [2060, 0]
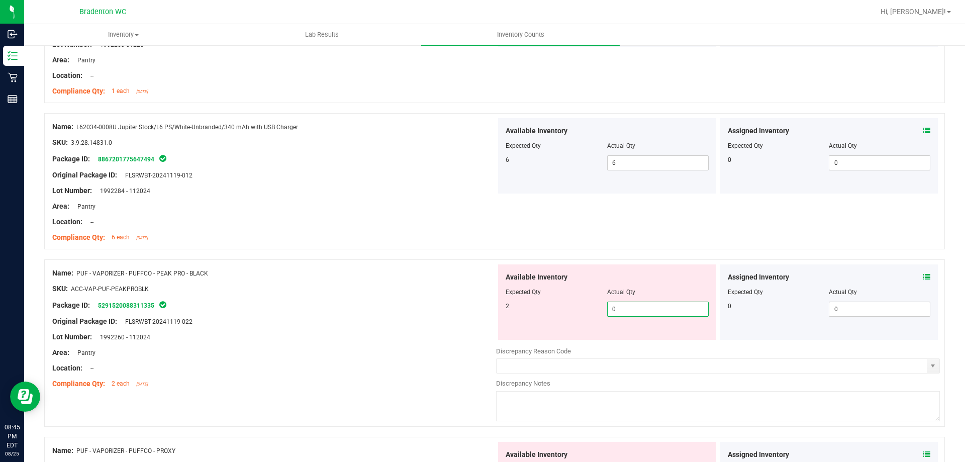
click at [633, 309] on span "0 0" at bounding box center [657, 308] width 101 height 15
drag, startPoint x: 430, startPoint y: 341, endPoint x: 441, endPoint y: 338, distance: 11.5
click at [431, 341] on div "Lot Number: 1992260 - 112024" at bounding box center [274, 337] width 444 height 11
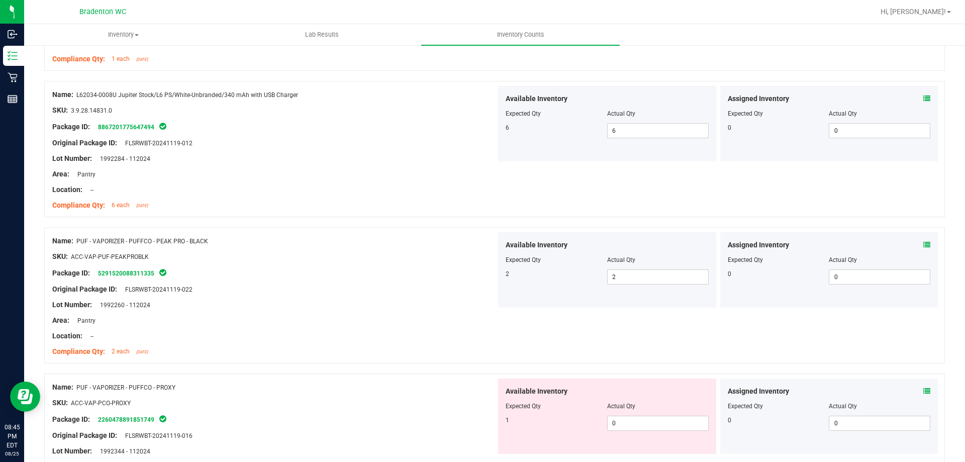
scroll to position [2110, 0]
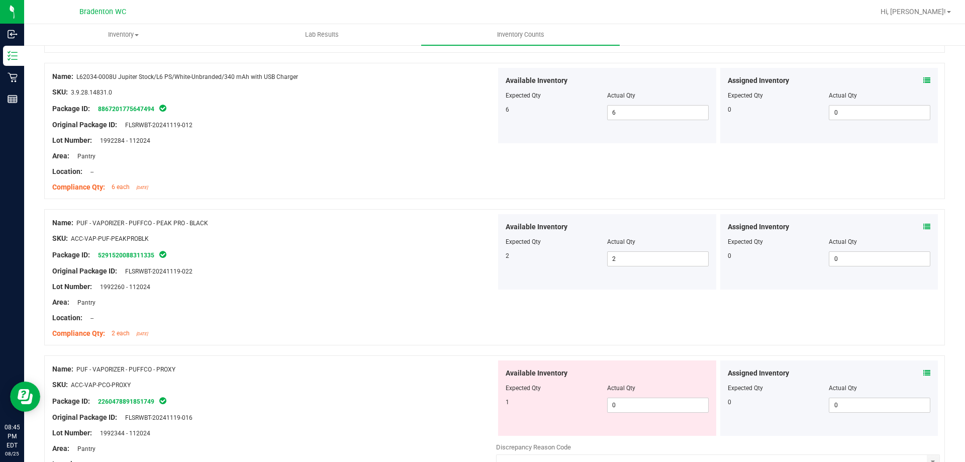
click at [619, 395] on div at bounding box center [606, 394] width 203 height 5
click at [619, 403] on span "0 0" at bounding box center [657, 404] width 101 height 15
click at [454, 373] on div "Name: PUF - VAPORIZER - PUFFCO - PROXY SKU: ACC-VAP-PCO-PROXY Package ID: 22604…" at bounding box center [274, 424] width 444 height 128
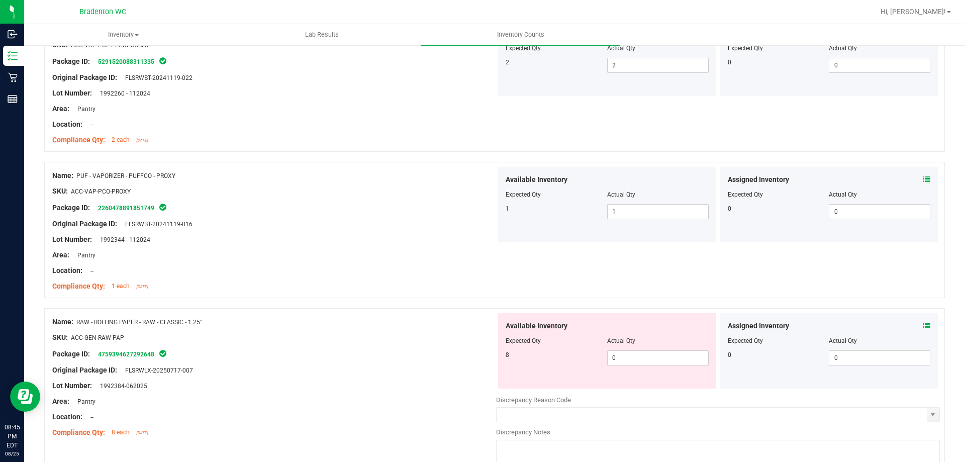
scroll to position [2311, 0]
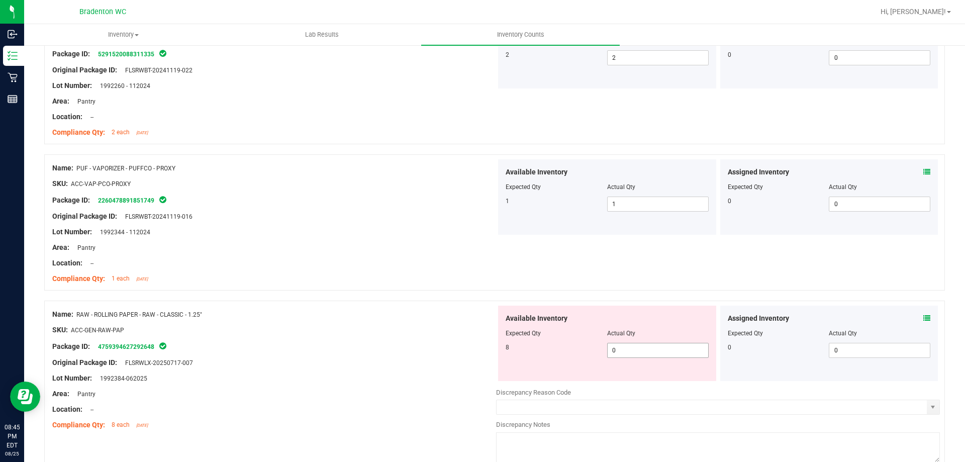
click at [629, 352] on span "0 0" at bounding box center [657, 350] width 101 height 15
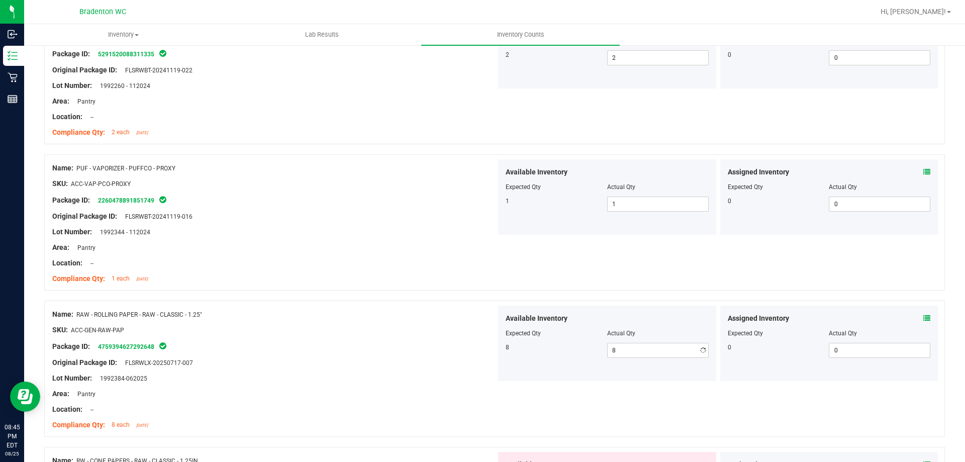
drag, startPoint x: 452, startPoint y: 343, endPoint x: 534, endPoint y: 310, distance: 89.0
click at [454, 341] on div "Package ID: 4759394627292648" at bounding box center [274, 346] width 444 height 12
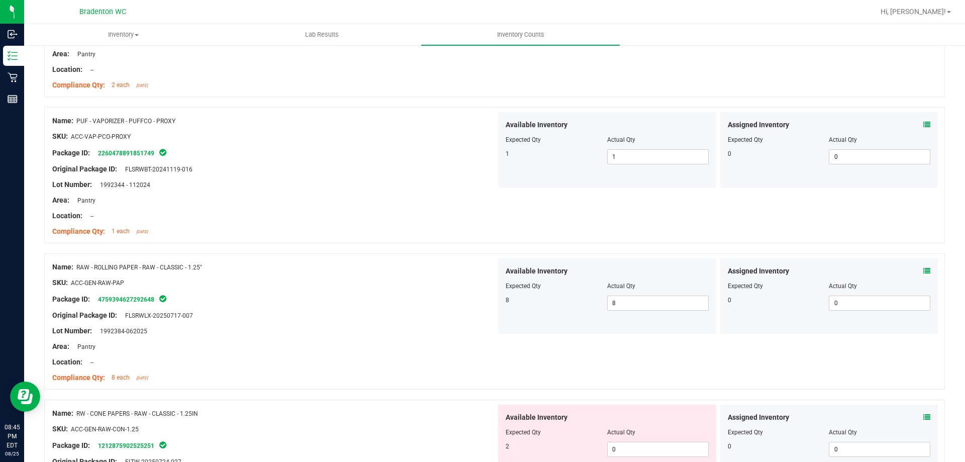
scroll to position [2412, 0]
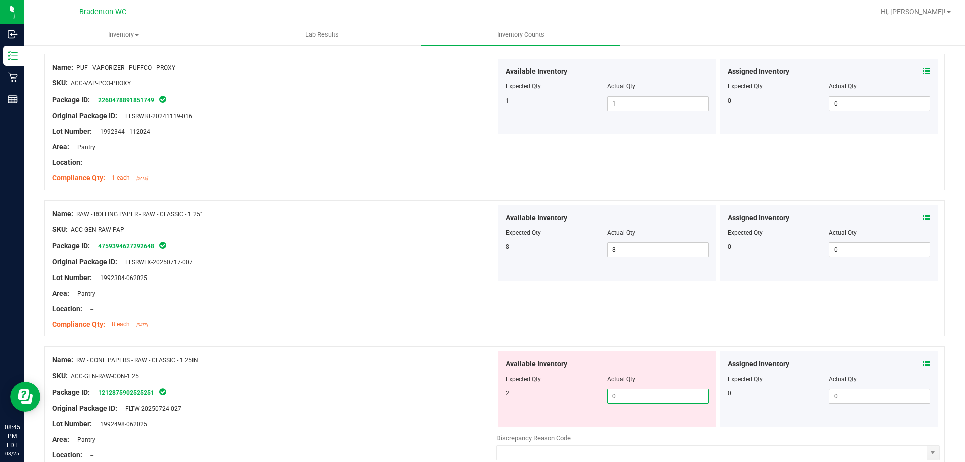
click at [624, 390] on span "0 0" at bounding box center [657, 395] width 101 height 15
drag, startPoint x: 405, startPoint y: 389, endPoint x: 601, endPoint y: 302, distance: 214.1
click at [413, 384] on div "Name: RW - CONE PAPERS - RAW - CLASSIC - 1.25IN SKU: ACC-GEN-RAW-CON-1.25 Packa…" at bounding box center [274, 415] width 444 height 128
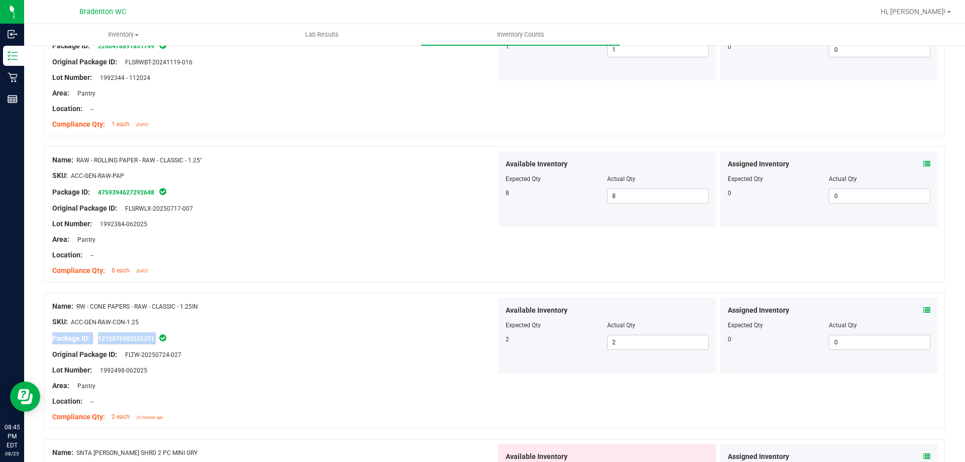
scroll to position [2562, 0]
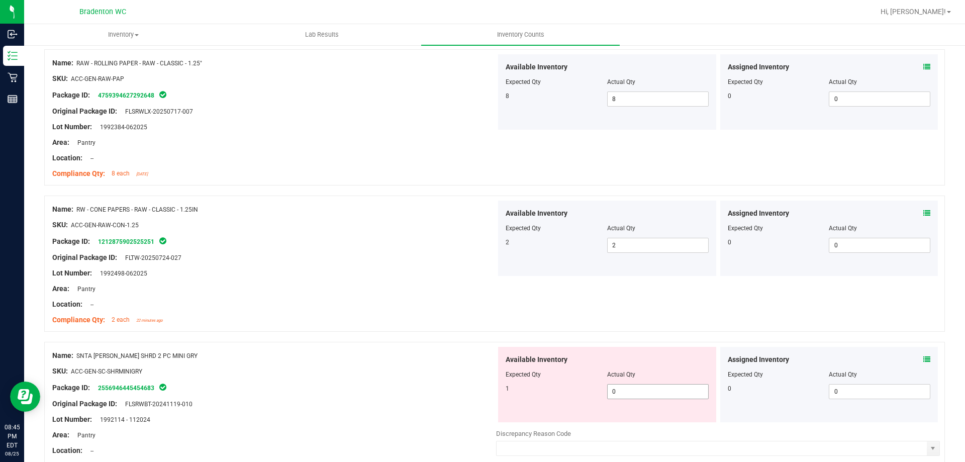
click at [631, 389] on span "0 0" at bounding box center [657, 391] width 101 height 15
drag, startPoint x: 465, startPoint y: 392, endPoint x: 477, endPoint y: 383, distance: 15.2
click at [472, 385] on div "Package ID: 2556946445454683" at bounding box center [274, 387] width 444 height 12
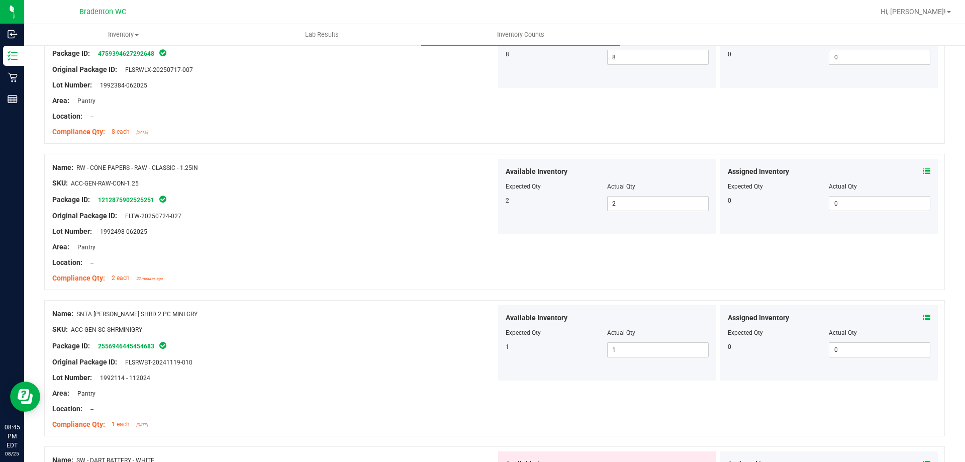
scroll to position [2763, 0]
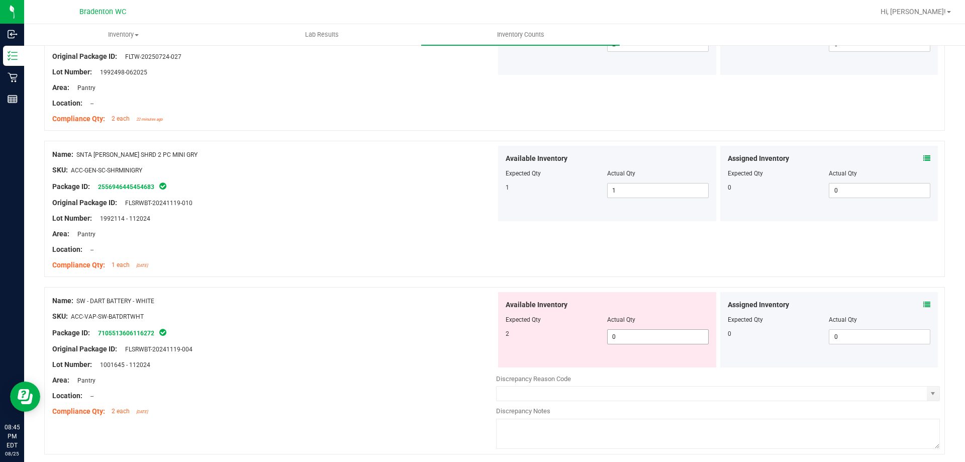
click at [620, 339] on span "0 0" at bounding box center [657, 336] width 101 height 15
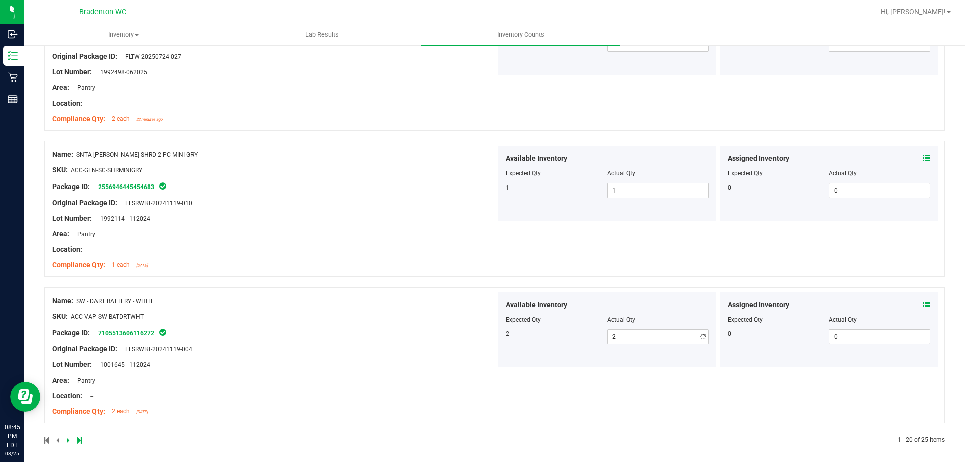
drag, startPoint x: 487, startPoint y: 356, endPoint x: 538, endPoint y: 332, distance: 56.6
click at [487, 354] on div at bounding box center [274, 356] width 444 height 5
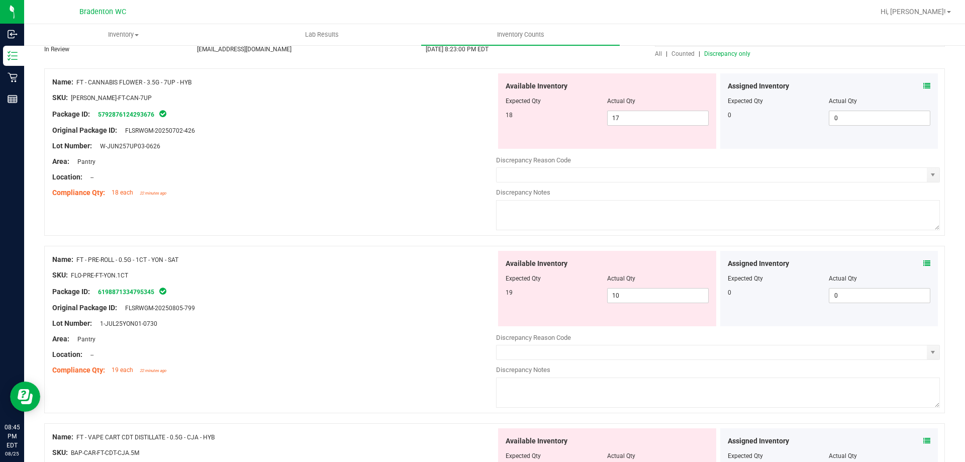
scroll to position [0, 0]
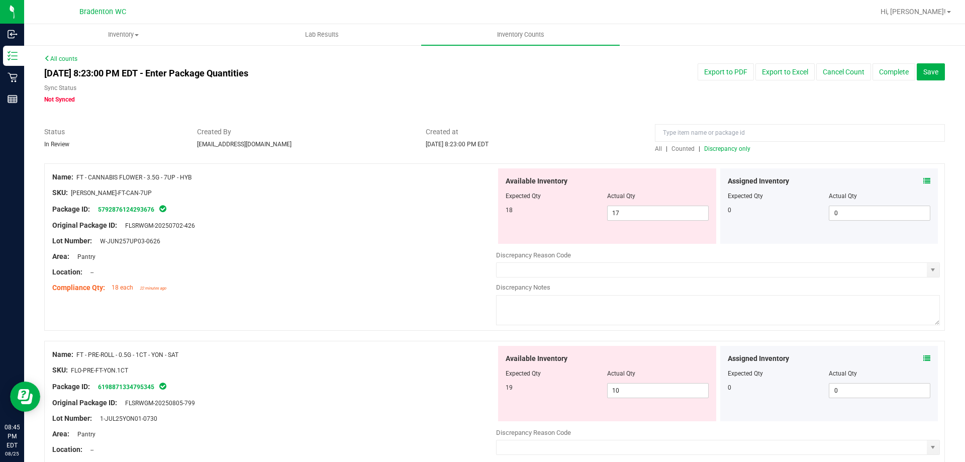
click at [713, 150] on span "Discrepancy only" at bounding box center [727, 148] width 46 height 7
drag, startPoint x: 955, startPoint y: 109, endPoint x: 964, endPoint y: 146, distance: 38.6
click at [964, 151] on div "Inventory All packages All inventory Waste log Create inventory Lab Results Inv…" at bounding box center [494, 243] width 941 height 438
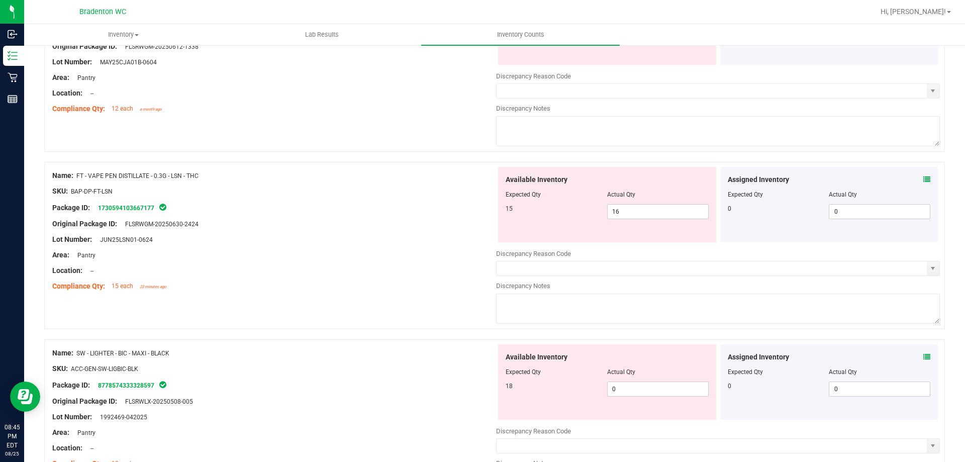
scroll to position [1332, 0]
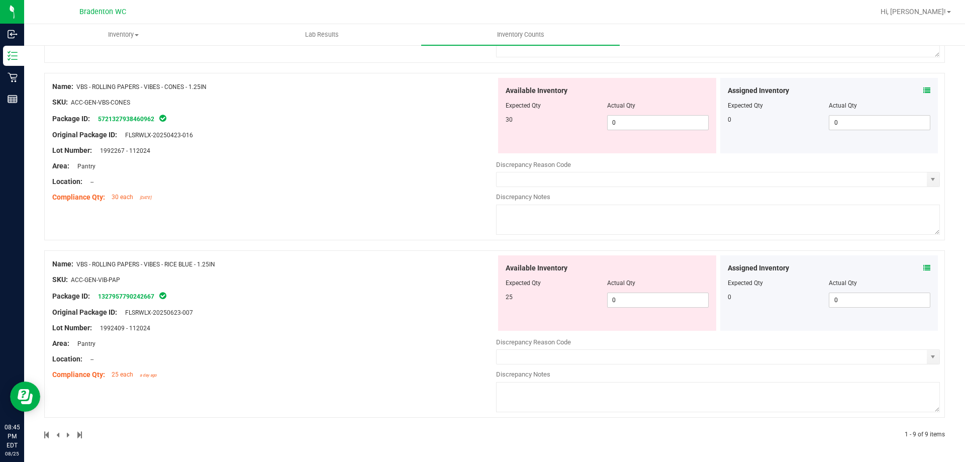
click at [370, 325] on div "Lot Number: 1992409 - 112024" at bounding box center [274, 328] width 444 height 11
click at [618, 298] on span "0 0" at bounding box center [657, 299] width 101 height 15
drag, startPoint x: 411, startPoint y: 320, endPoint x: 449, endPoint y: 288, distance: 49.5
click at [411, 319] on div "Name: VBS - ROLLING PAPERS - VIBES - RICE BLUE - 1.25IN SKU: ACC-GEN-VIB-PAP Pa…" at bounding box center [274, 319] width 444 height 128
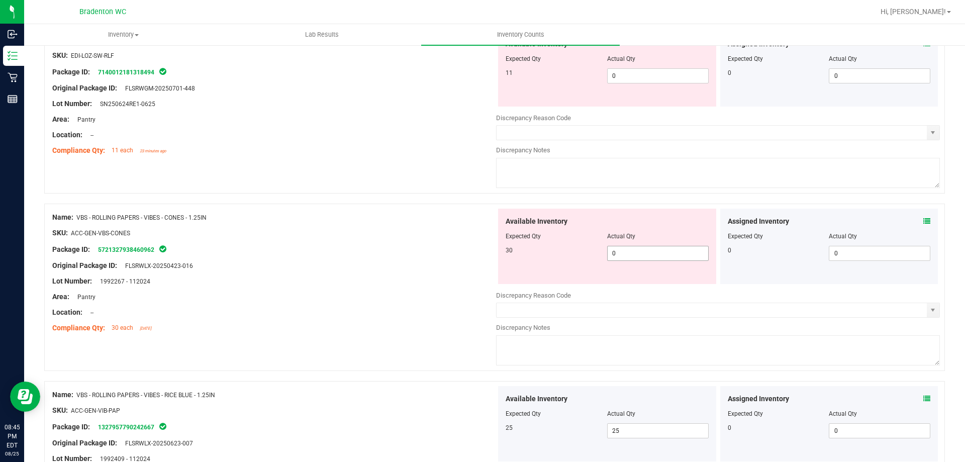
scroll to position [1200, 0]
click at [638, 257] on span "0 0" at bounding box center [657, 254] width 101 height 15
click at [442, 299] on div "Area: Pantry" at bounding box center [274, 297] width 444 height 11
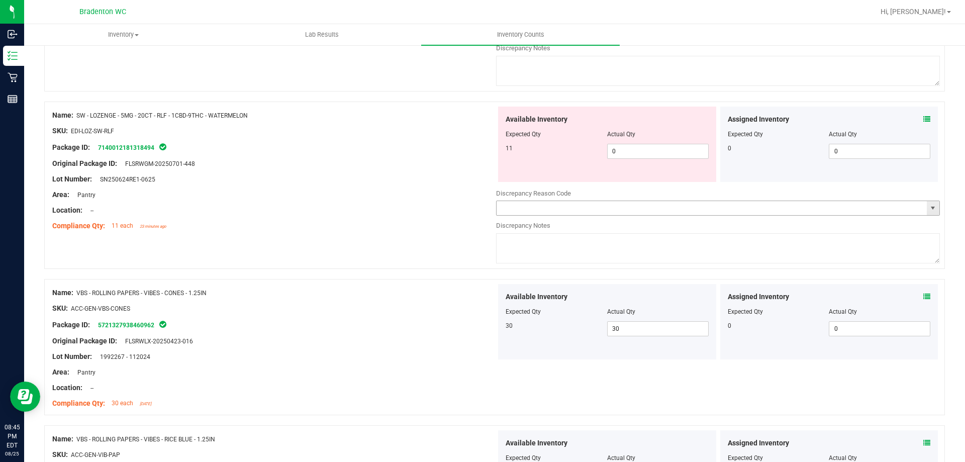
scroll to position [999, 0]
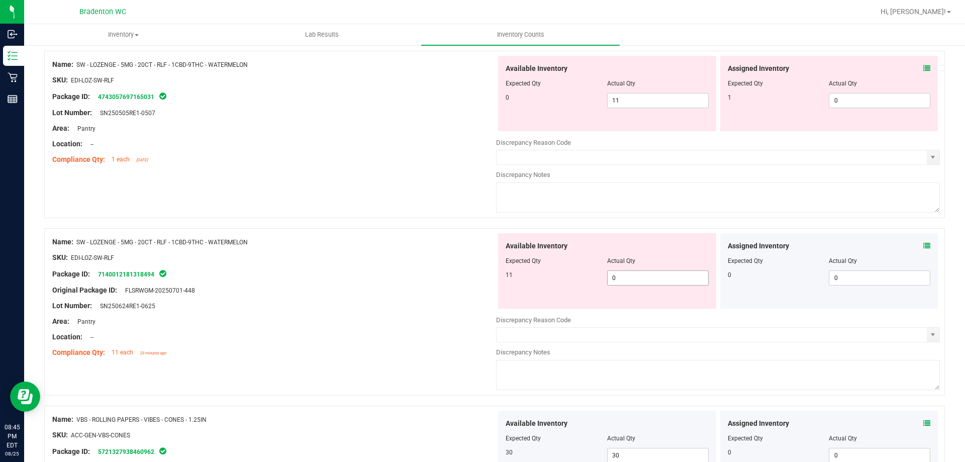
click at [620, 276] on span "0 0" at bounding box center [657, 277] width 101 height 15
drag, startPoint x: 323, startPoint y: 264, endPoint x: 453, endPoint y: 204, distance: 143.4
click at [329, 263] on div at bounding box center [274, 265] width 444 height 5
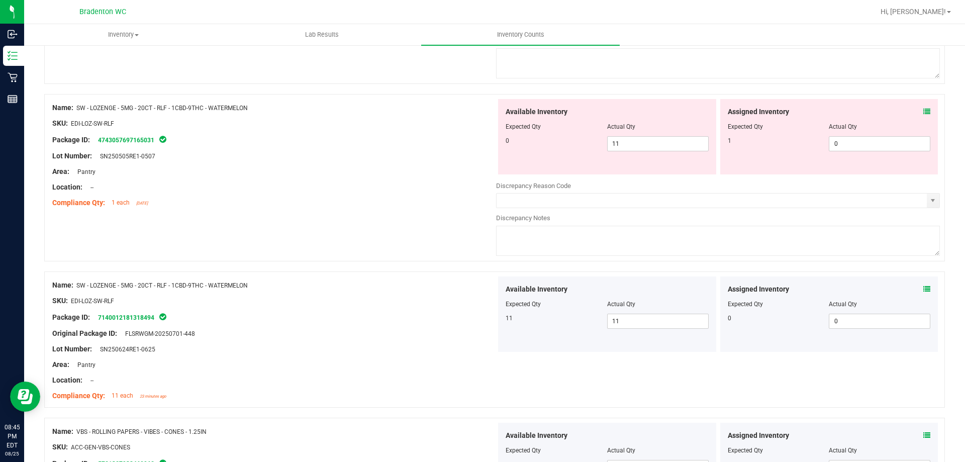
scroll to position [899, 0]
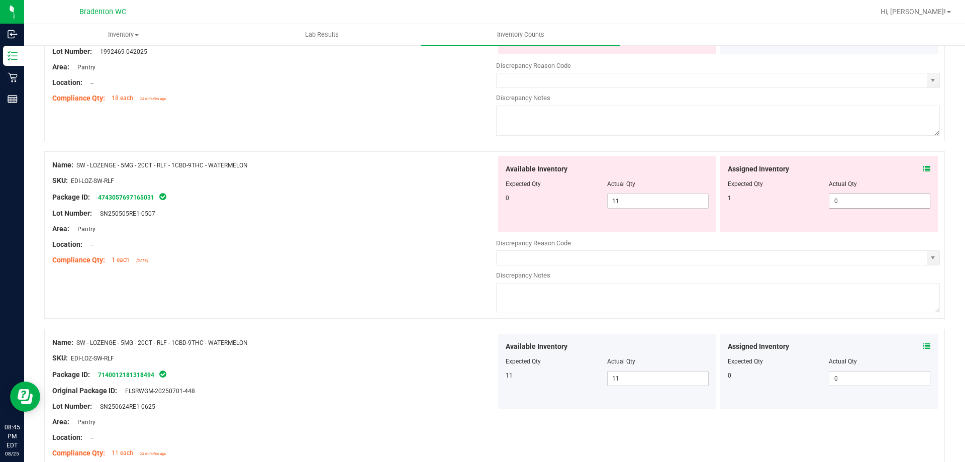
click at [838, 198] on span "0 0" at bounding box center [879, 200] width 101 height 15
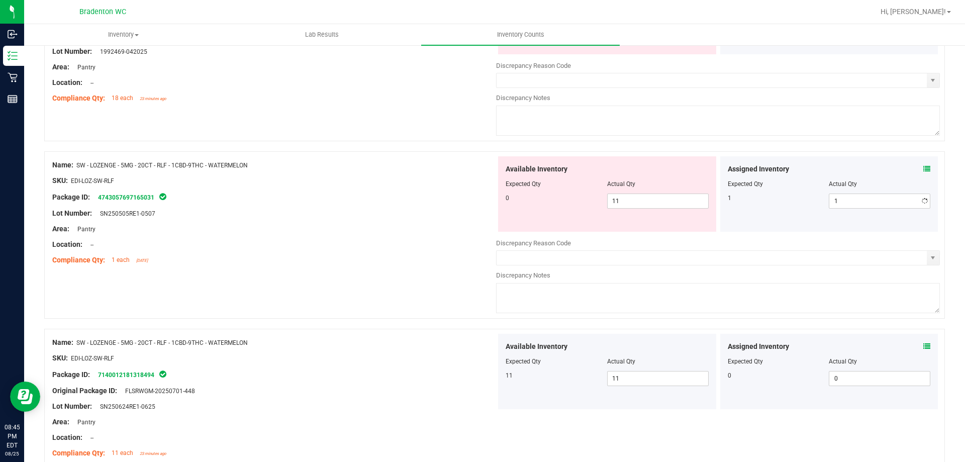
click at [467, 217] on div "Lot Number: SN250505RE1-0507" at bounding box center [274, 213] width 444 height 11
click at [635, 204] on span "11 11" at bounding box center [657, 200] width 101 height 15
drag, startPoint x: 453, startPoint y: 203, endPoint x: 538, endPoint y: 183, distance: 87.4
click at [457, 202] on div "Name: SW - LOZENGE - 5MG - 20CT - RLF - 1CBD-9THC - WATERMELON SKU: EDI-LOZ-SW-…" at bounding box center [274, 212] width 444 height 113
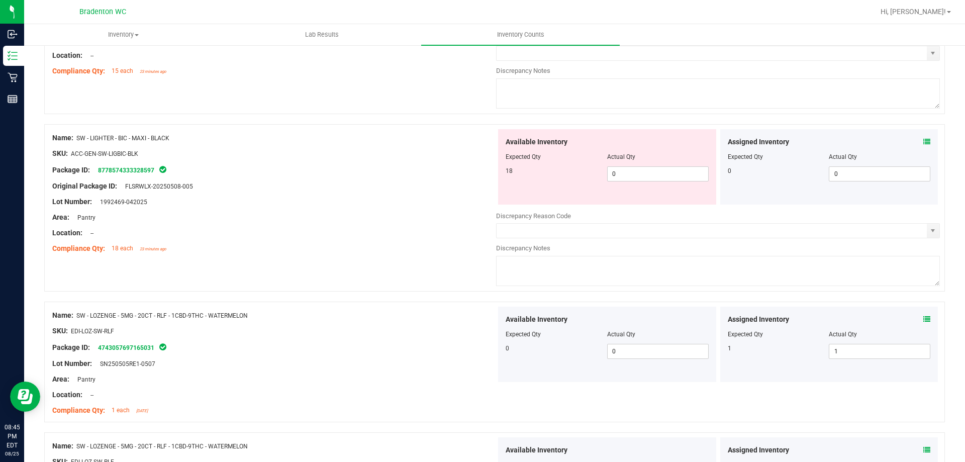
scroll to position [748, 0]
click at [638, 178] on span "0 0" at bounding box center [657, 174] width 101 height 15
click at [391, 194] on div at bounding box center [274, 194] width 444 height 5
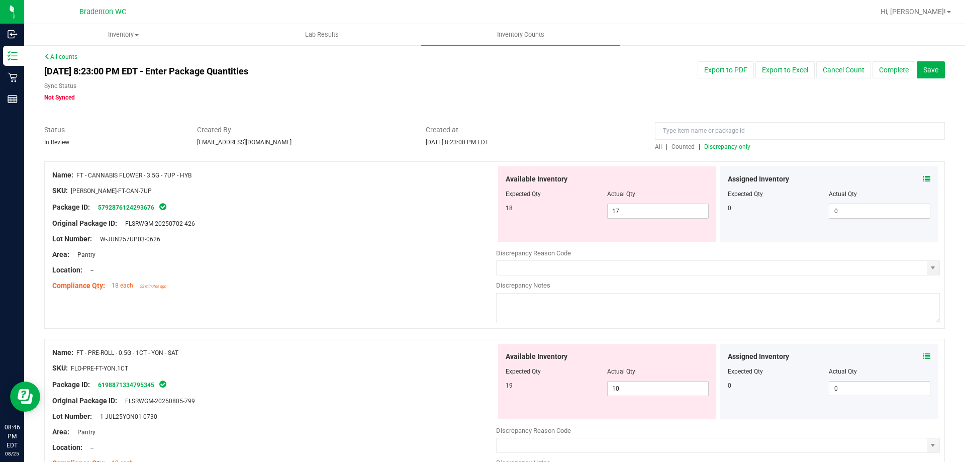
scroll to position [0, 0]
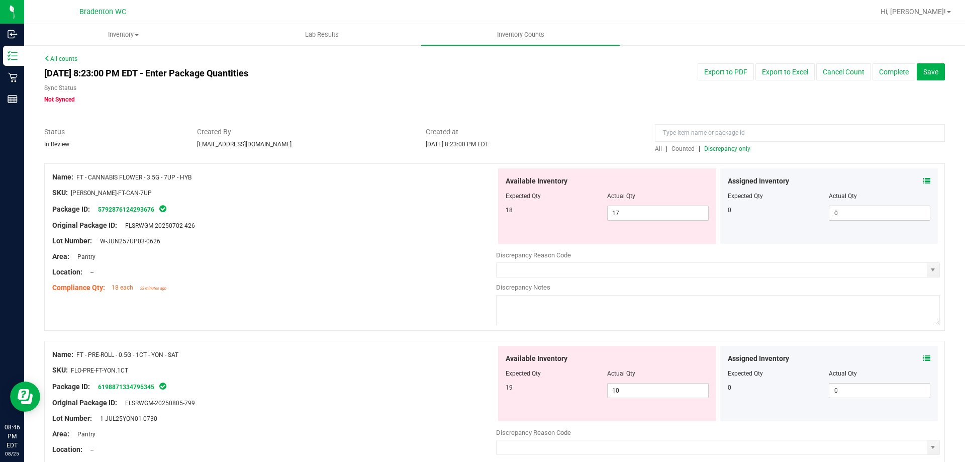
click at [736, 146] on span "Discrepancy only" at bounding box center [727, 148] width 46 height 7
click at [656, 214] on span "17 17" at bounding box center [657, 212] width 101 height 15
click at [477, 220] on div "Original Package ID: FLSRWGM-20250702-426" at bounding box center [274, 225] width 444 height 11
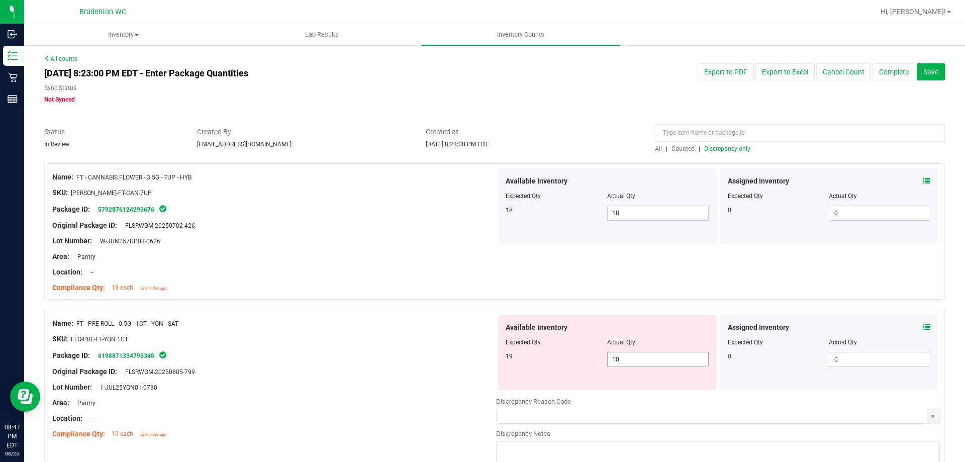
click at [690, 364] on span "10 10" at bounding box center [657, 359] width 101 height 15
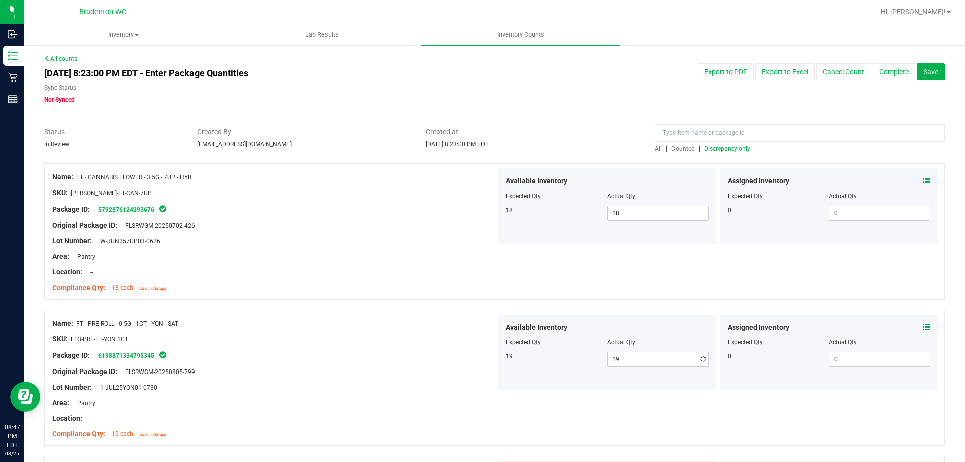
drag, startPoint x: 449, startPoint y: 341, endPoint x: 456, endPoint y: 323, distance: 18.8
click at [449, 340] on div "SKU: FLO-PRE-FT-YON.1CT" at bounding box center [274, 339] width 444 height 11
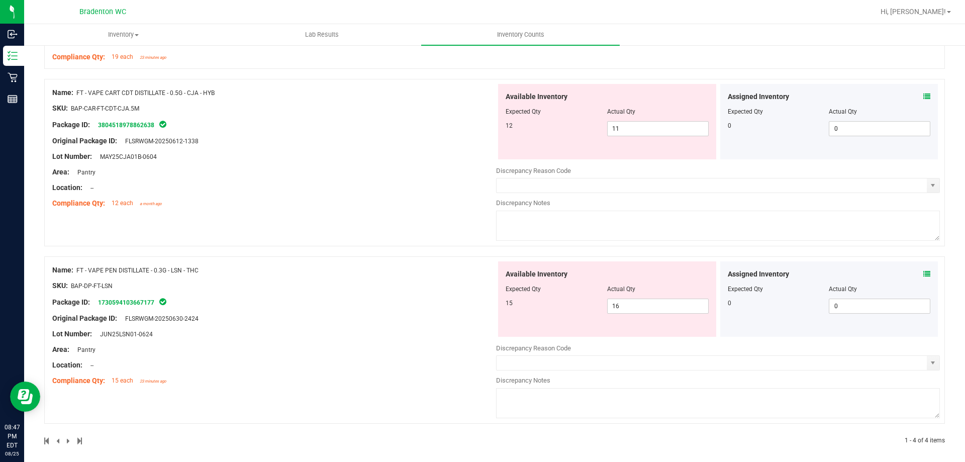
scroll to position [383, 0]
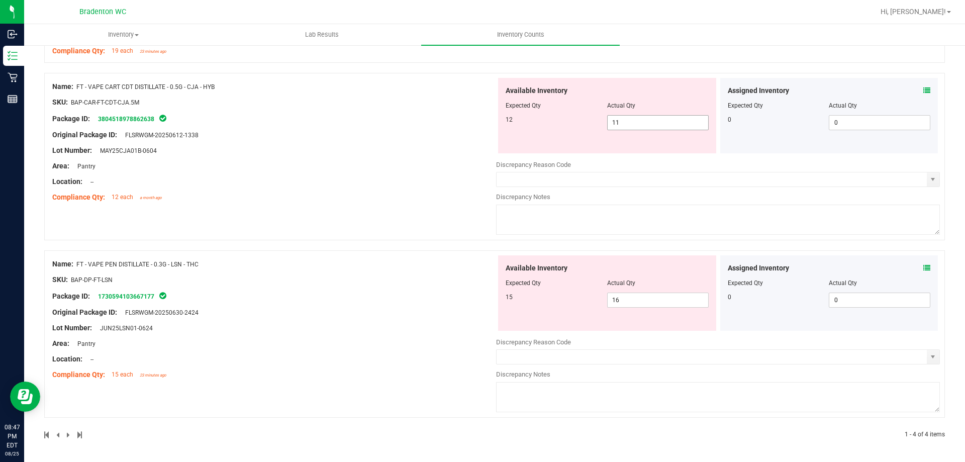
click at [627, 127] on span "11 11" at bounding box center [657, 122] width 101 height 15
click at [440, 129] on div "Name: FT - VAPE CART CDT DISTILLATE - 0.5G - CJA - HYB SKU: BAP-CAR-FT-CDT-CJA.…" at bounding box center [274, 142] width 444 height 128
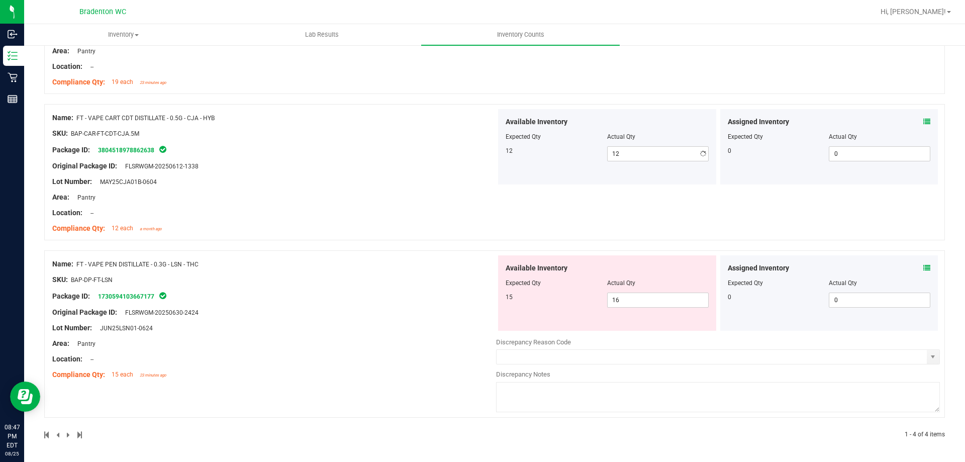
scroll to position [352, 0]
click at [637, 300] on span "16 16" at bounding box center [657, 299] width 101 height 15
drag, startPoint x: 386, startPoint y: 320, endPoint x: 487, endPoint y: 301, distance: 103.1
click at [387, 320] on div "Name: FT - VAPE PEN DISTILLATE - 0.3G - LSN - THC SKU: BAP-DP-FT-LSN Package ID…" at bounding box center [274, 319] width 444 height 128
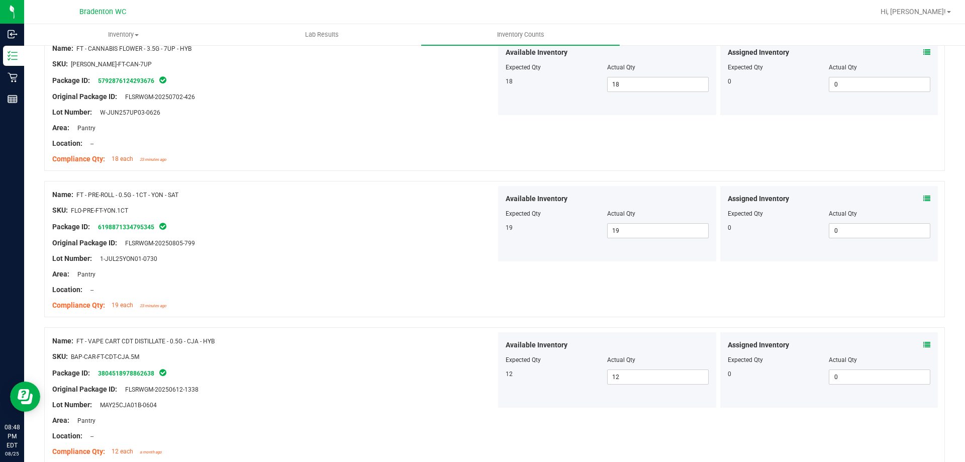
scroll to position [0, 0]
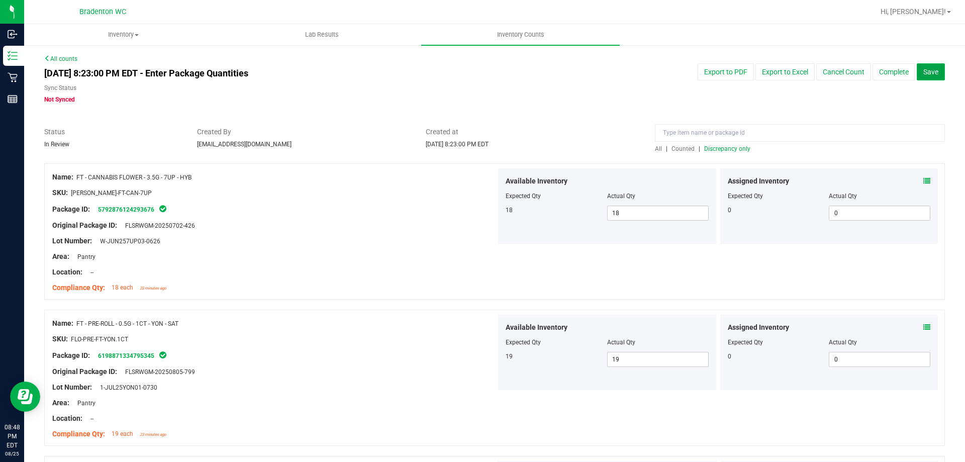
click at [927, 74] on span "Save" at bounding box center [930, 72] width 15 height 8
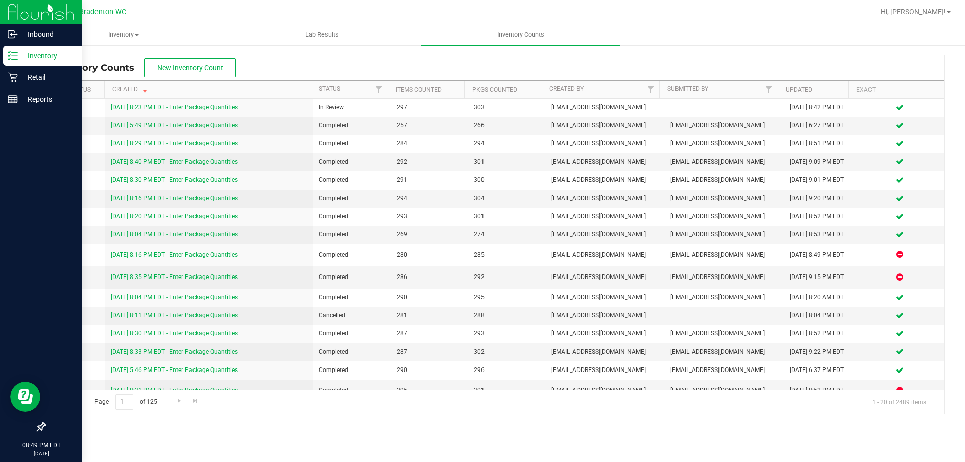
click at [51, 58] on p "Inventory" at bounding box center [48, 56] width 60 height 12
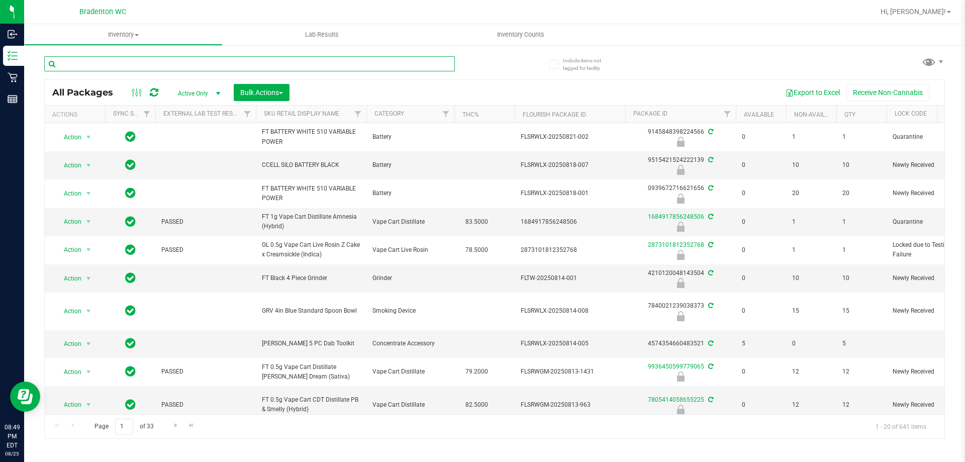
click at [170, 61] on input "text" at bounding box center [249, 63] width 410 height 15
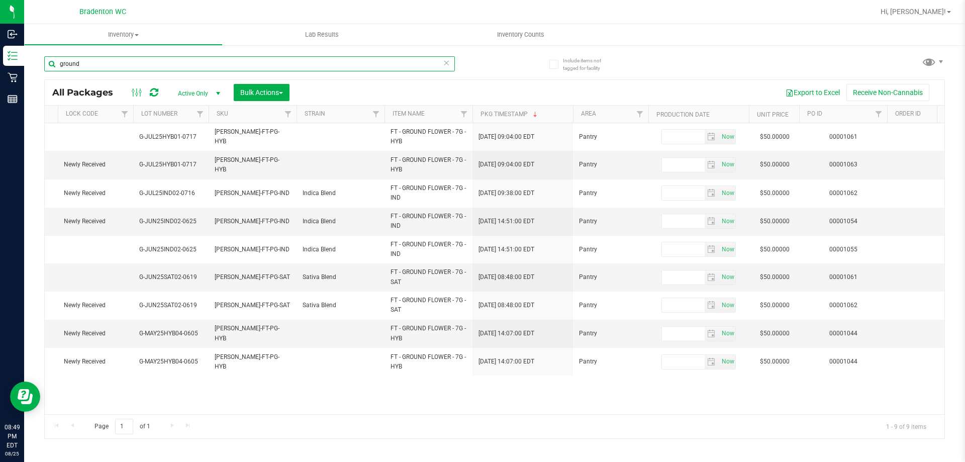
scroll to position [0, 884]
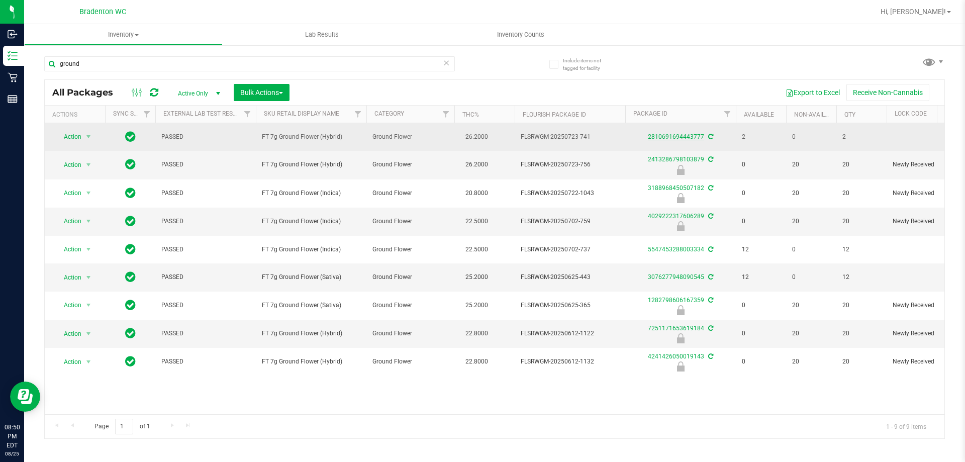
click at [682, 135] on link "2810691694443777" at bounding box center [676, 136] width 56 height 7
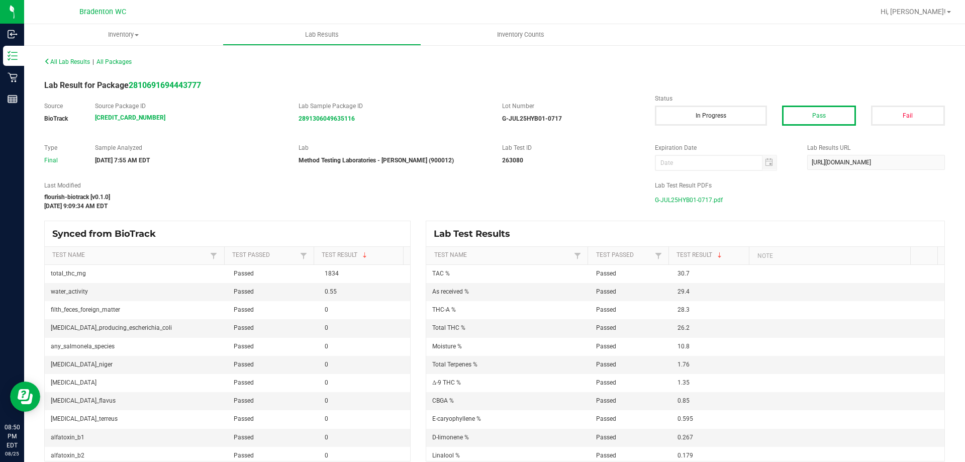
click at [676, 198] on span "G-JUL25HYB01-0717.pdf" at bounding box center [689, 199] width 68 height 15
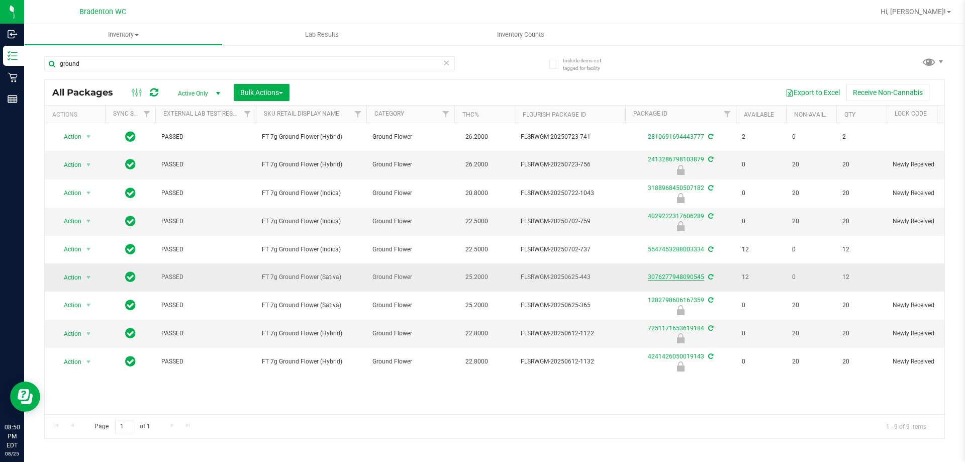
click at [658, 276] on link "3076277948090545" at bounding box center [676, 276] width 56 height 7
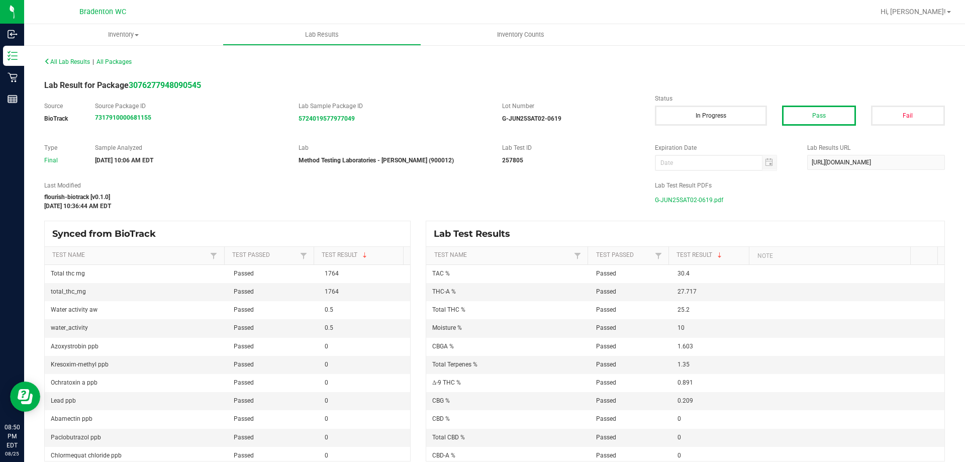
click at [683, 202] on span "G-JUN25SAT02-0619.pdf" at bounding box center [689, 199] width 68 height 15
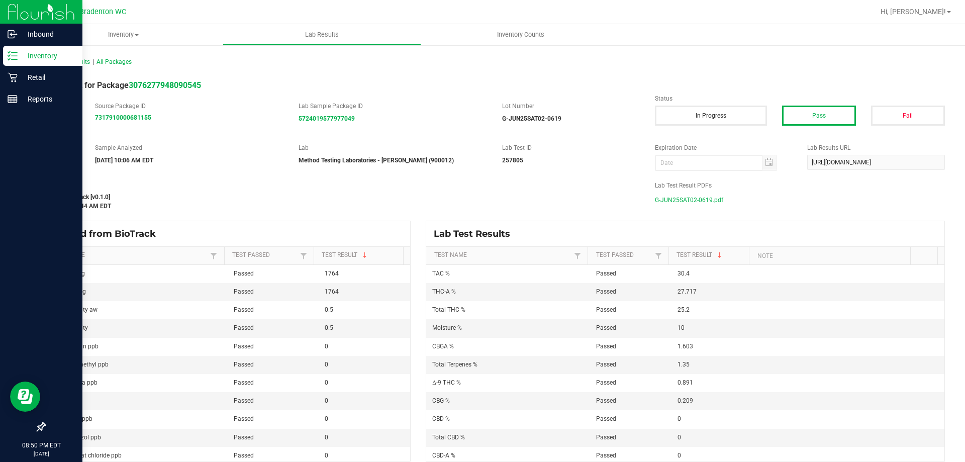
click at [20, 57] on p "Inventory" at bounding box center [48, 56] width 60 height 12
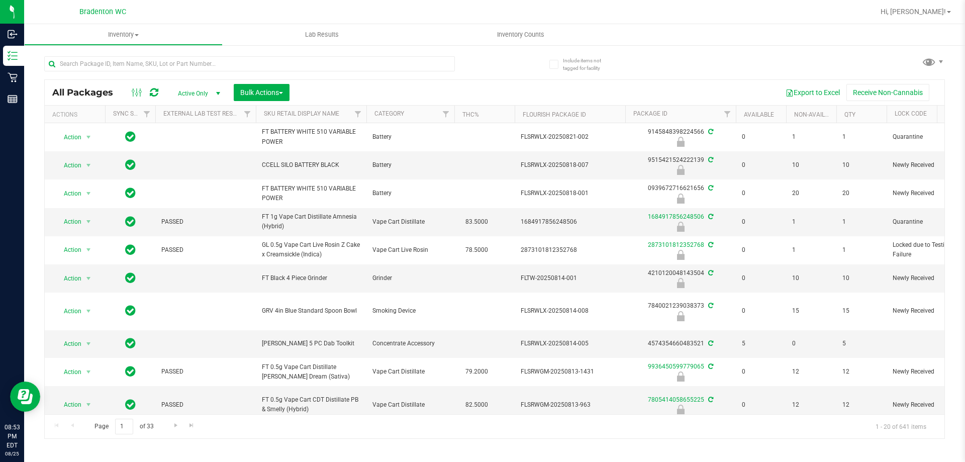
click at [934, 15] on span "Hi, [PERSON_NAME]!" at bounding box center [912, 12] width 65 height 8
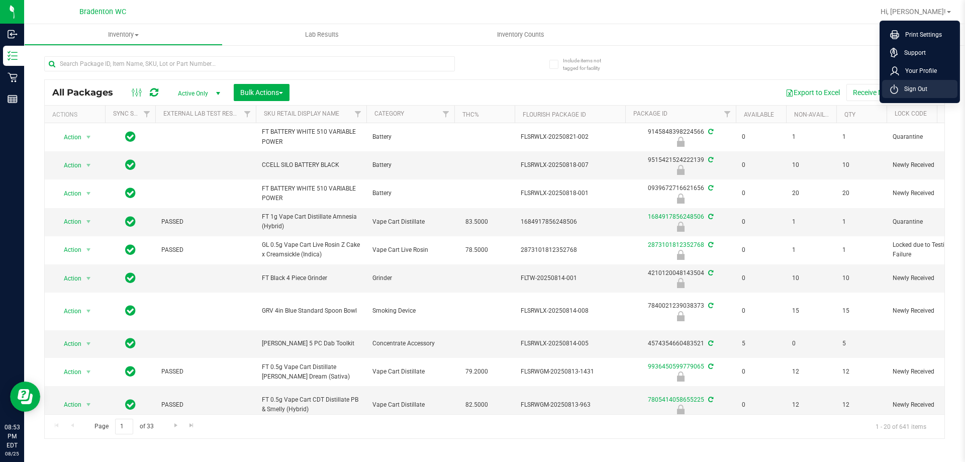
click at [914, 88] on span "Sign Out" at bounding box center [912, 89] width 29 height 10
